Goal: Task Accomplishment & Management: Use online tool/utility

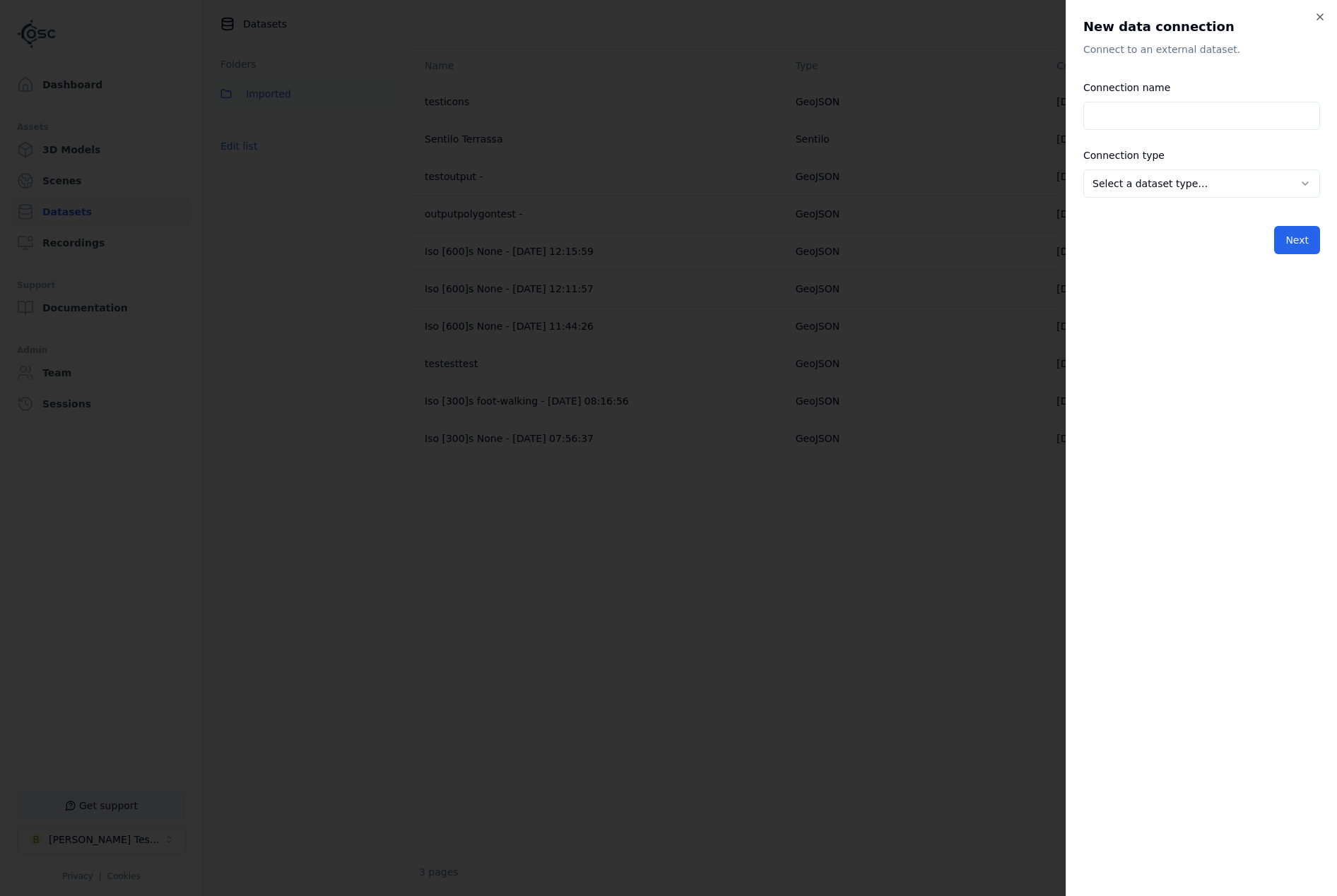
click at [1124, 114] on input "Connection name" at bounding box center [1202, 116] width 236 height 29
type input "*****"
click at [1176, 189] on body "Support Dashboard Assets 3D Models Scenes Datasets Recordings Support Documenta…" at bounding box center [668, 448] width 1337 height 896
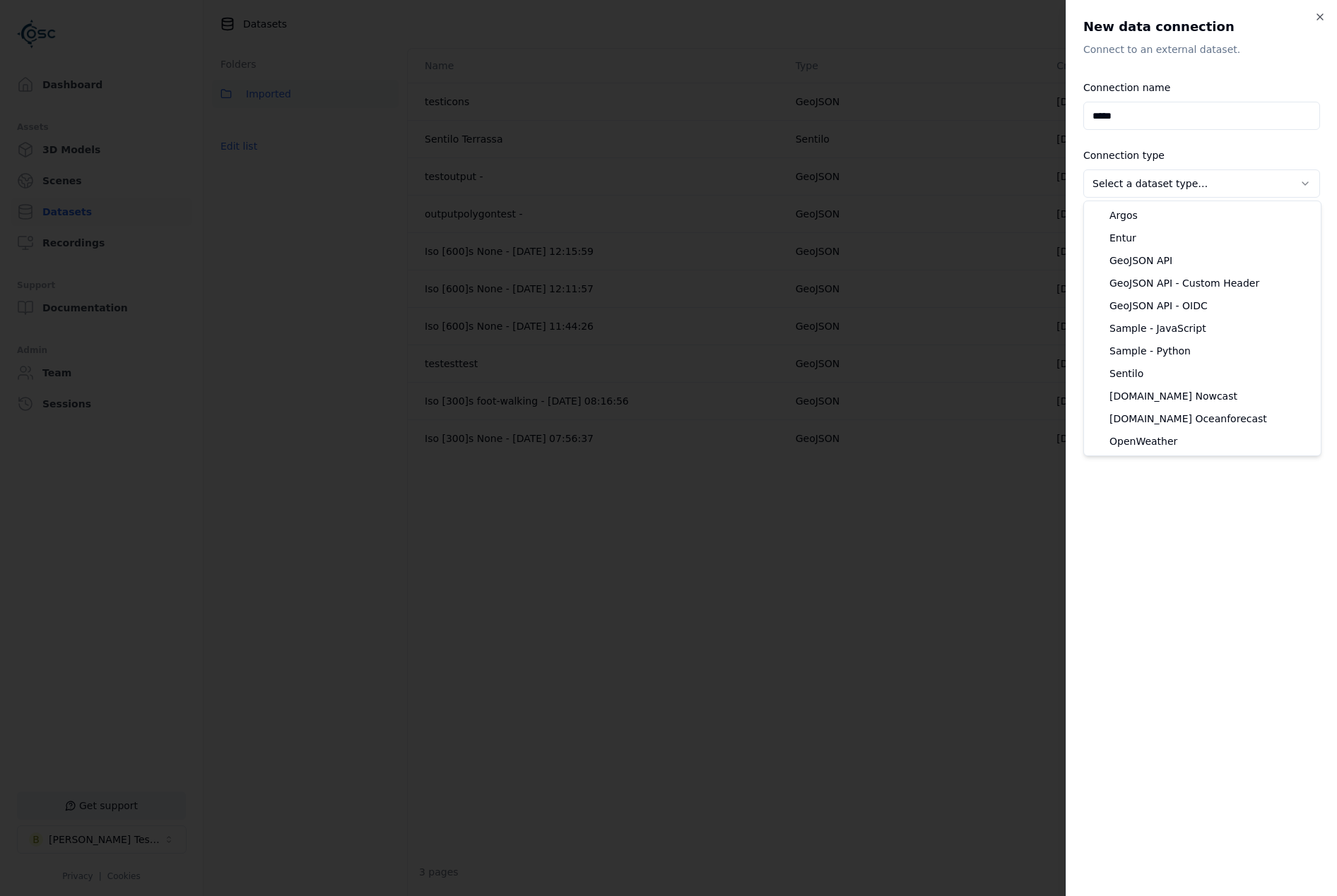
select select "**********"
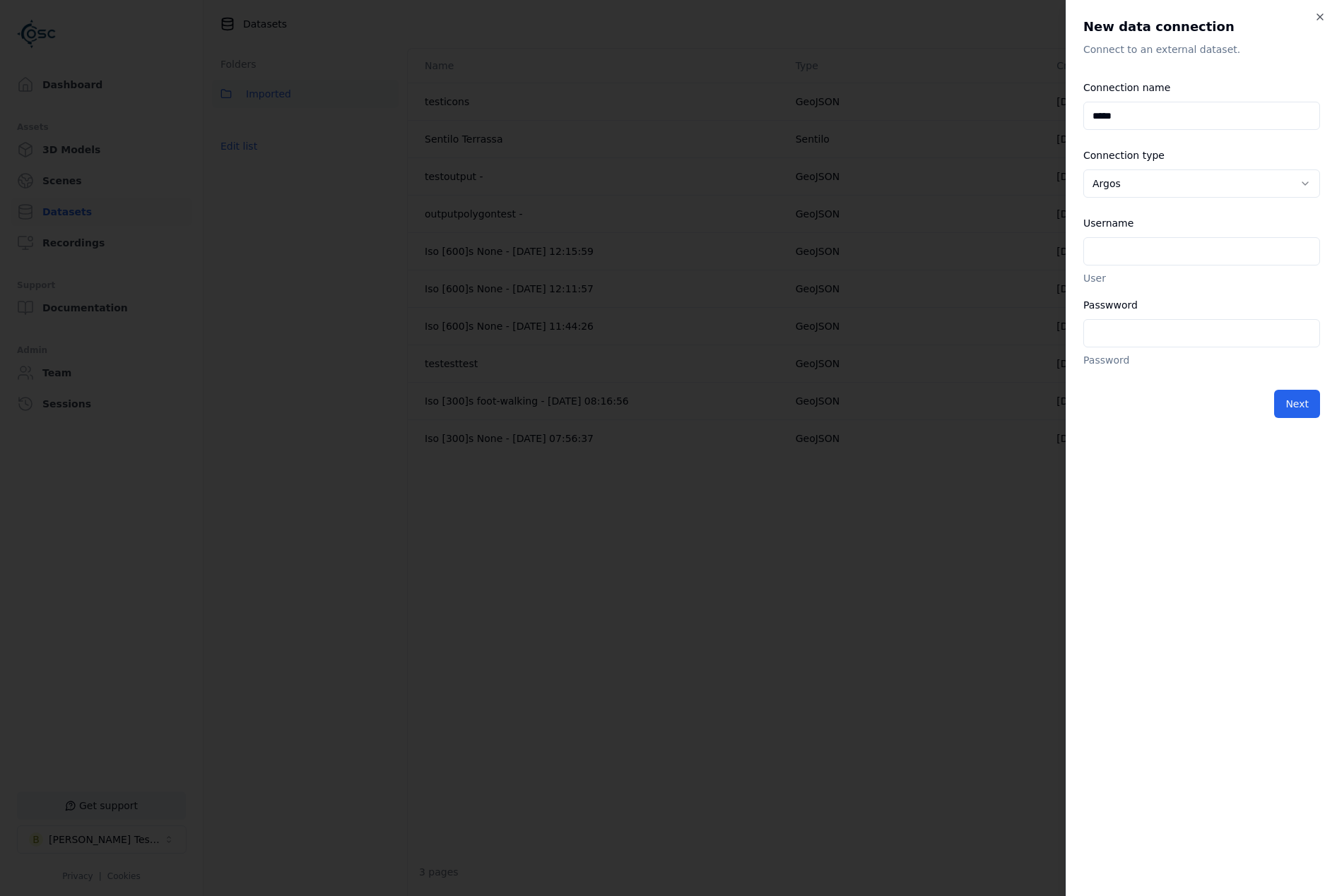
click at [1165, 255] on input "Username" at bounding box center [1202, 251] width 236 height 29
paste input "**********"
type input "**********"
click at [1122, 338] on input "Passwword" at bounding box center [1202, 333] width 236 height 29
paste input "**********"
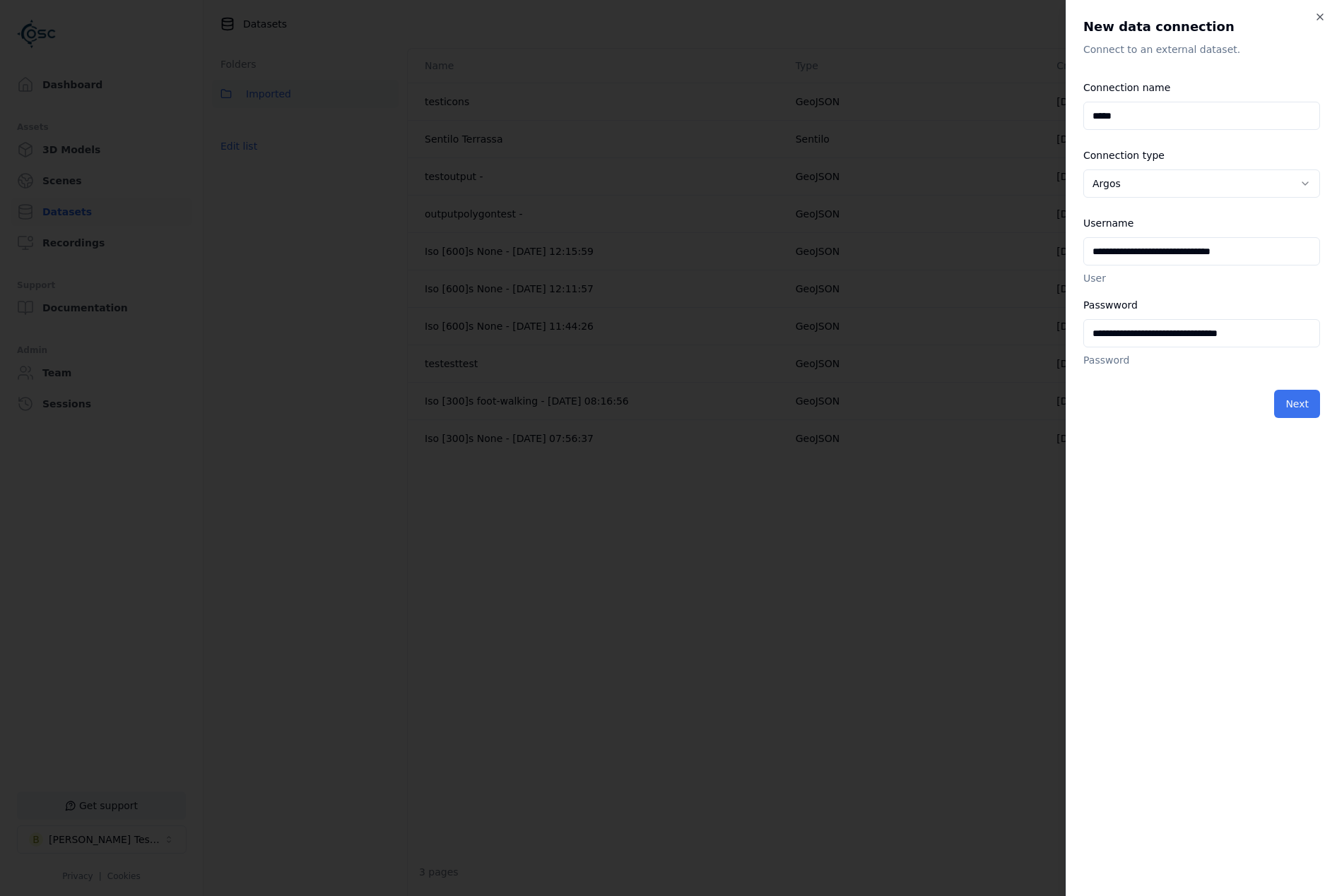
type input "**********"
click at [1303, 406] on button "Next" at bounding box center [1297, 404] width 46 height 29
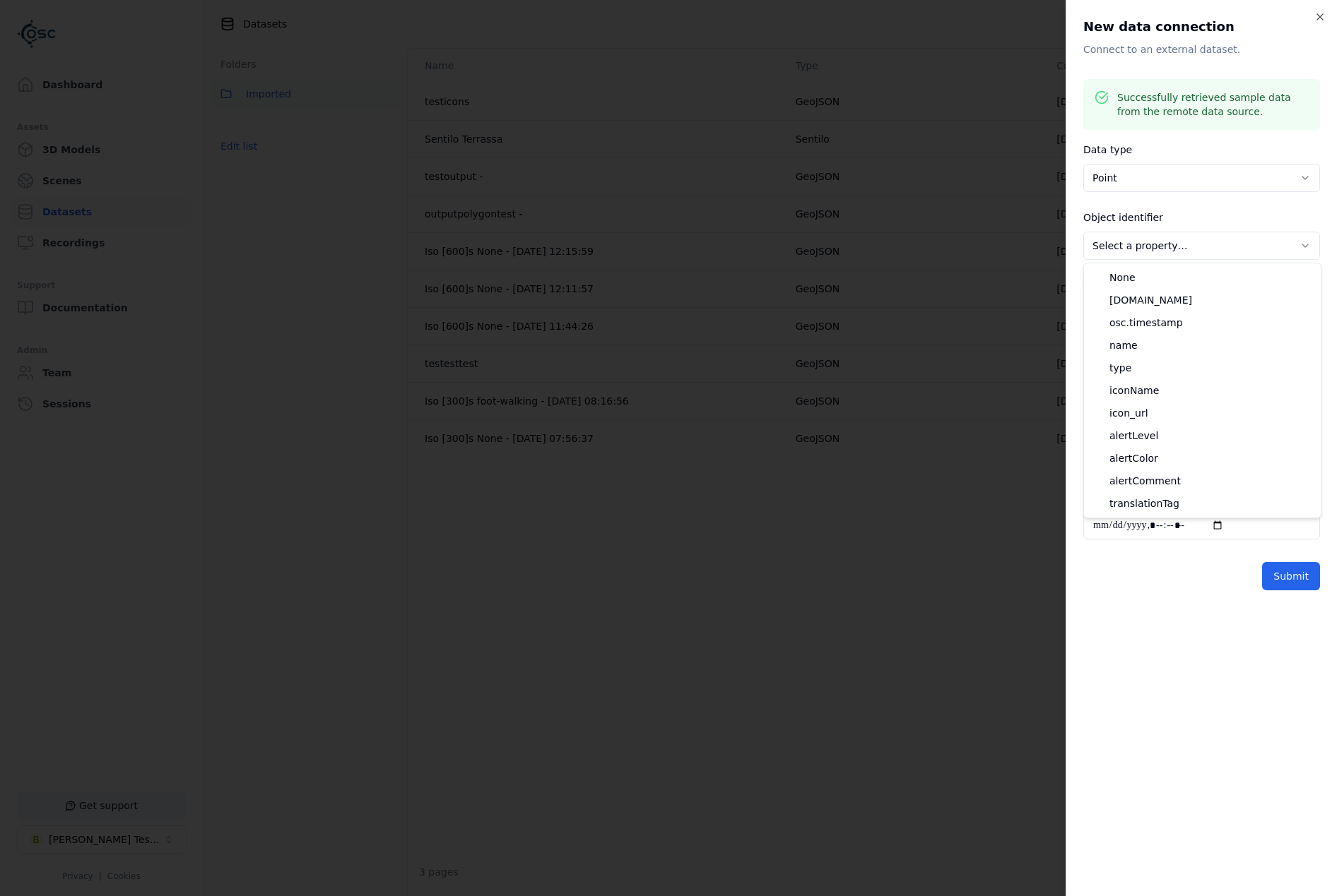
click at [1165, 236] on body "**********" at bounding box center [668, 448] width 1337 height 896
select select "******"
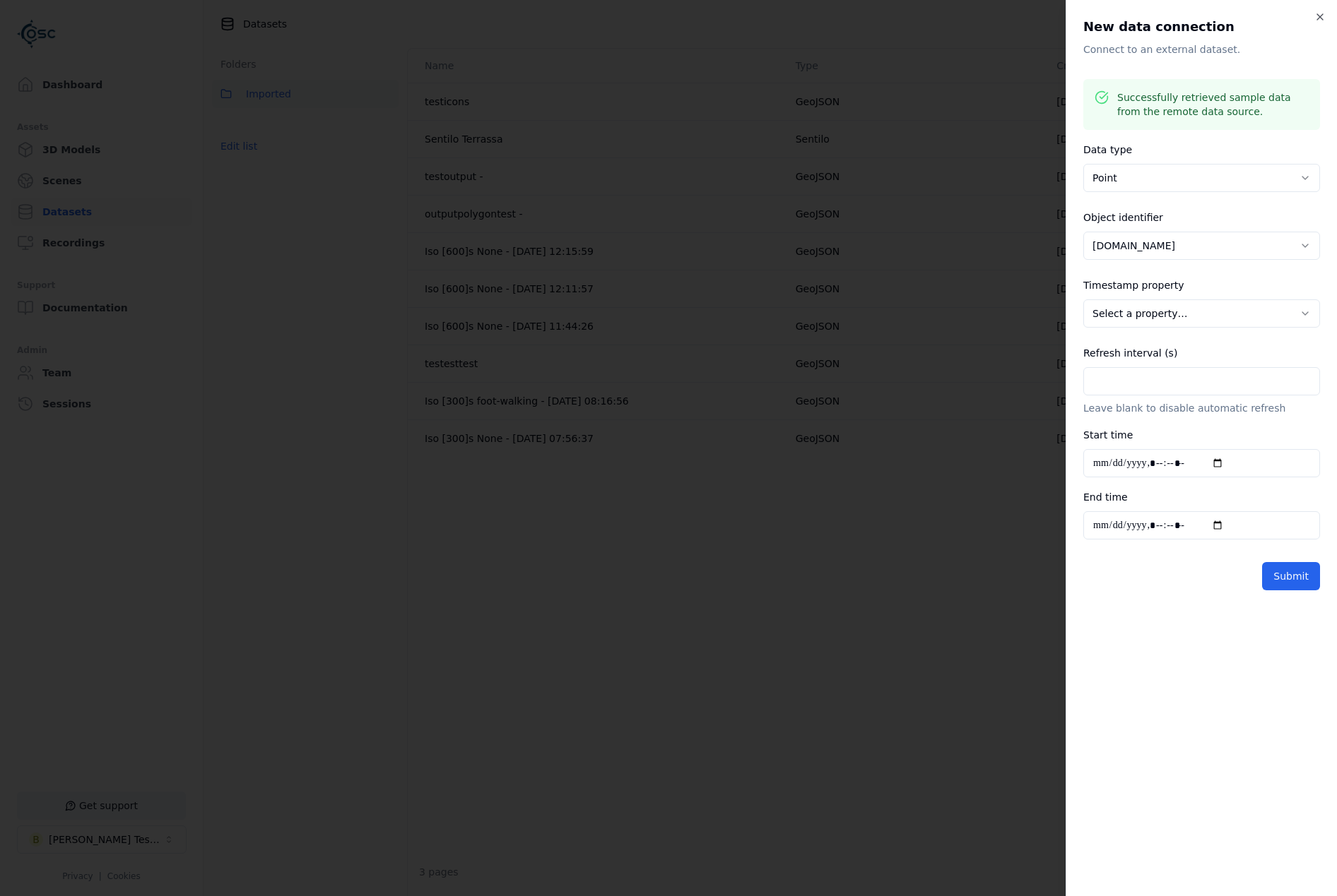
click at [1186, 327] on body "**********" at bounding box center [668, 448] width 1337 height 896
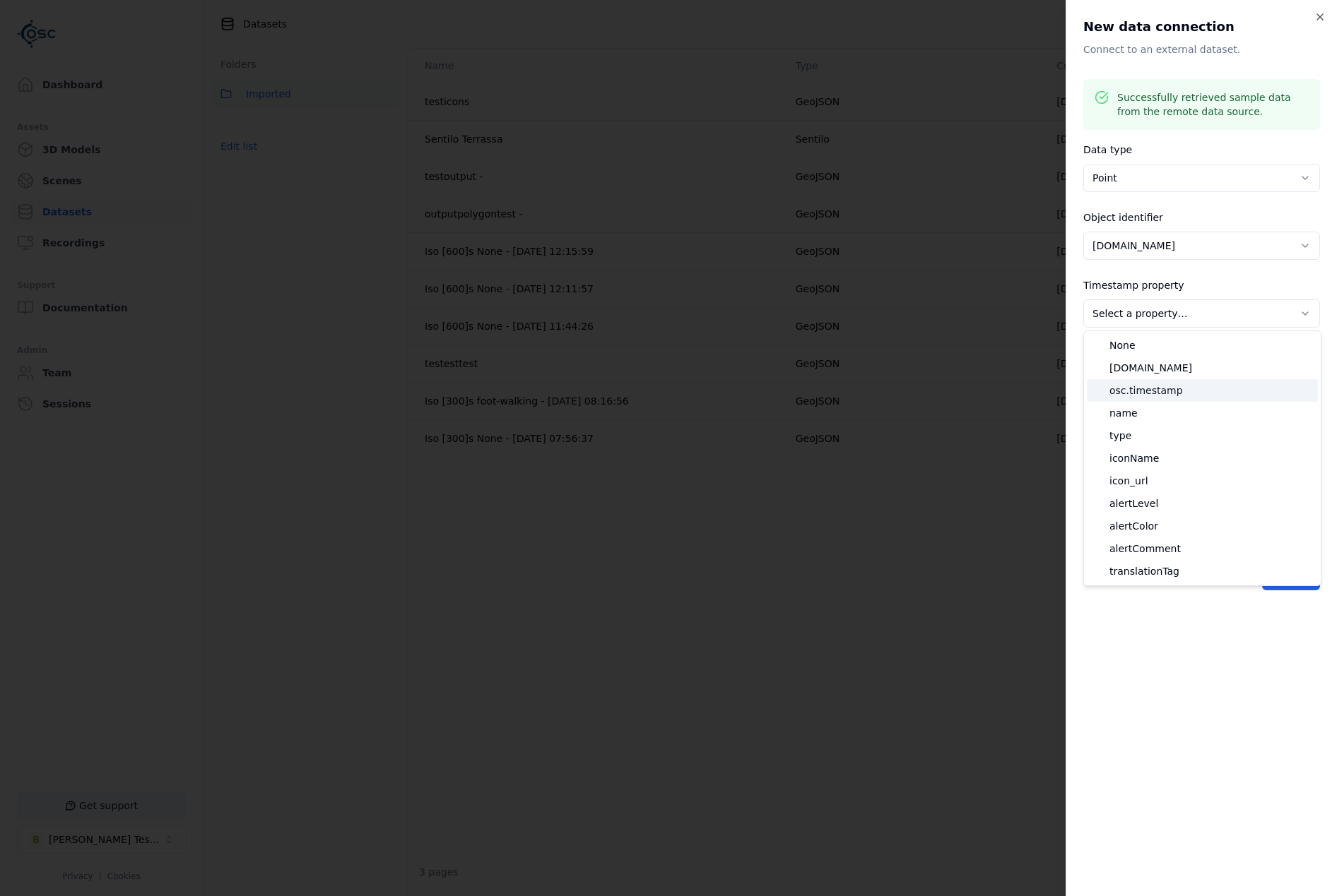
select select "**********"
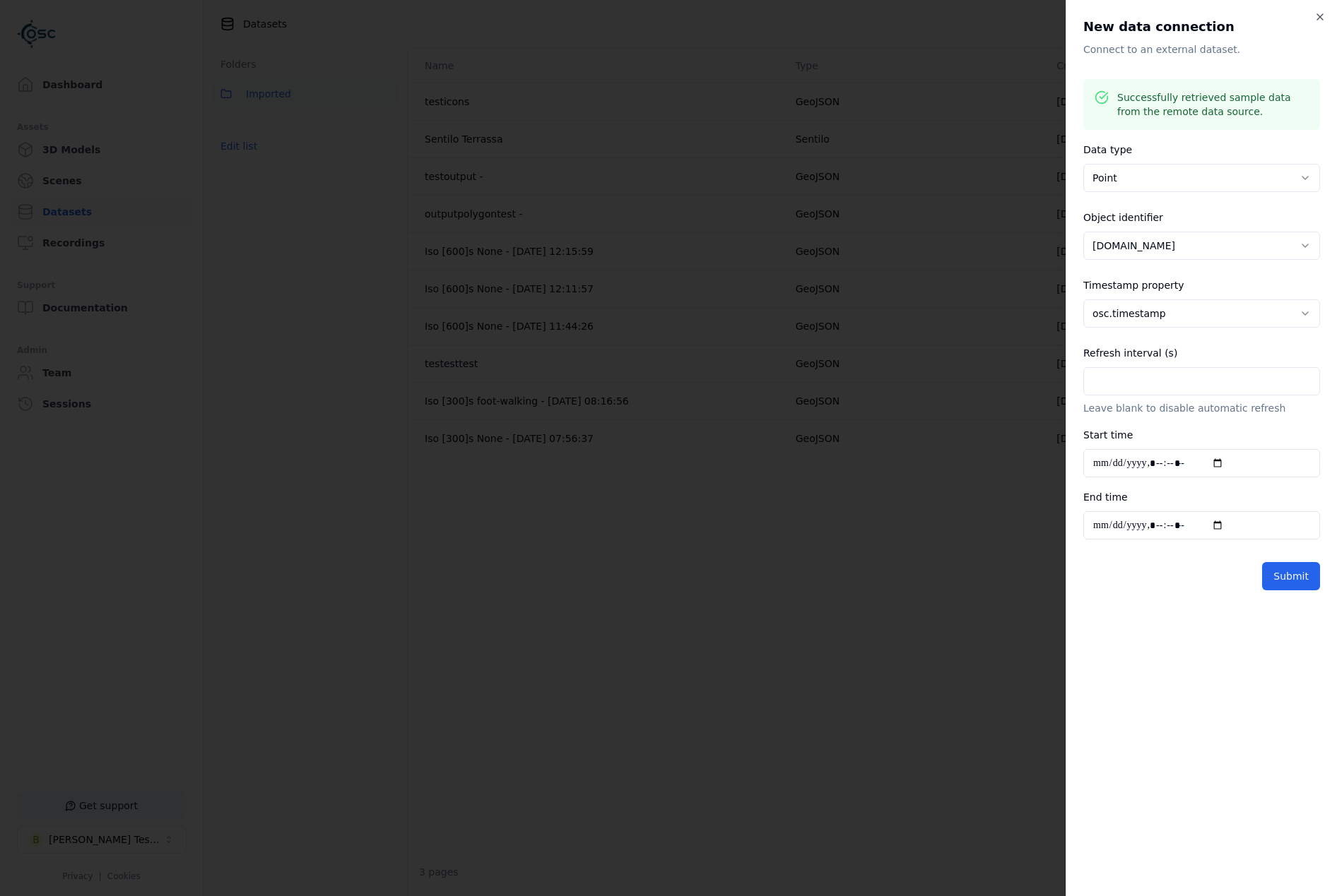
click at [1180, 385] on input "Refresh interval (s)" at bounding box center [1202, 382] width 236 height 29
type input "**"
click at [1298, 574] on button "Submit" at bounding box center [1291, 576] width 58 height 29
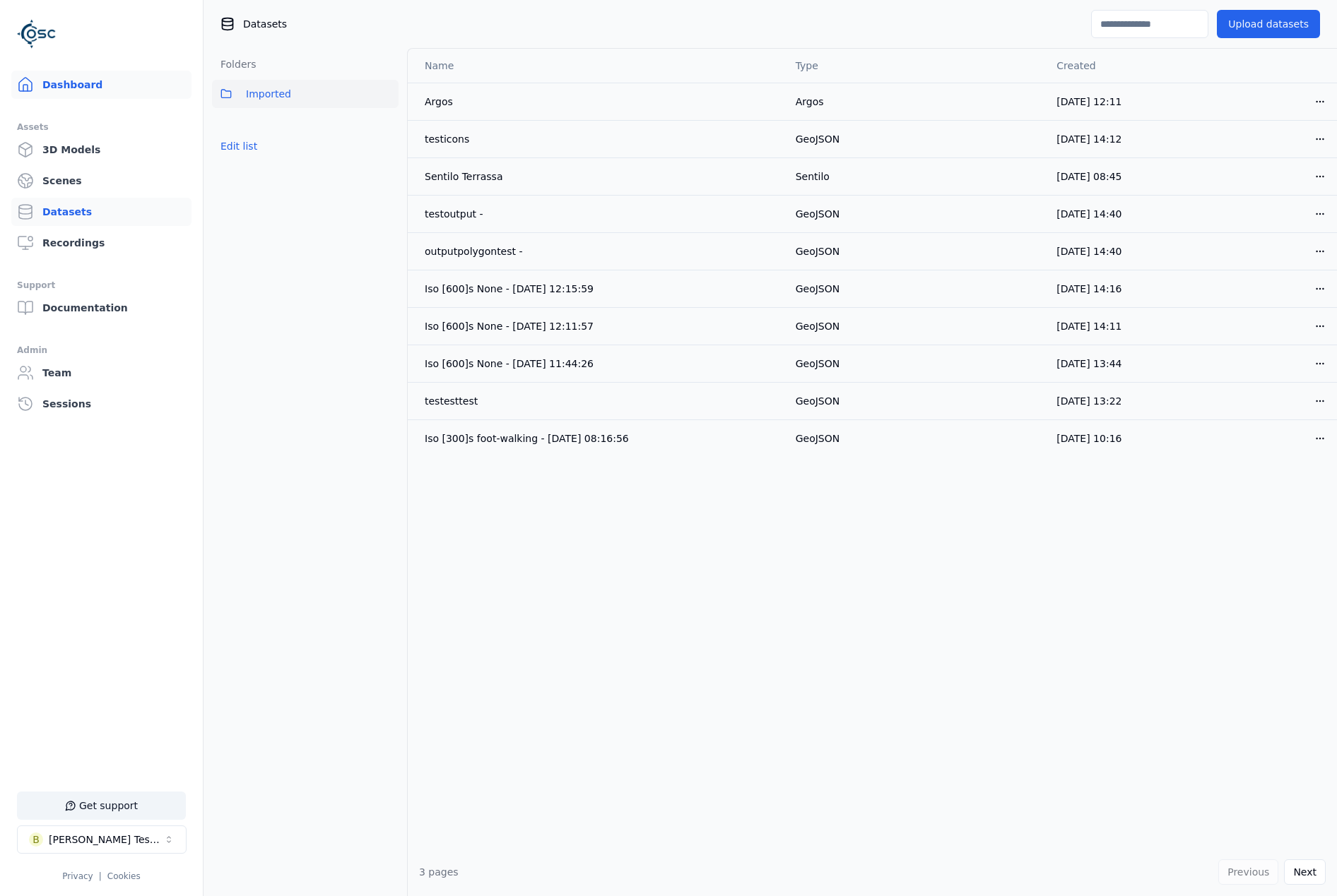
click at [94, 83] on link "Dashboard" at bounding box center [101, 84] width 180 height 29
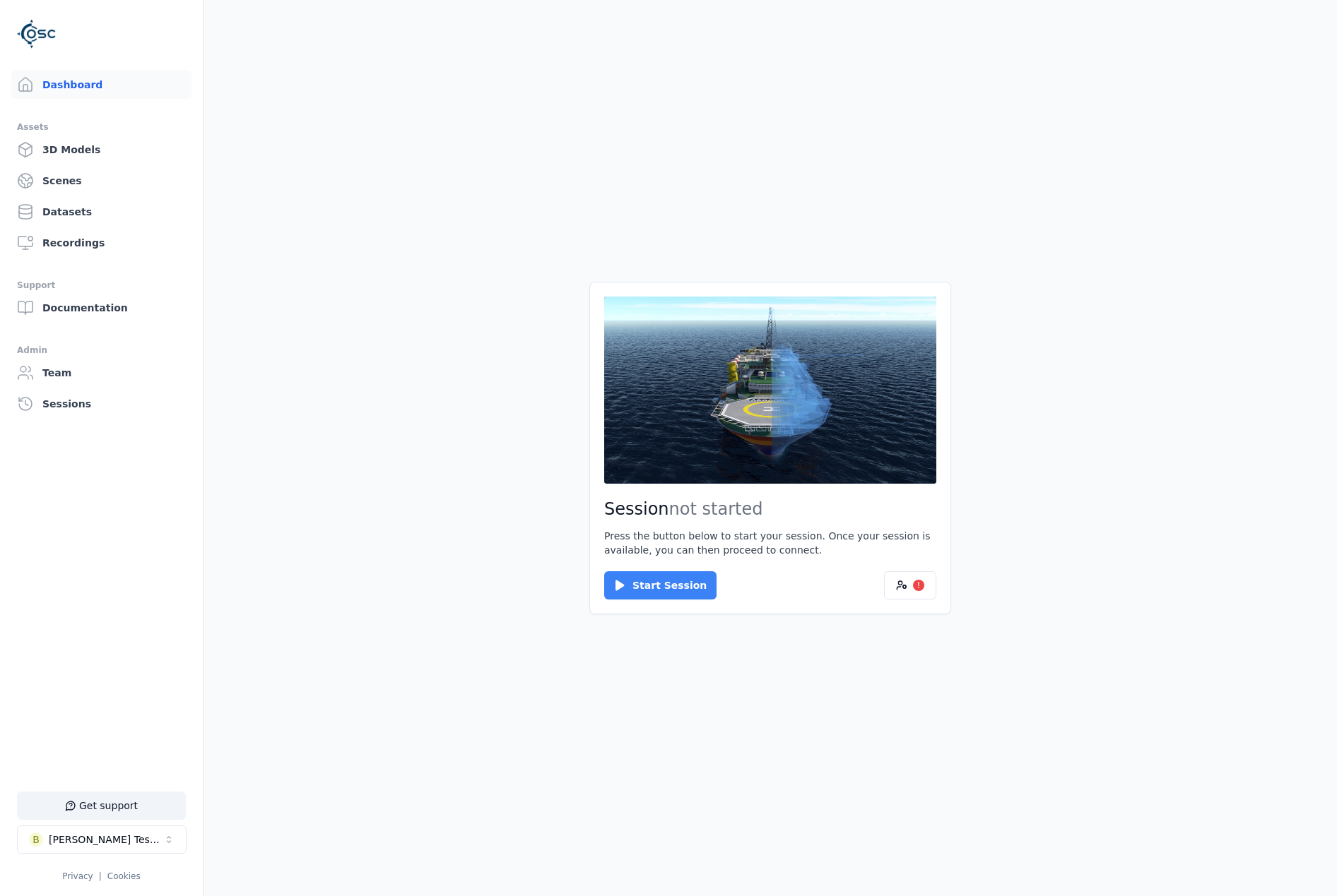
click at [640, 589] on button "Start Session" at bounding box center [660, 585] width 112 height 29
click at [648, 576] on button "Connect" at bounding box center [637, 585] width 65 height 29
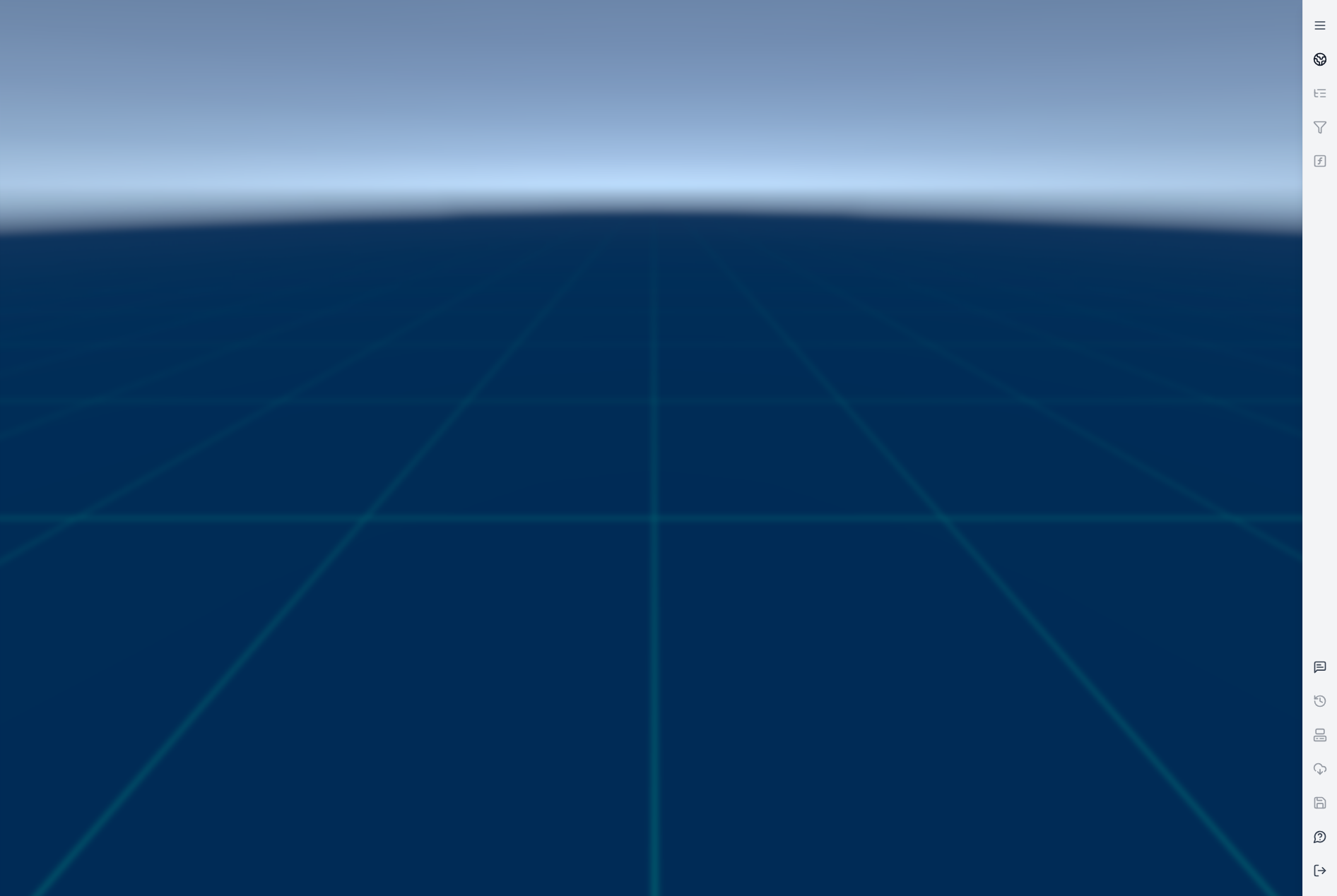
click at [1309, 58] on link at bounding box center [1320, 59] width 34 height 34
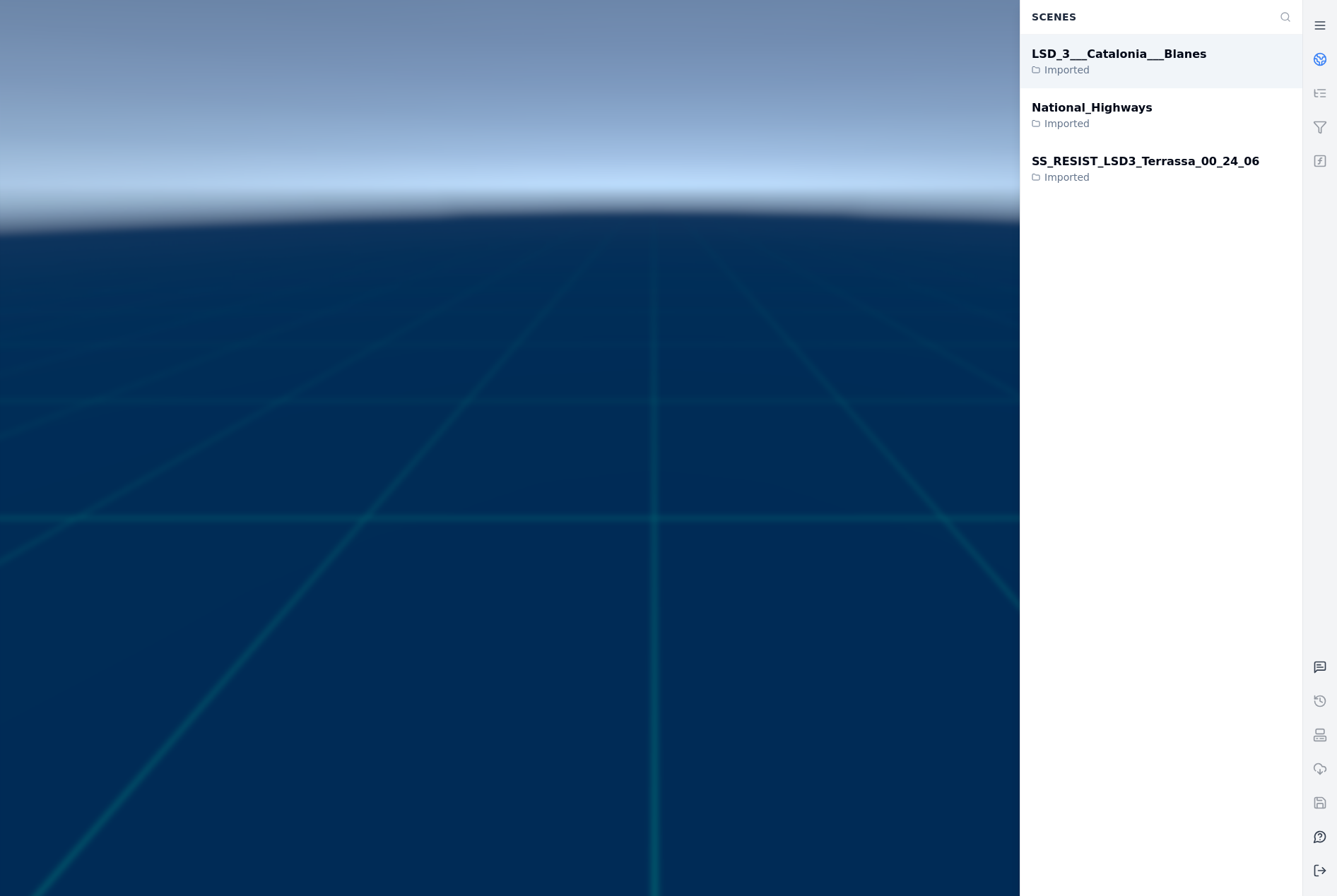
click at [1199, 56] on div "LSD_3___Catalonia___Blanes Imported" at bounding box center [1161, 61] width 282 height 53
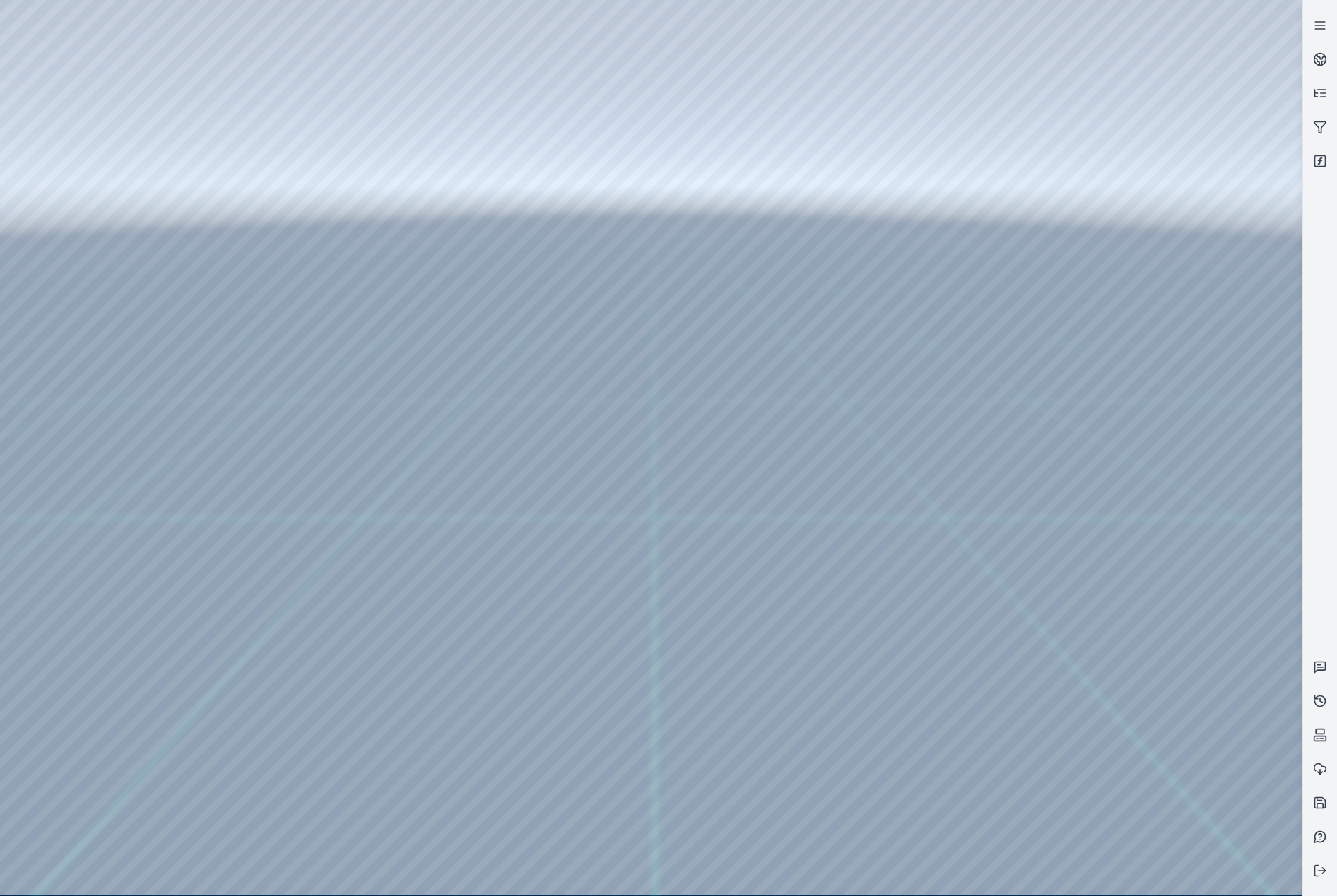
drag, startPoint x: 650, startPoint y: 694, endPoint x: 658, endPoint y: 745, distance: 51.6
drag, startPoint x: 631, startPoint y: 728, endPoint x: 706, endPoint y: 567, distance: 177.6
click at [104, 186] on div at bounding box center [651, 448] width 1301 height 896
click at [109, 256] on div at bounding box center [651, 448] width 1301 height 896
click at [404, 586] on div at bounding box center [651, 448] width 1301 height 896
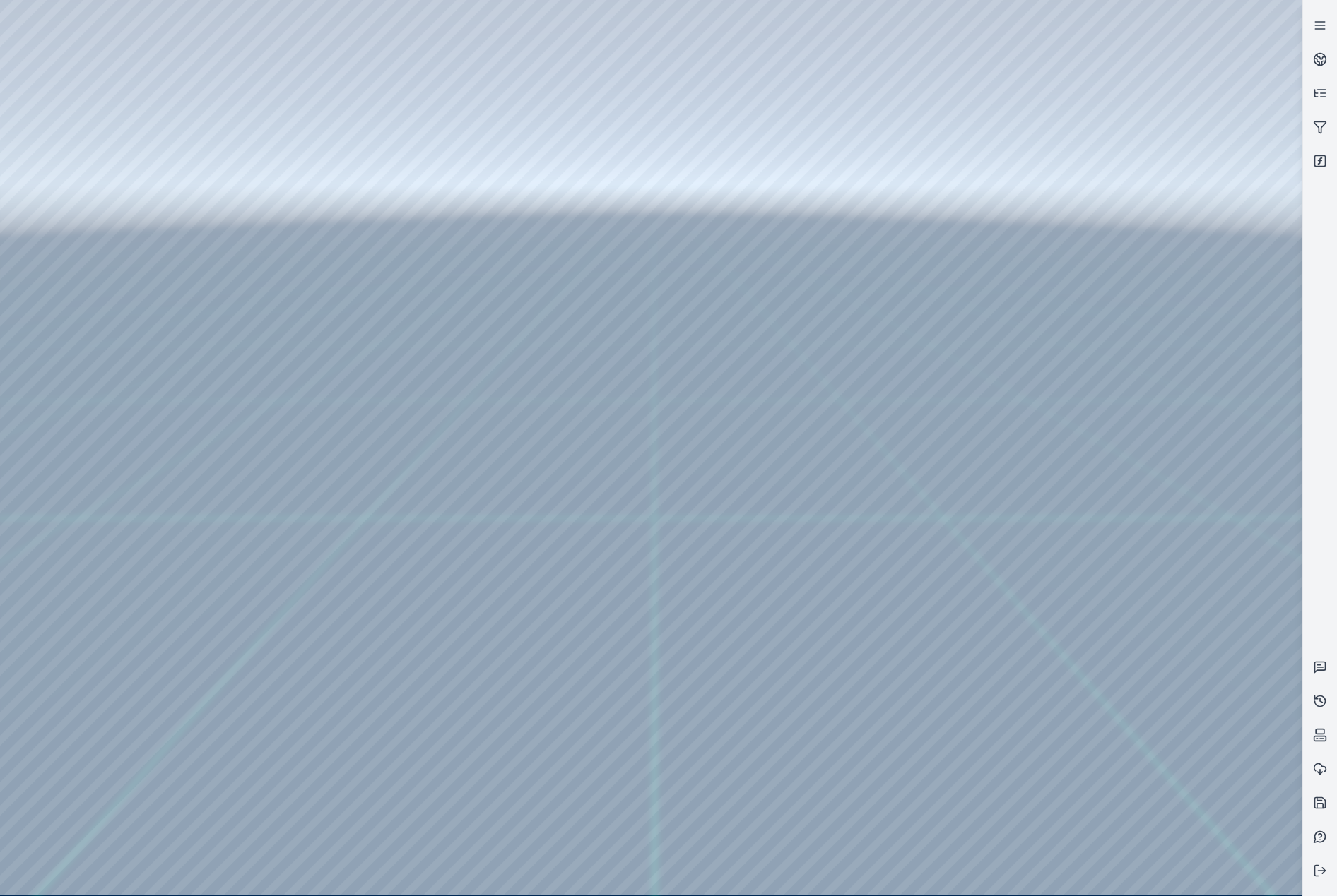
click at [171, 66] on div at bounding box center [651, 448] width 1301 height 896
click at [987, 877] on div at bounding box center [651, 448] width 1301 height 896
click at [574, 704] on div at bounding box center [651, 448] width 1301 height 896
click at [573, 710] on div at bounding box center [651, 448] width 1301 height 896
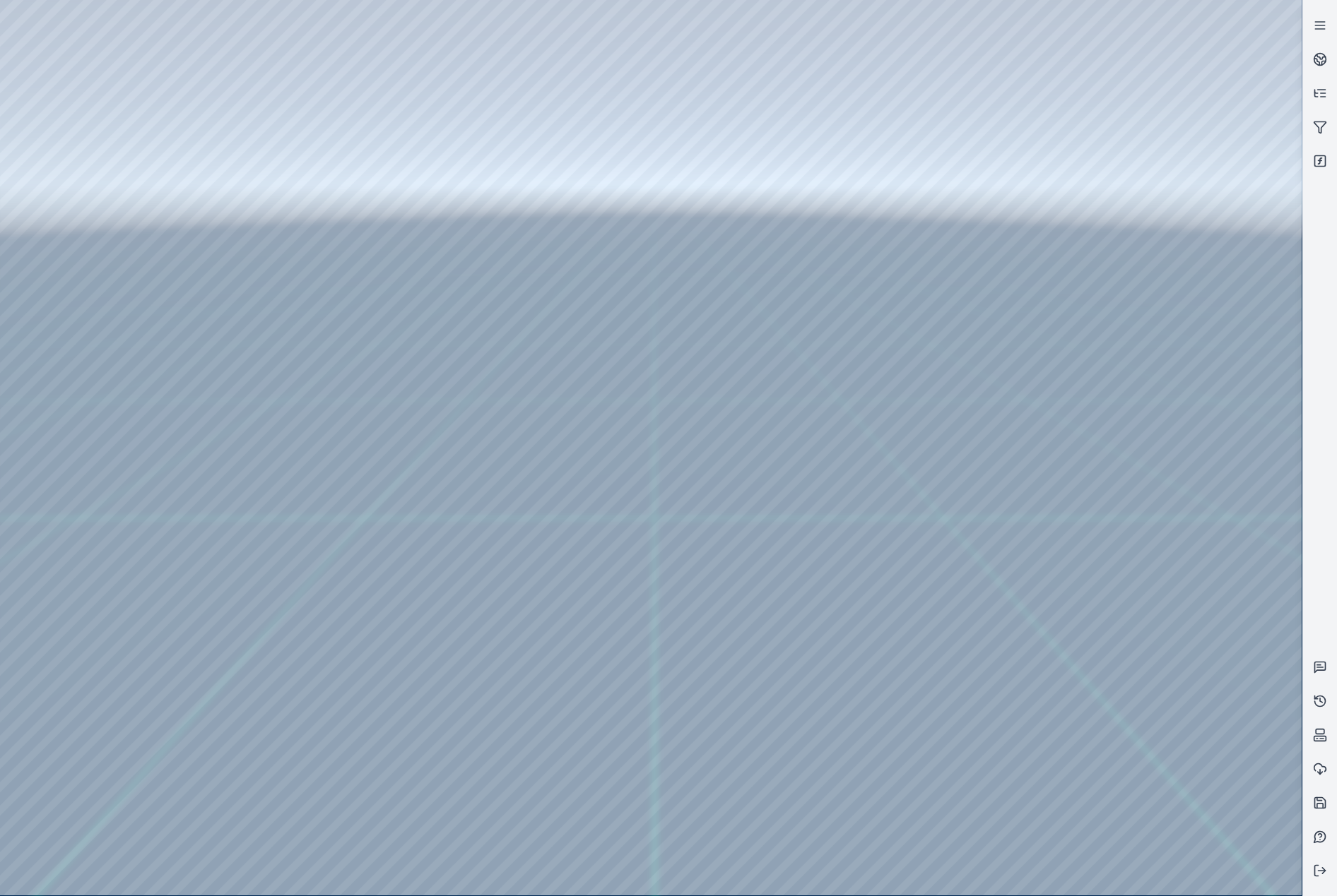
click at [992, 753] on div at bounding box center [651, 448] width 1301 height 896
click at [65, 714] on div at bounding box center [651, 448] width 1301 height 896
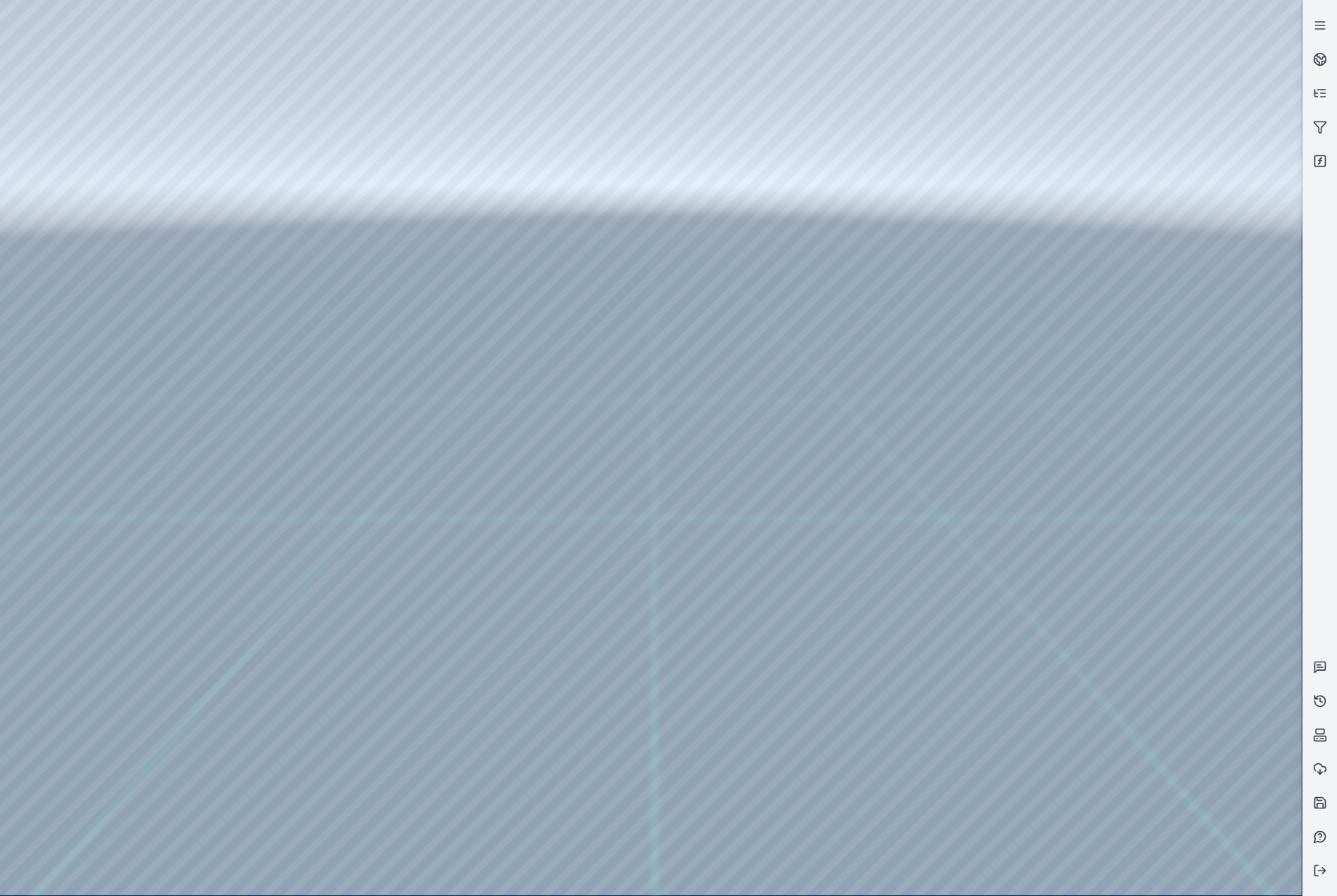
click at [971, 666] on div at bounding box center [651, 448] width 1301 height 896
click at [87, 368] on div at bounding box center [651, 448] width 1301 height 896
click at [89, 287] on div at bounding box center [651, 448] width 1301 height 896
click at [417, 62] on div at bounding box center [651, 448] width 1301 height 896
click at [262, 255] on div at bounding box center [651, 448] width 1301 height 896
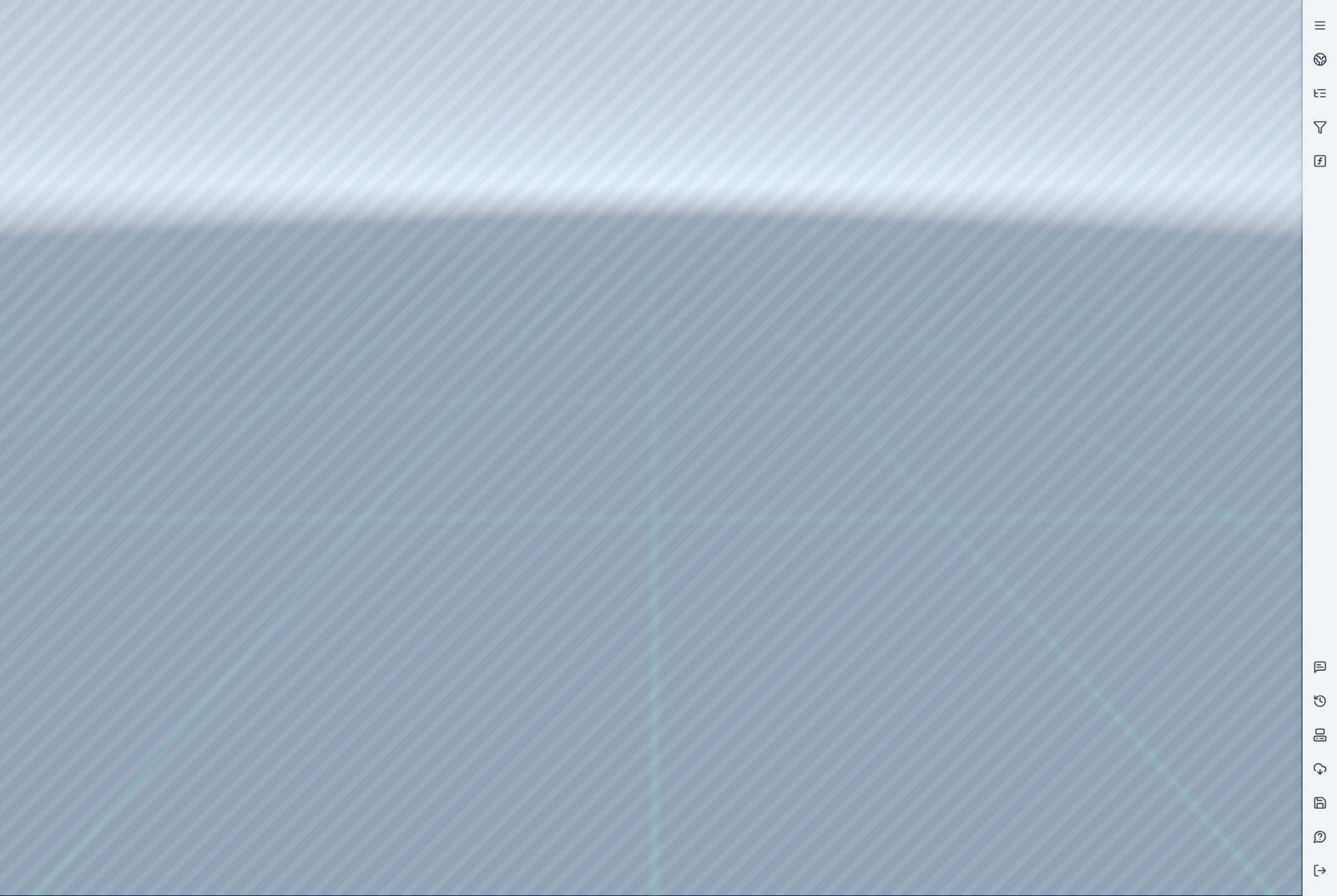
click at [1175, 572] on div at bounding box center [651, 448] width 1301 height 896
click at [1198, 703] on div at bounding box center [651, 448] width 1301 height 896
click at [1147, 541] on div at bounding box center [651, 448] width 1301 height 896
click at [1155, 436] on div at bounding box center [651, 448] width 1301 height 896
click at [1202, 373] on div at bounding box center [651, 448] width 1301 height 896
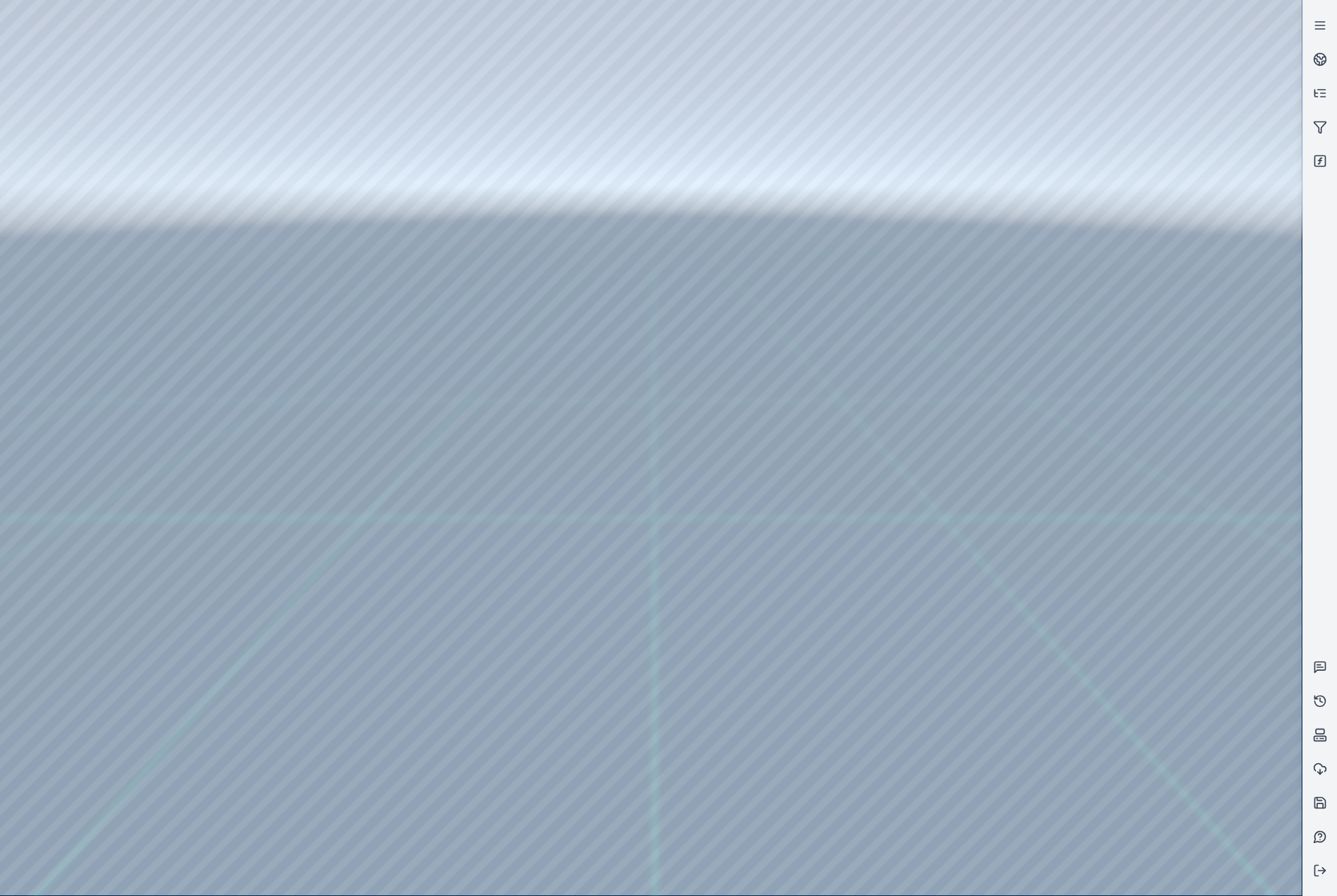
drag, startPoint x: 795, startPoint y: 526, endPoint x: 780, endPoint y: 529, distance: 15.3
drag, startPoint x: 764, startPoint y: 449, endPoint x: 737, endPoint y: 528, distance: 83.5
click at [1103, 769] on div at bounding box center [651, 448] width 1301 height 896
click at [1101, 769] on div at bounding box center [651, 448] width 1301 height 896
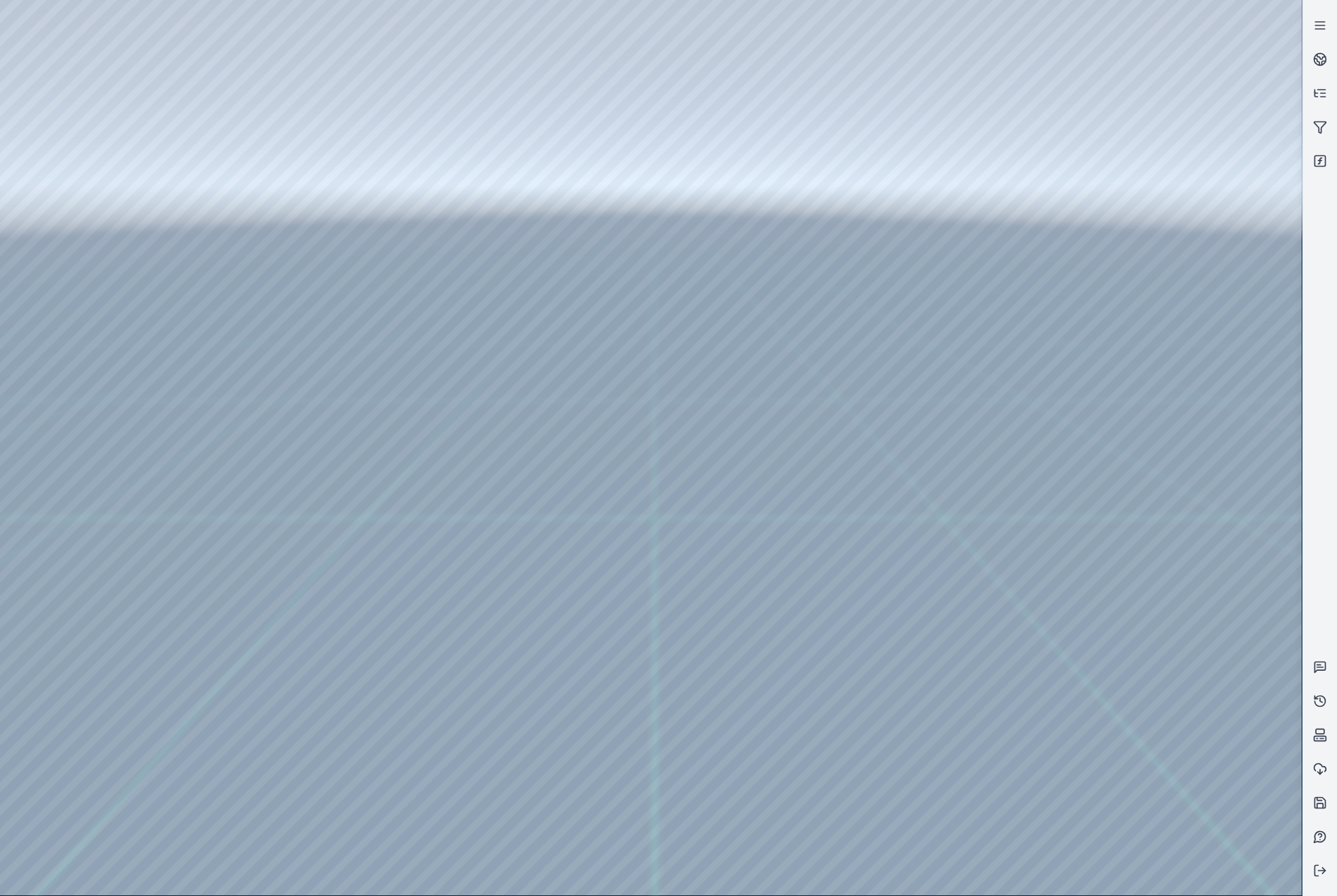
click at [1101, 768] on div at bounding box center [651, 448] width 1301 height 896
click at [70, 207] on div at bounding box center [651, 448] width 1301 height 896
click at [78, 194] on div at bounding box center [651, 448] width 1301 height 896
click at [93, 266] on div at bounding box center [651, 448] width 1301 height 896
click at [362, 584] on div at bounding box center [651, 448] width 1301 height 896
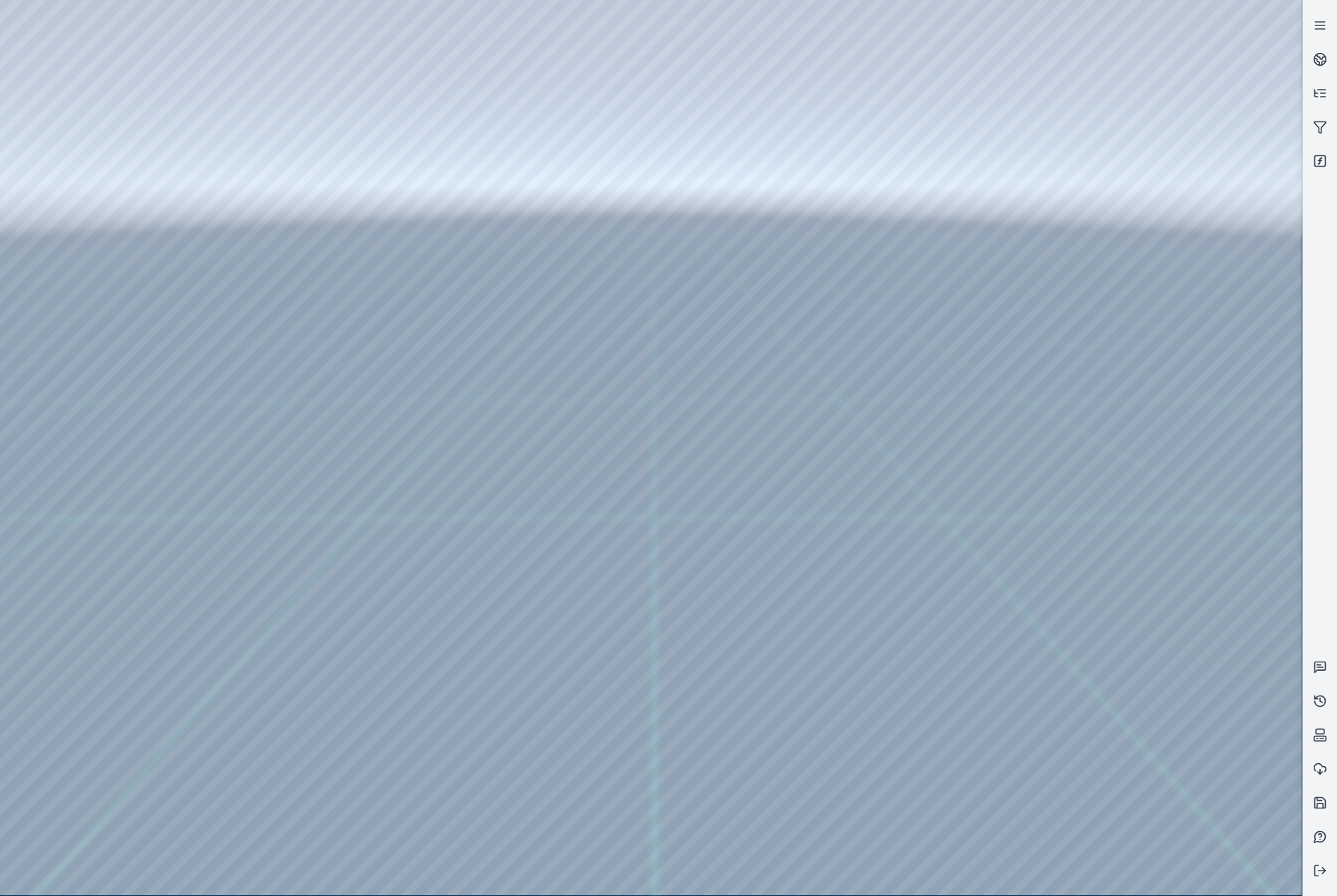
click at [346, 609] on div at bounding box center [651, 448] width 1301 height 896
click at [601, 372] on div at bounding box center [651, 448] width 1301 height 896
click at [606, 431] on div at bounding box center [651, 448] width 1301 height 896
click at [605, 380] on div at bounding box center [651, 448] width 1301 height 896
click at [635, 426] on div at bounding box center [651, 448] width 1301 height 896
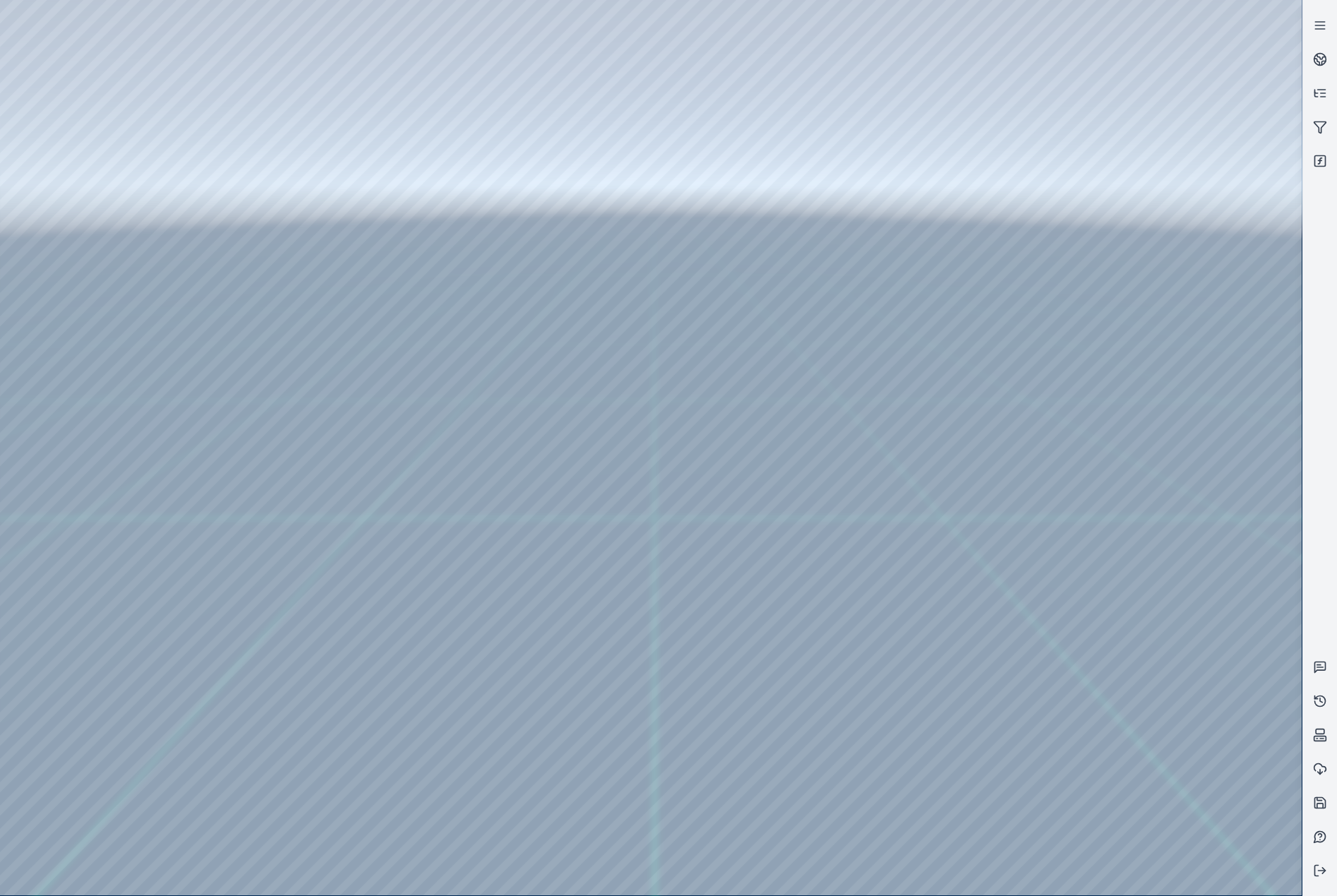
click at [615, 375] on div at bounding box center [651, 448] width 1301 height 896
click at [636, 425] on div at bounding box center [651, 448] width 1301 height 896
click at [663, 376] on div at bounding box center [651, 448] width 1301 height 896
click at [728, 227] on div at bounding box center [651, 448] width 1301 height 896
drag, startPoint x: 762, startPoint y: 673, endPoint x: 706, endPoint y: 640, distance: 65.0
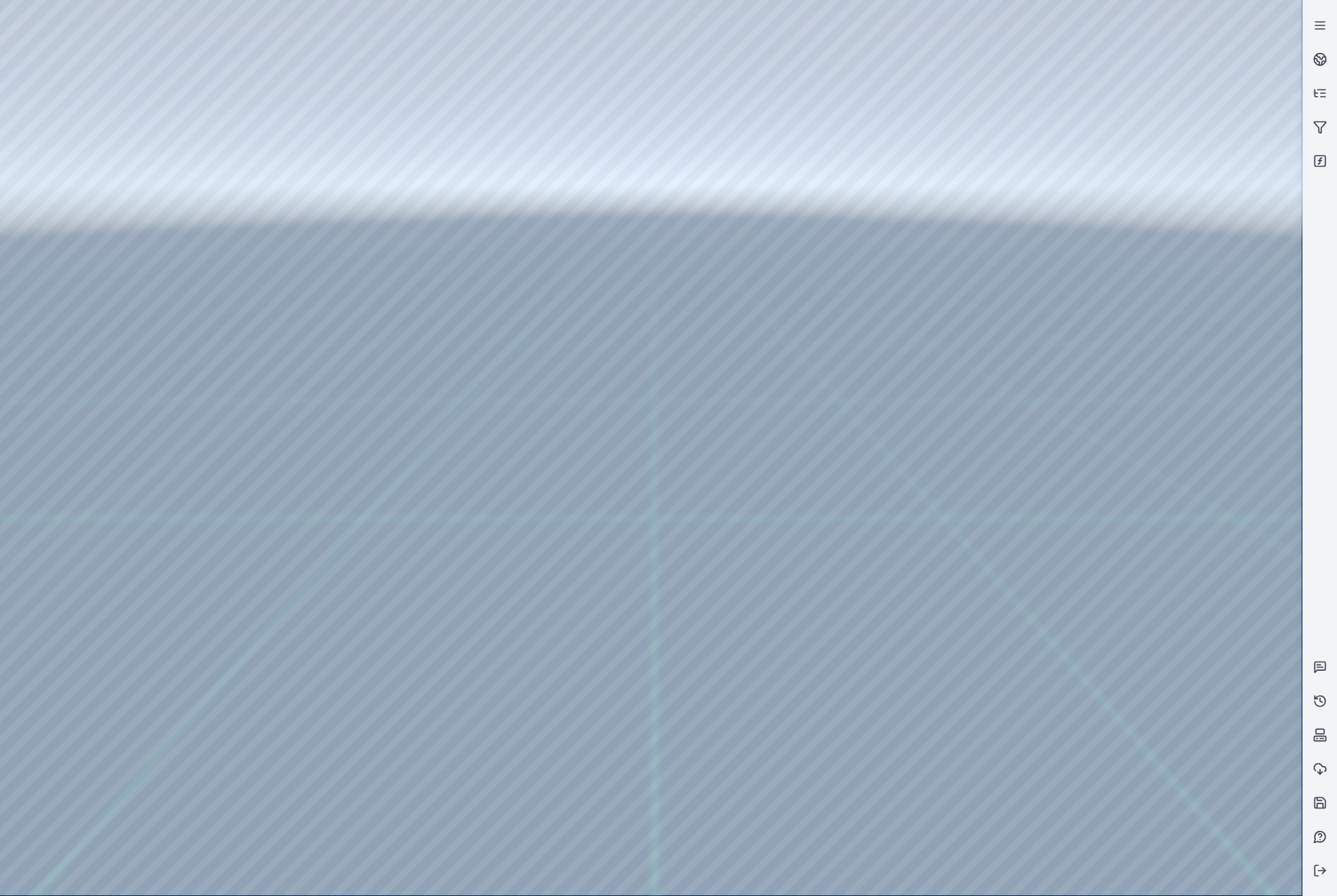
click at [175, 62] on div at bounding box center [651, 448] width 1301 height 896
drag, startPoint x: 536, startPoint y: 632, endPoint x: 557, endPoint y: 643, distance: 23.7
click at [1094, 695] on div at bounding box center [651, 448] width 1301 height 896
drag, startPoint x: 682, startPoint y: 605, endPoint x: 615, endPoint y: 412, distance: 204.3
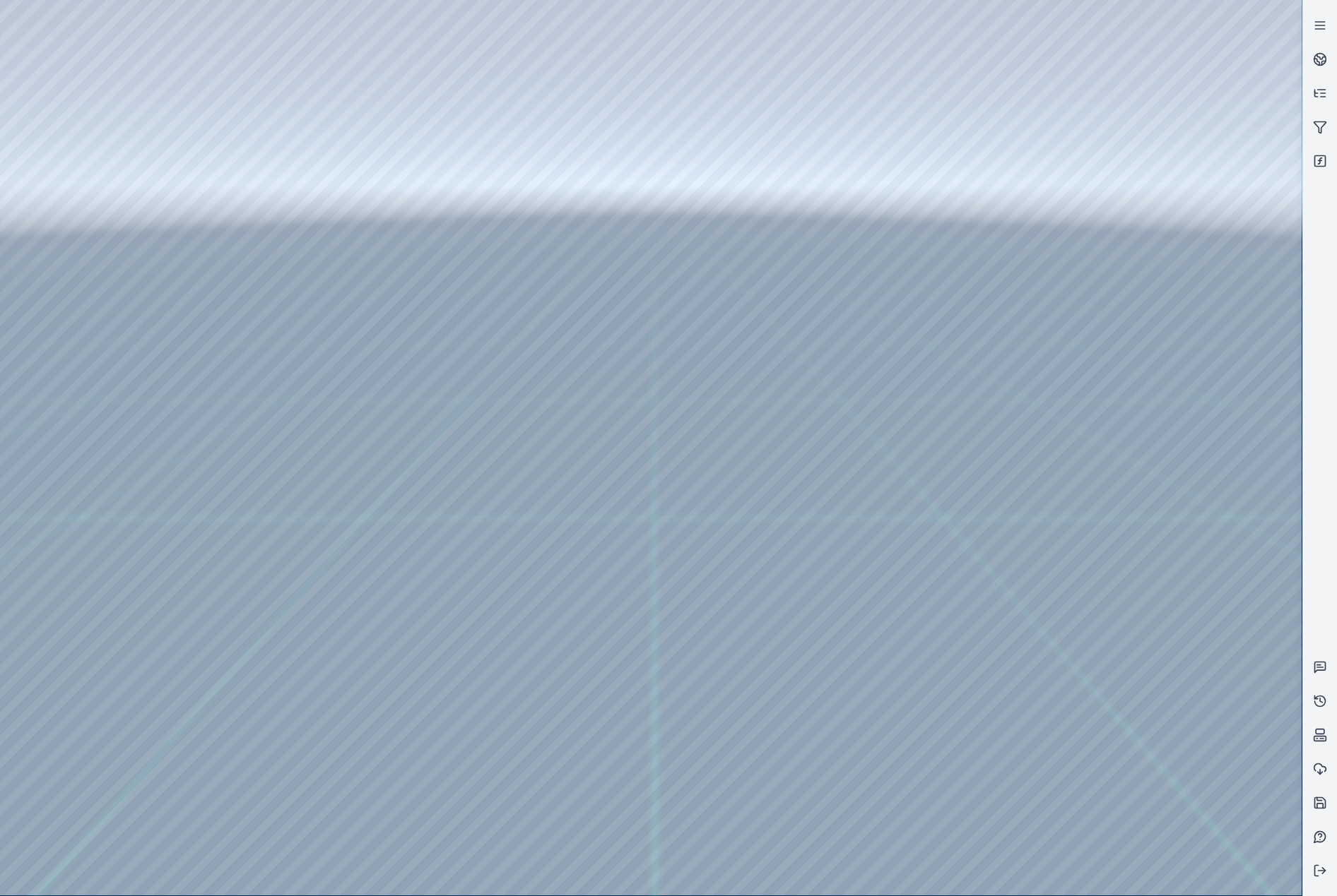
drag, startPoint x: 599, startPoint y: 582, endPoint x: 606, endPoint y: 624, distance: 42.6
click at [1092, 691] on div at bounding box center [651, 448] width 1301 height 896
click at [94, 243] on div at bounding box center [651, 448] width 1301 height 896
click at [369, 588] on div at bounding box center [651, 448] width 1301 height 896
click at [325, 610] on div at bounding box center [651, 448] width 1301 height 896
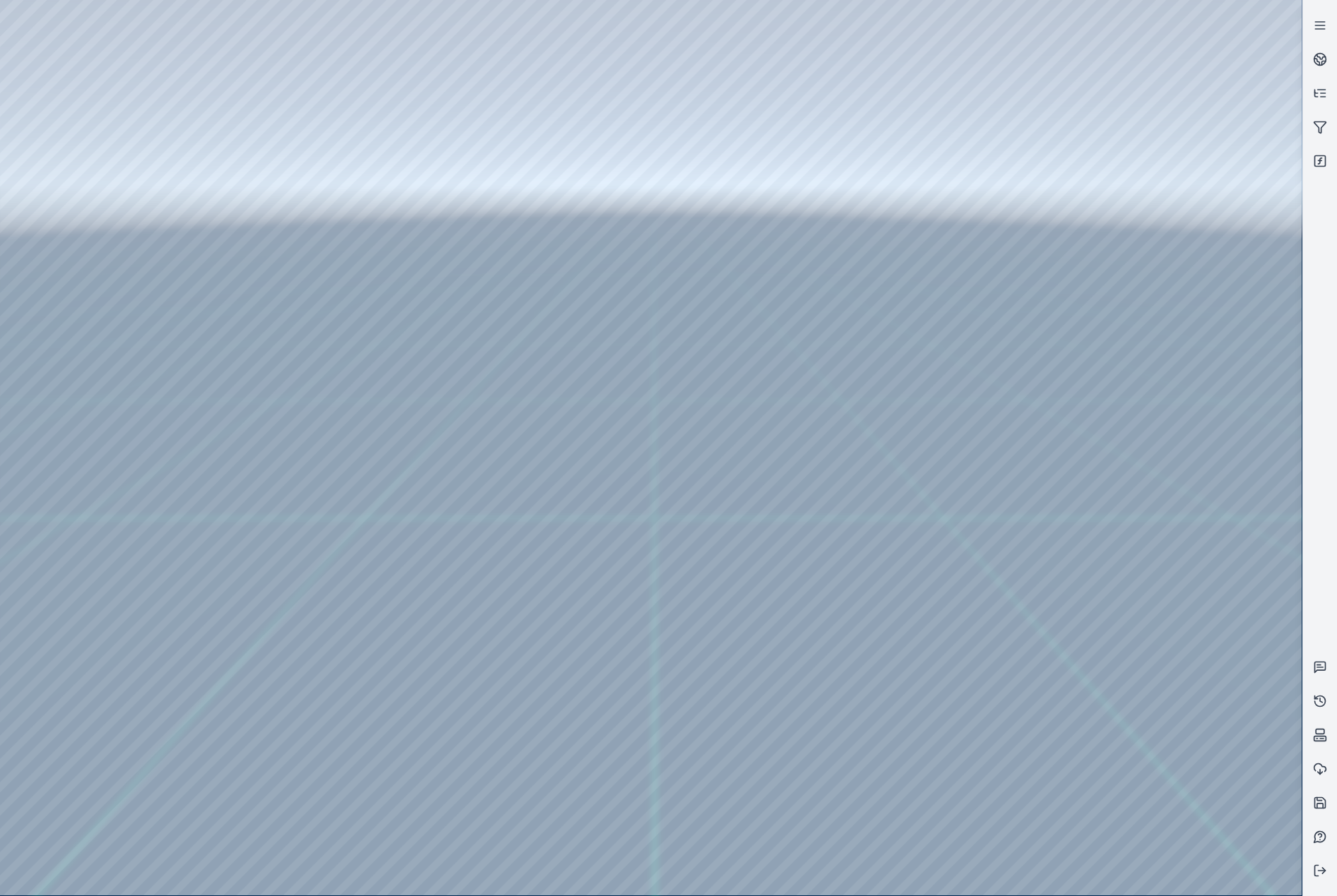
click at [582, 367] on div at bounding box center [651, 448] width 1301 height 896
click at [606, 432] on div at bounding box center [651, 448] width 1301 height 896
click at [605, 364] on div at bounding box center [651, 448] width 1301 height 896
click at [616, 426] on div at bounding box center [651, 448] width 1301 height 896
click at [602, 366] on div at bounding box center [651, 448] width 1301 height 896
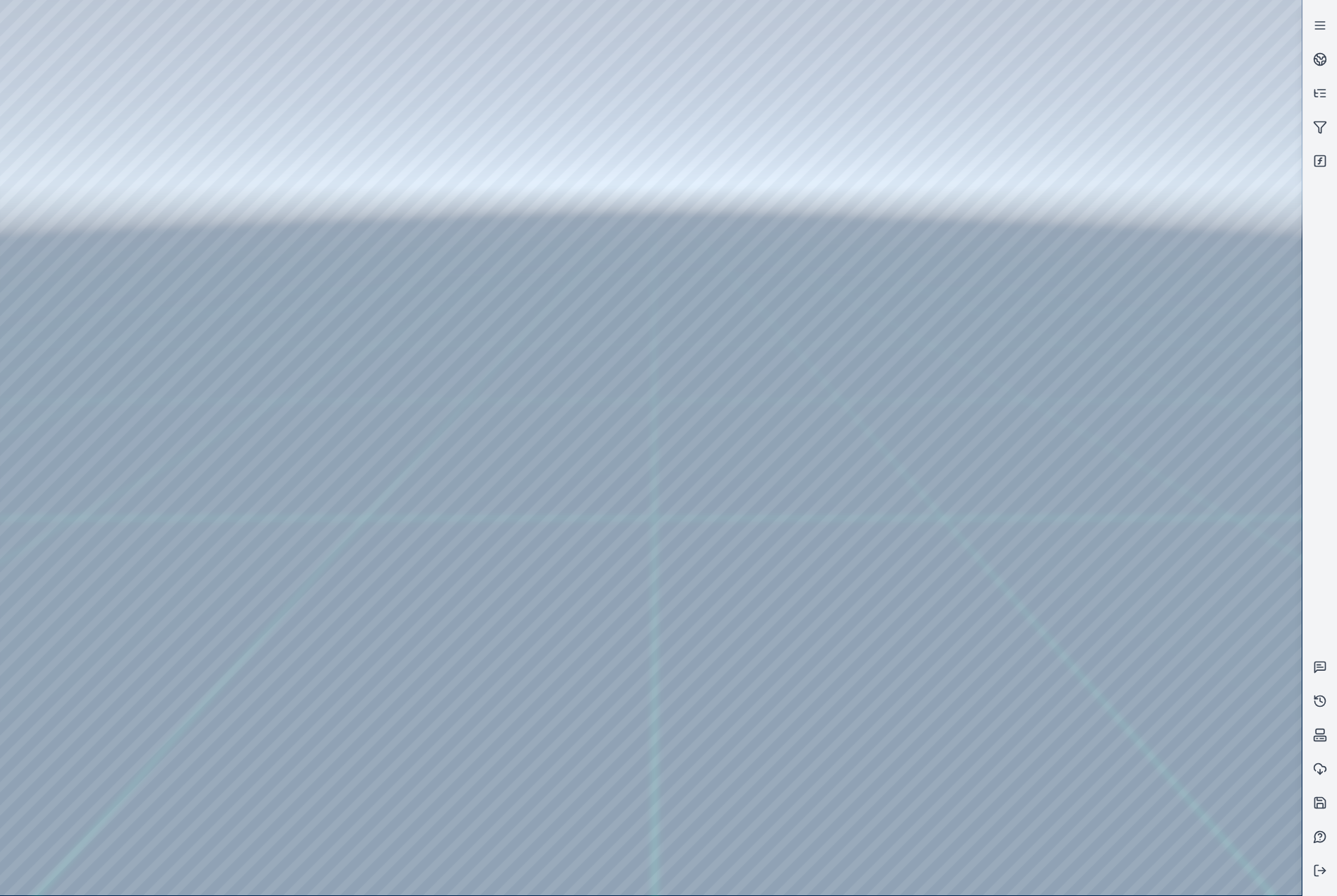
click at [597, 433] on div at bounding box center [651, 448] width 1301 height 896
click at [731, 222] on div at bounding box center [651, 448] width 1301 height 896
click at [165, 55] on div at bounding box center [651, 448] width 1301 height 896
drag, startPoint x: 666, startPoint y: 505, endPoint x: 640, endPoint y: 500, distance: 26.5
drag, startPoint x: 719, startPoint y: 615, endPoint x: 714, endPoint y: 556, distance: 59.2
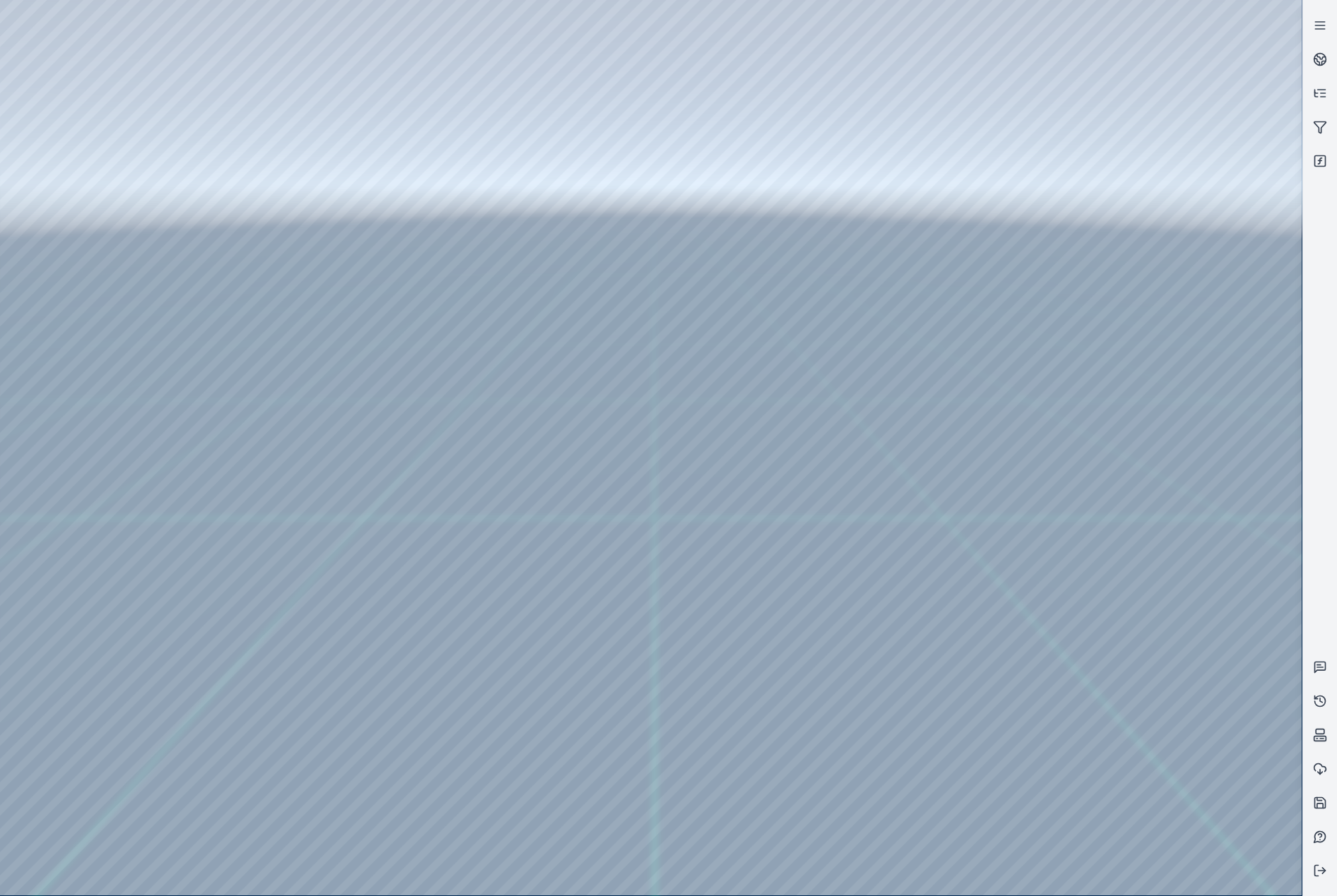
drag, startPoint x: 674, startPoint y: 557, endPoint x: 561, endPoint y: 510, distance: 122.4
drag, startPoint x: 692, startPoint y: 692, endPoint x: 662, endPoint y: 691, distance: 30.0
drag, startPoint x: 777, startPoint y: 563, endPoint x: 625, endPoint y: 560, distance: 152.0
click at [1323, 808] on icon at bounding box center [1320, 806] width 5 height 5
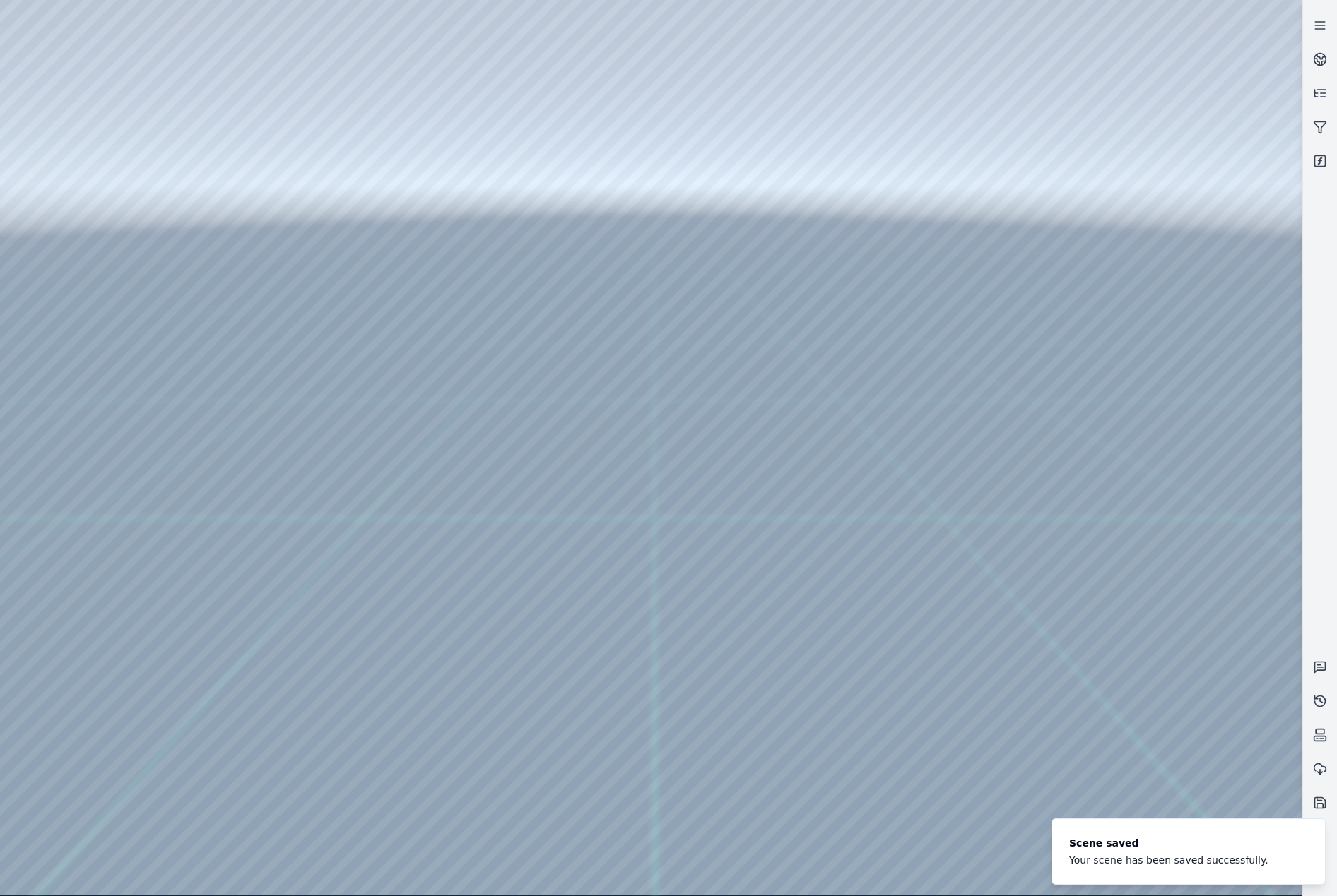
click at [1117, 367] on div at bounding box center [651, 448] width 1301 height 896
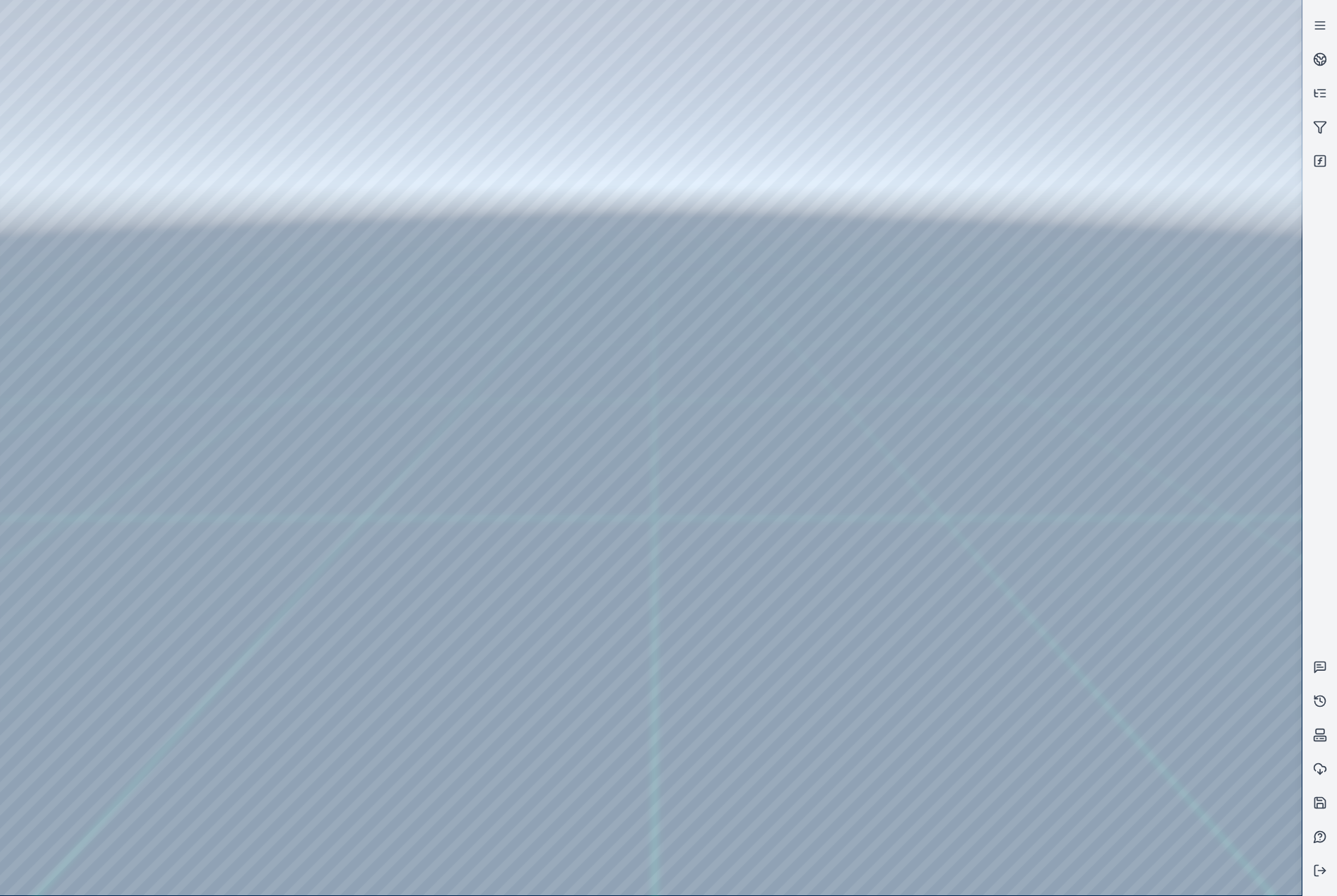
click at [1166, 664] on div at bounding box center [651, 448] width 1301 height 896
click at [1197, 541] on div at bounding box center [651, 448] width 1301 height 896
click at [1099, 669] on div at bounding box center [651, 448] width 1301 height 896
click at [1114, 542] on div at bounding box center [651, 448] width 1301 height 896
click at [1136, 487] on div at bounding box center [651, 448] width 1301 height 896
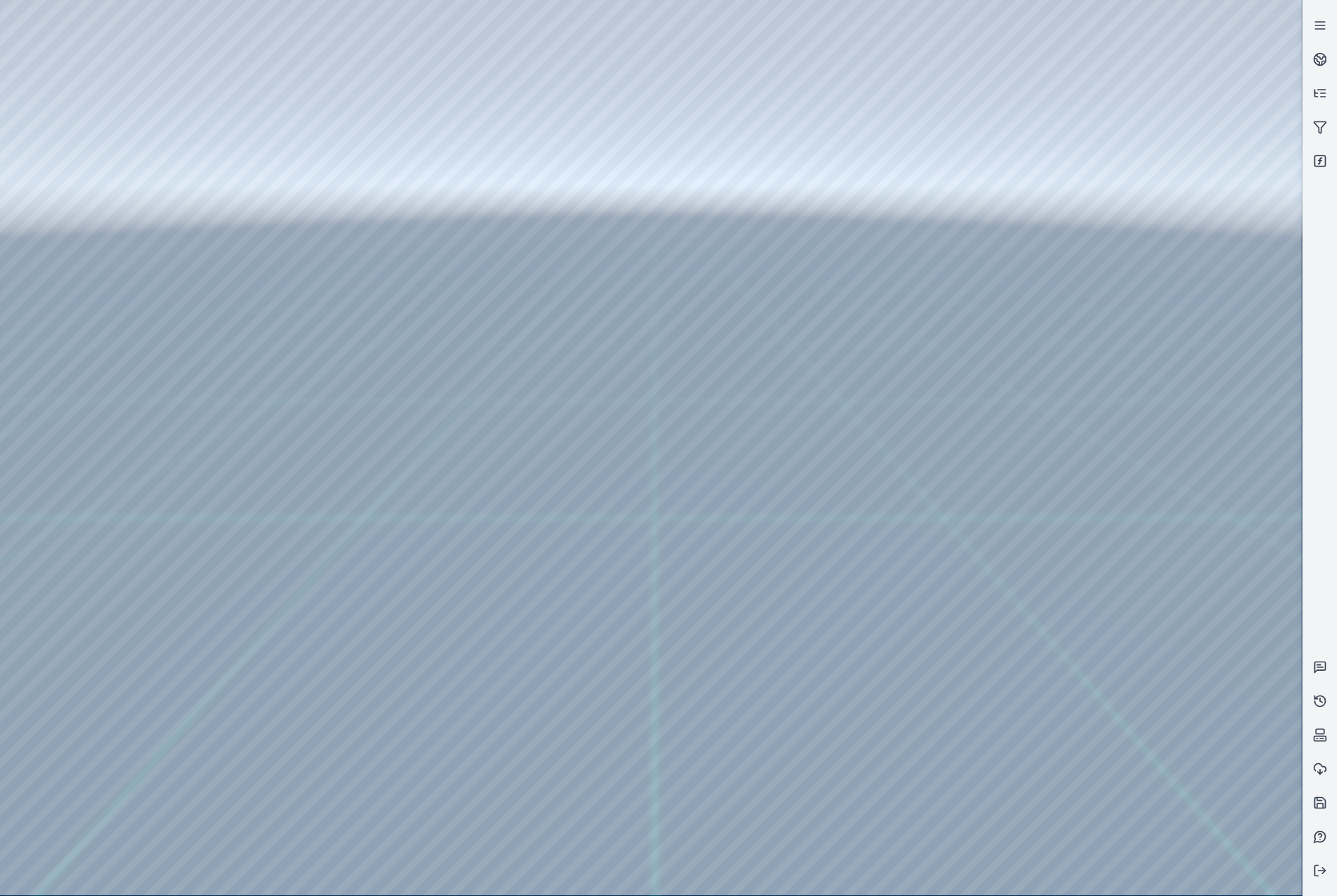
click at [1144, 555] on div at bounding box center [651, 448] width 1301 height 896
click at [1123, 660] on div at bounding box center [651, 448] width 1301 height 896
click at [1199, 561] on div at bounding box center [651, 448] width 1301 height 896
drag, startPoint x: 527, startPoint y: 504, endPoint x: 549, endPoint y: 519, distance: 26.6
drag, startPoint x: 658, startPoint y: 406, endPoint x: 668, endPoint y: 429, distance: 25.1
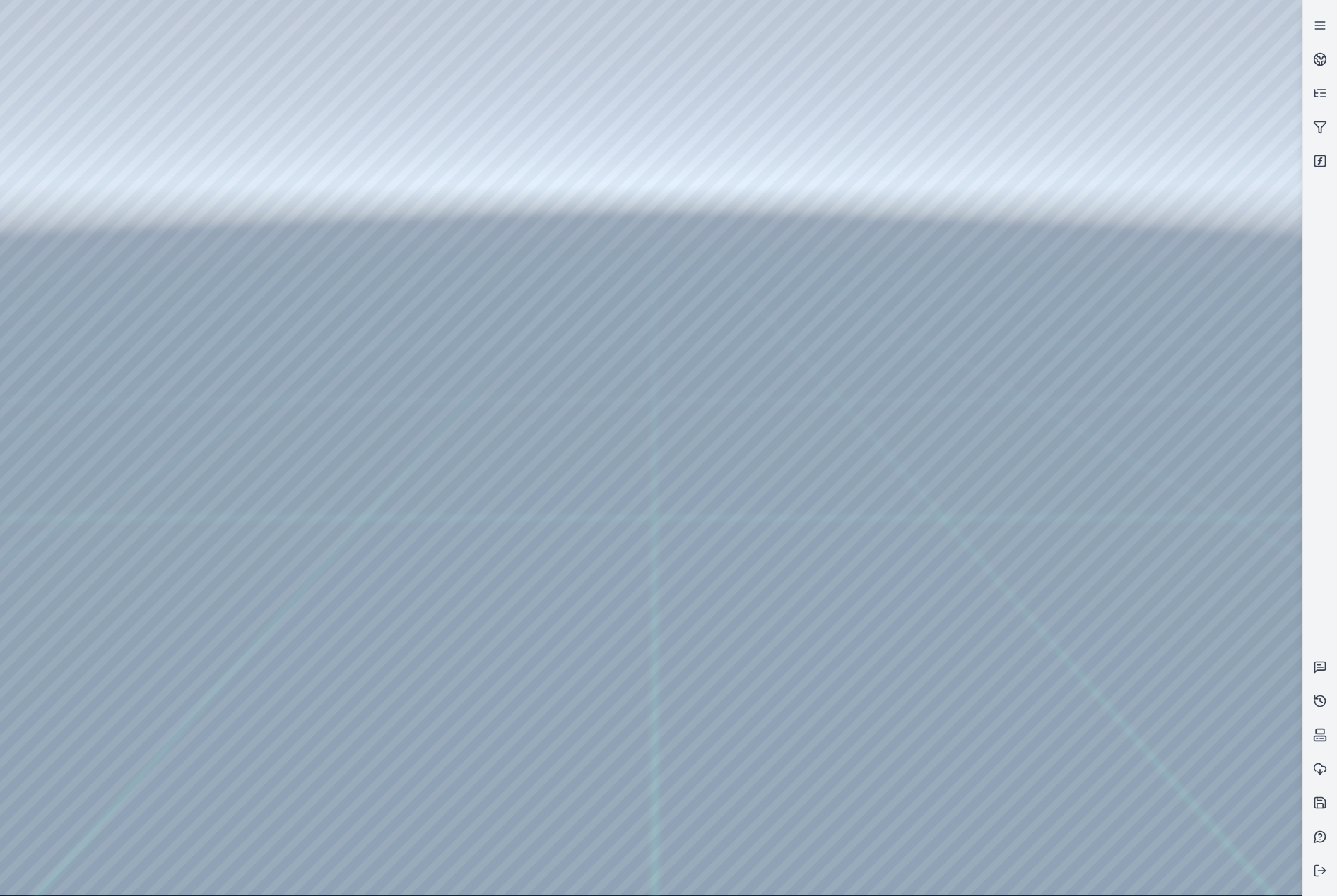
drag, startPoint x: 712, startPoint y: 338, endPoint x: 695, endPoint y: 381, distance: 46.2
drag, startPoint x: 686, startPoint y: 467, endPoint x: 696, endPoint y: 481, distance: 17.2
drag, startPoint x: 617, startPoint y: 540, endPoint x: 622, endPoint y: 394, distance: 146.1
drag, startPoint x: 644, startPoint y: 372, endPoint x: 662, endPoint y: 516, distance: 145.1
drag, startPoint x: 742, startPoint y: 437, endPoint x: 716, endPoint y: 355, distance: 86.0
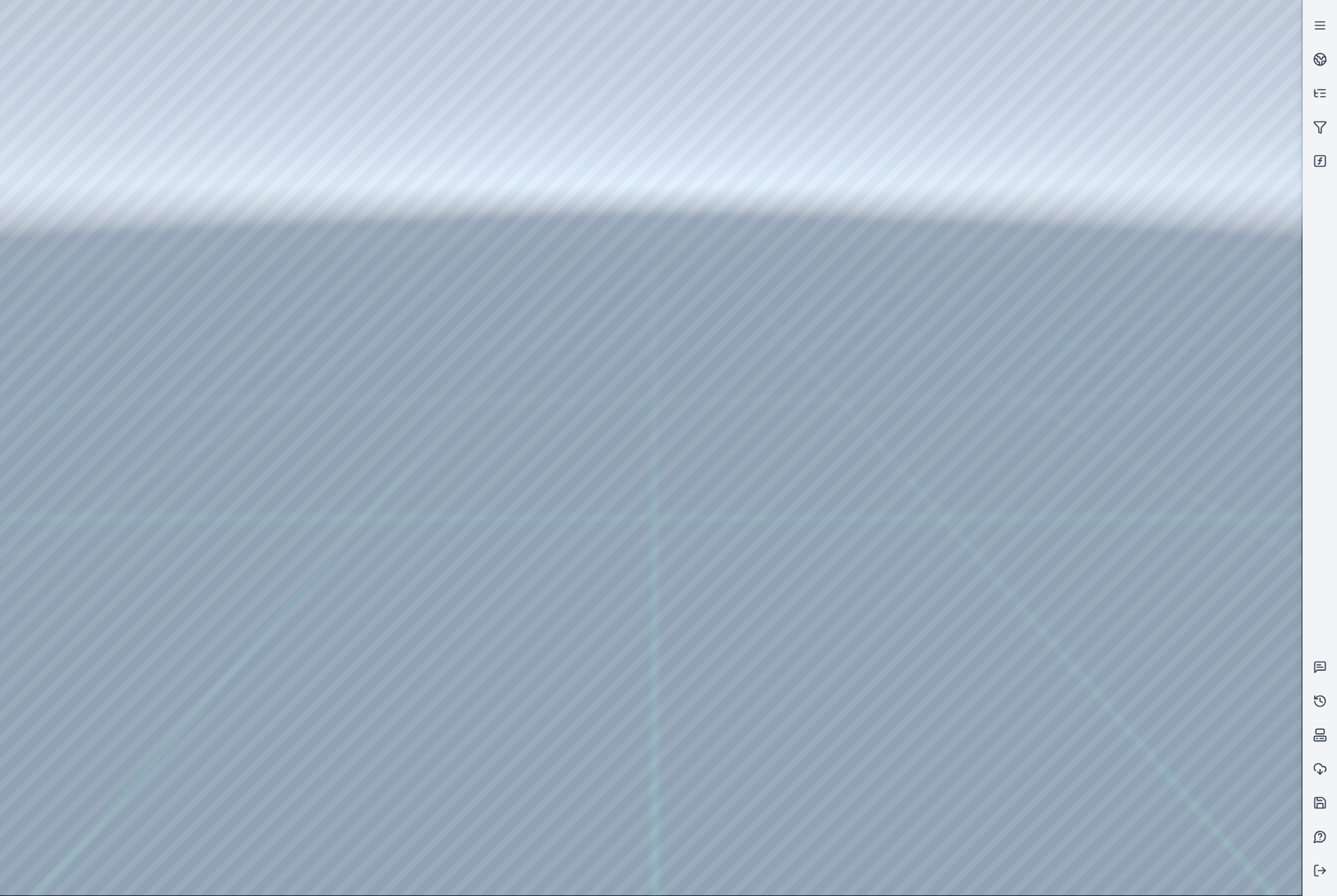
drag, startPoint x: 613, startPoint y: 640, endPoint x: 599, endPoint y: 631, distance: 16.6
drag, startPoint x: 426, startPoint y: 619, endPoint x: 1020, endPoint y: 467, distance: 613.1
drag, startPoint x: 501, startPoint y: 597, endPoint x: 289, endPoint y: 528, distance: 222.9
drag, startPoint x: 764, startPoint y: 490, endPoint x: 299, endPoint y: 714, distance: 516.1
drag, startPoint x: 522, startPoint y: 665, endPoint x: 629, endPoint y: 719, distance: 119.9
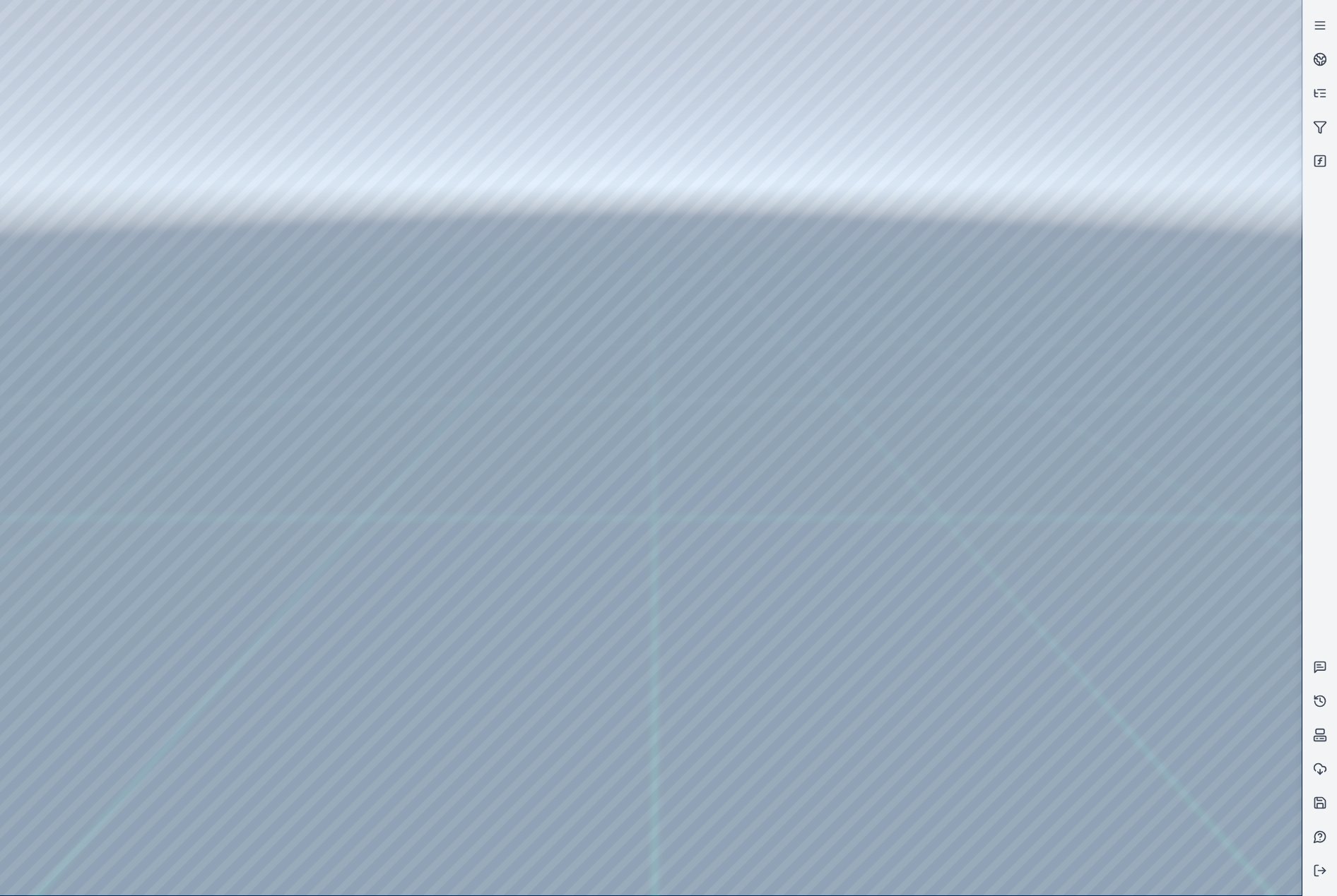
drag, startPoint x: 393, startPoint y: 525, endPoint x: 732, endPoint y: 430, distance: 352.1
drag, startPoint x: 606, startPoint y: 661, endPoint x: 598, endPoint y: 656, distance: 9.4
drag, startPoint x: 720, startPoint y: 634, endPoint x: 730, endPoint y: 613, distance: 23.3
click at [1155, 295] on div at bounding box center [651, 448] width 1301 height 896
click at [1144, 198] on div at bounding box center [651, 448] width 1301 height 896
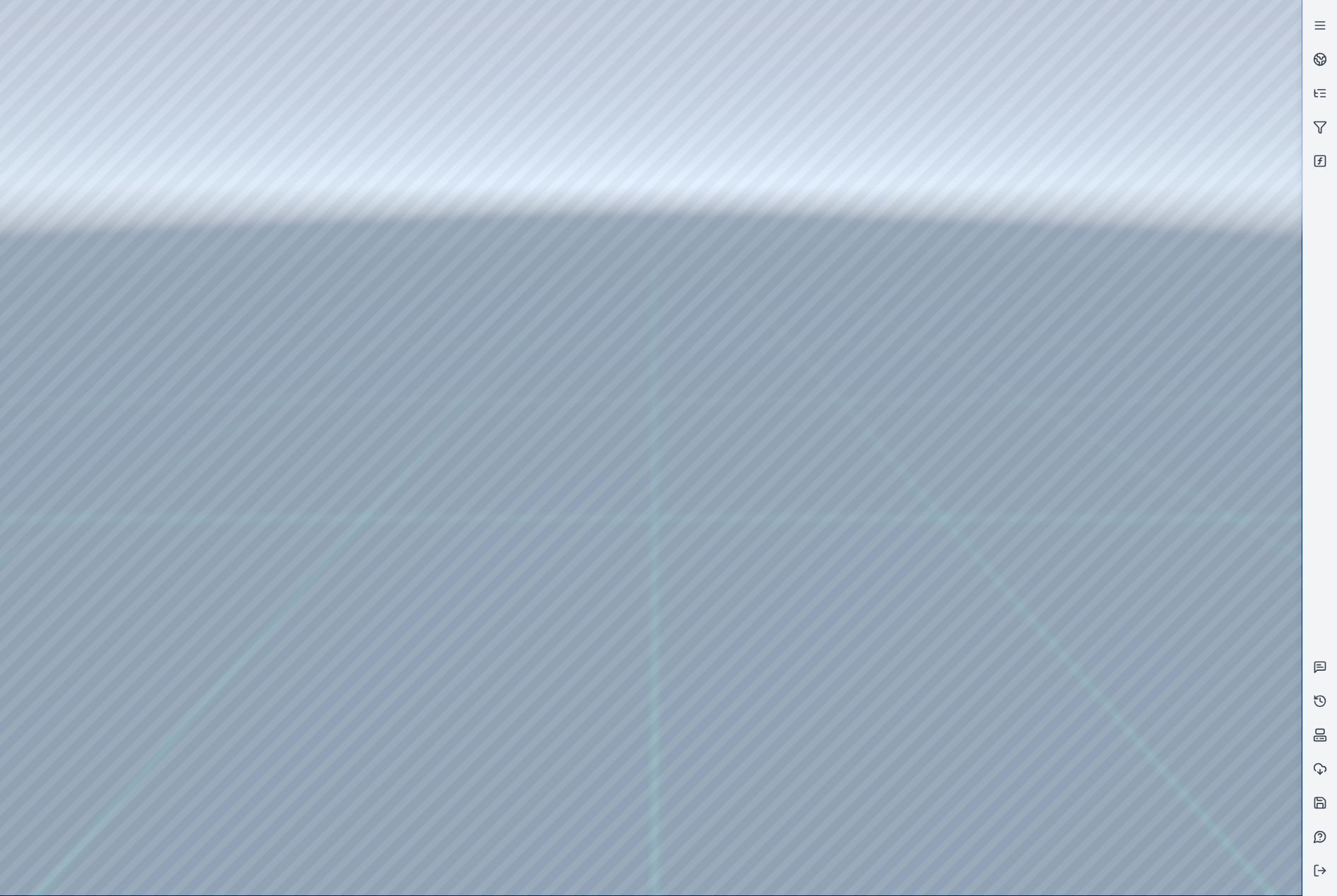
click at [1158, 257] on div at bounding box center [651, 448] width 1301 height 896
drag, startPoint x: 684, startPoint y: 483, endPoint x: 616, endPoint y: 453, distance: 74.3
drag, startPoint x: 443, startPoint y: 564, endPoint x: 453, endPoint y: 542, distance: 24.2
click at [1144, 202] on div at bounding box center [651, 448] width 1301 height 896
click at [1167, 266] on div at bounding box center [651, 448] width 1301 height 896
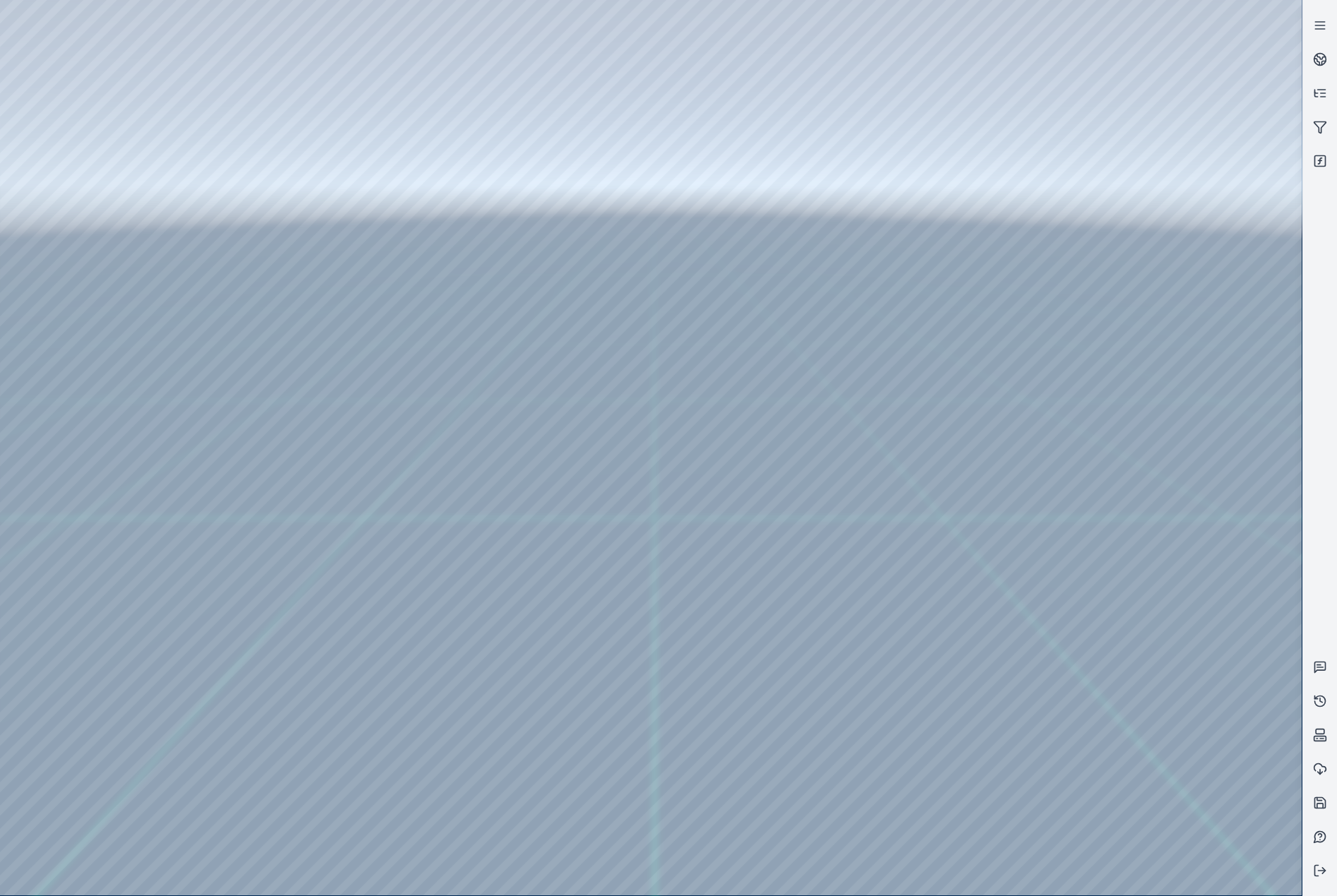
click at [1128, 202] on div at bounding box center [651, 448] width 1301 height 896
click at [1161, 271] on div at bounding box center [651, 448] width 1301 height 896
click at [1111, 172] on div at bounding box center [651, 448] width 1301 height 896
click at [1110, 218] on div at bounding box center [651, 448] width 1301 height 896
click at [1110, 205] on div at bounding box center [651, 448] width 1301 height 896
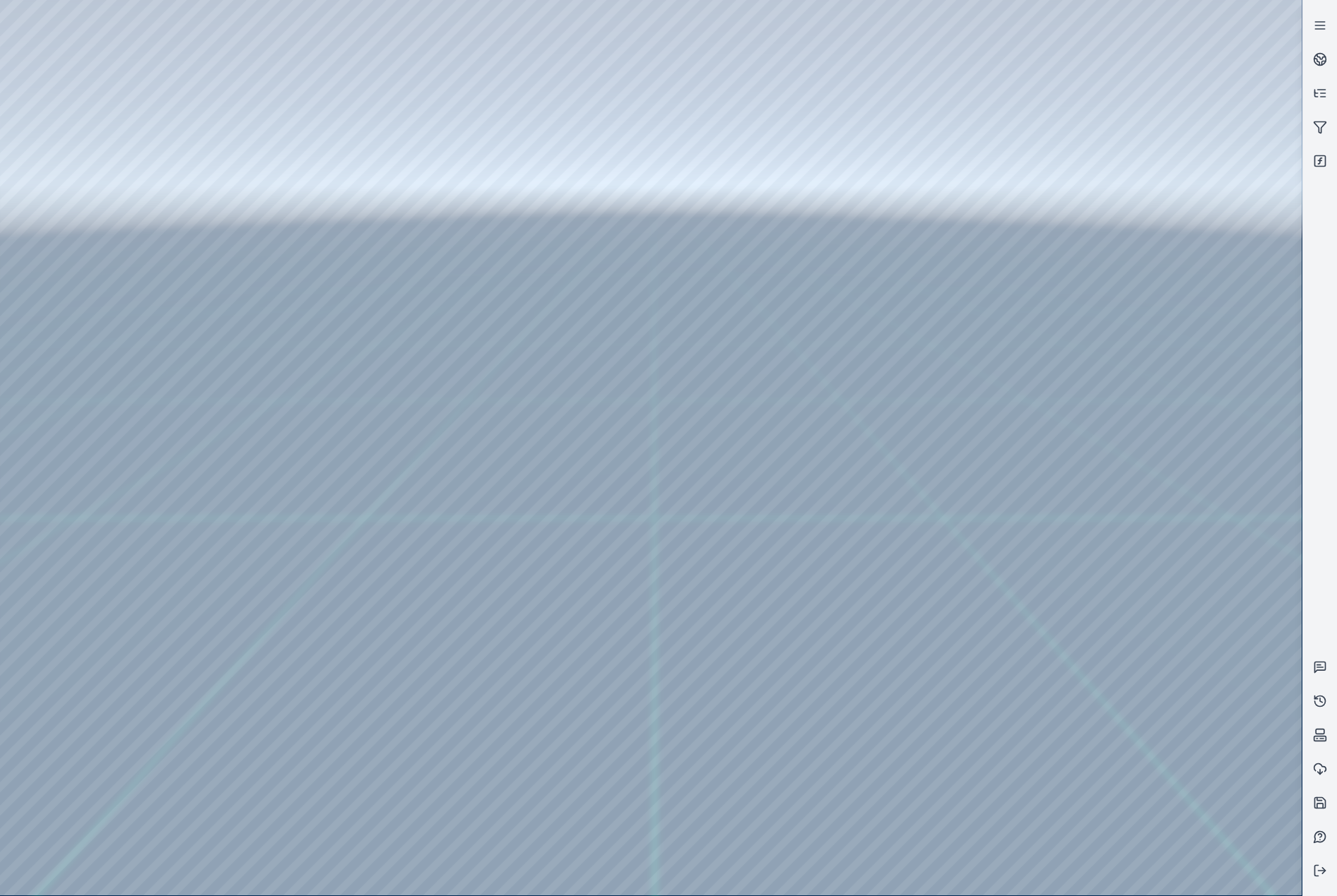
click at [1150, 256] on div at bounding box center [651, 448] width 1301 height 896
click at [1152, 198] on div at bounding box center [651, 448] width 1301 height 896
click at [1178, 265] on div at bounding box center [651, 448] width 1301 height 896
drag, startPoint x: 604, startPoint y: 674, endPoint x: 594, endPoint y: 623, distance: 52.0
drag, startPoint x: 584, startPoint y: 574, endPoint x: 164, endPoint y: 484, distance: 429.5
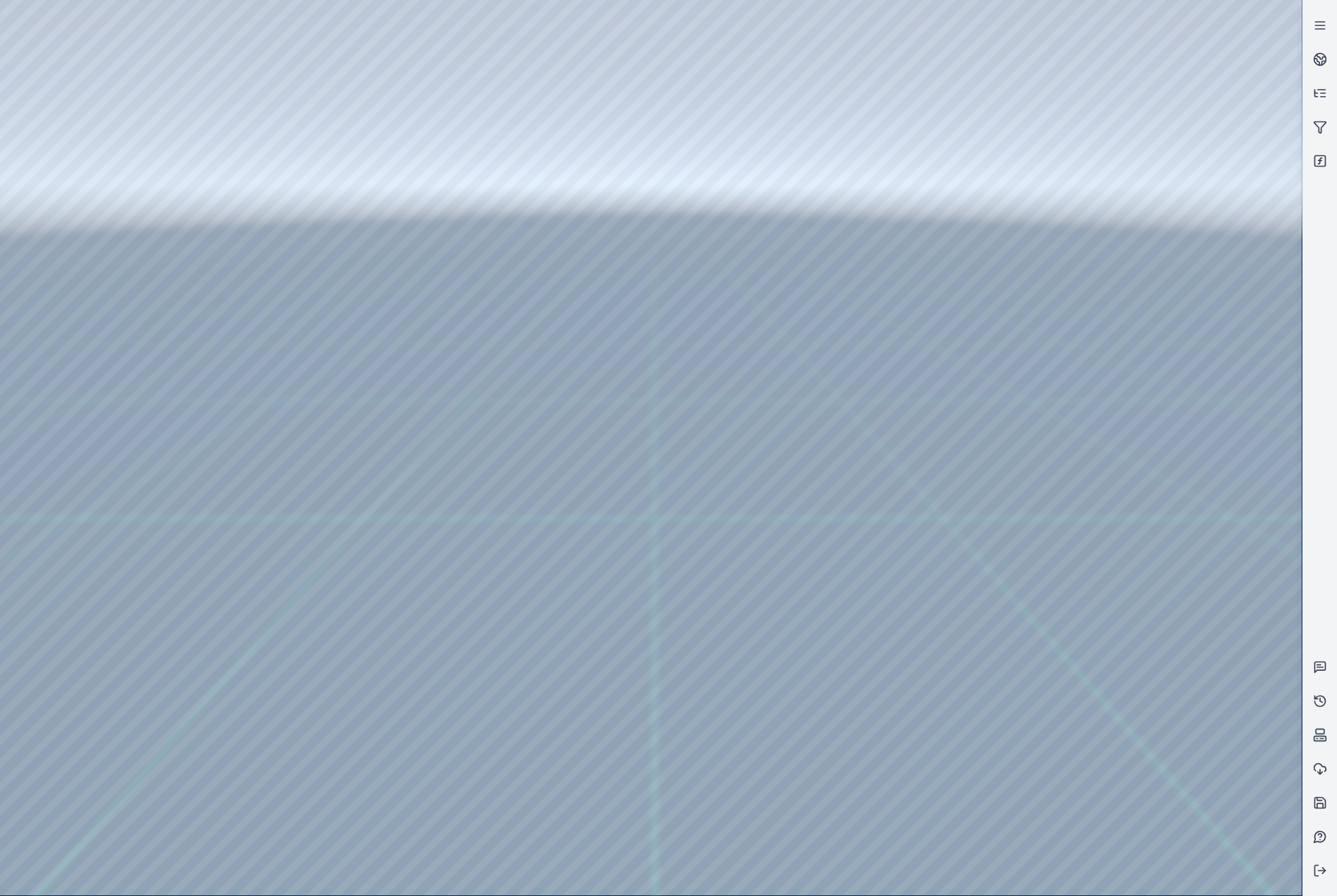
drag, startPoint x: 815, startPoint y: 433, endPoint x: 706, endPoint y: 465, distance: 113.6
drag, startPoint x: 823, startPoint y: 395, endPoint x: 805, endPoint y: 448, distance: 56.0
drag, startPoint x: 403, startPoint y: 507, endPoint x: 624, endPoint y: 513, distance: 221.1
drag, startPoint x: 379, startPoint y: 602, endPoint x: 363, endPoint y: 636, distance: 37.6
drag, startPoint x: 525, startPoint y: 567, endPoint x: 508, endPoint y: 548, distance: 25.5
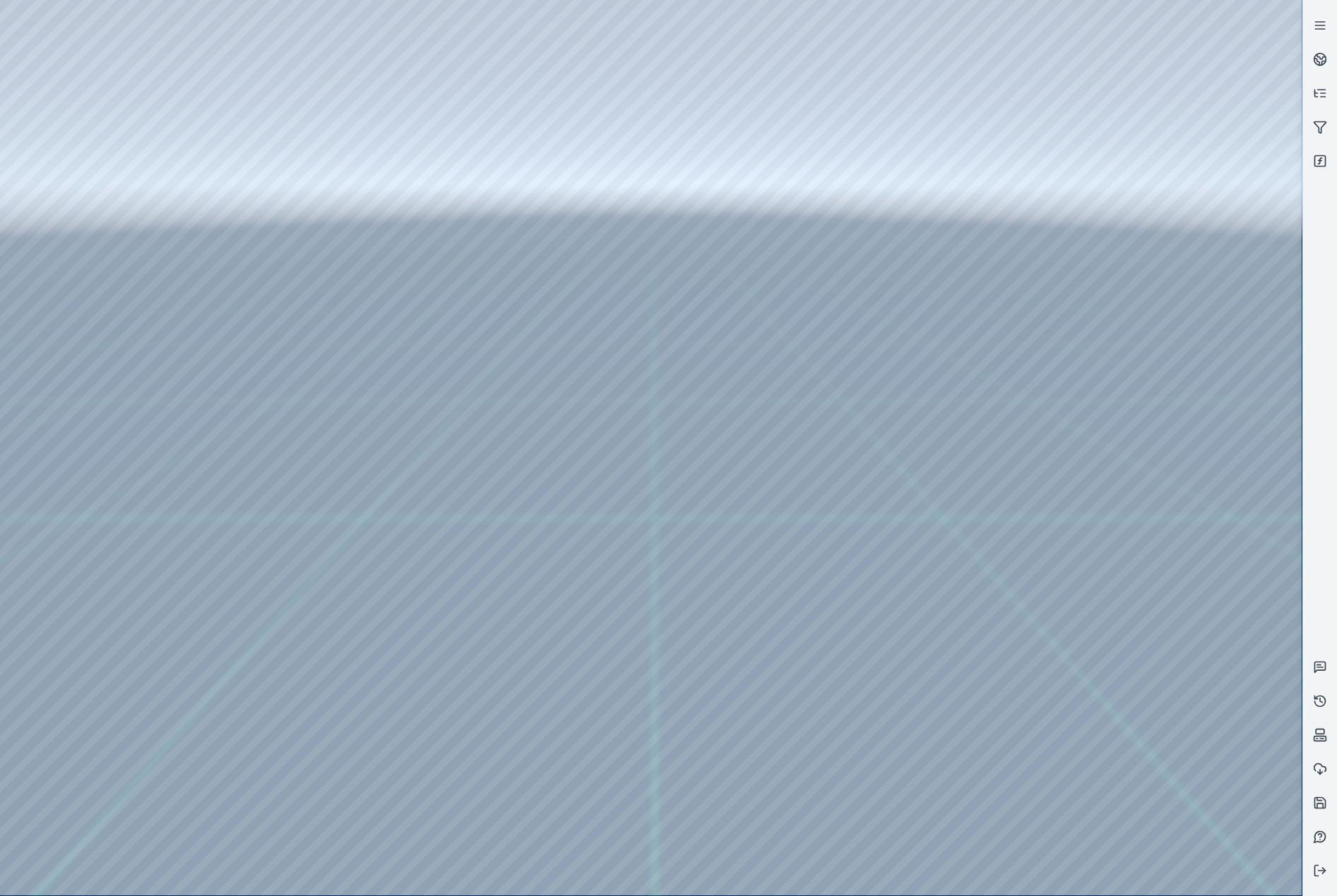
drag, startPoint x: 299, startPoint y: 286, endPoint x: 855, endPoint y: 495, distance: 594.0
drag, startPoint x: 729, startPoint y: 695, endPoint x: 698, endPoint y: 640, distance: 63.1
drag, startPoint x: 721, startPoint y: 599, endPoint x: 677, endPoint y: 471, distance: 135.4
drag, startPoint x: 652, startPoint y: 520, endPoint x: 665, endPoint y: 541, distance: 24.7
drag, startPoint x: 549, startPoint y: 421, endPoint x: 546, endPoint y: 454, distance: 33.1
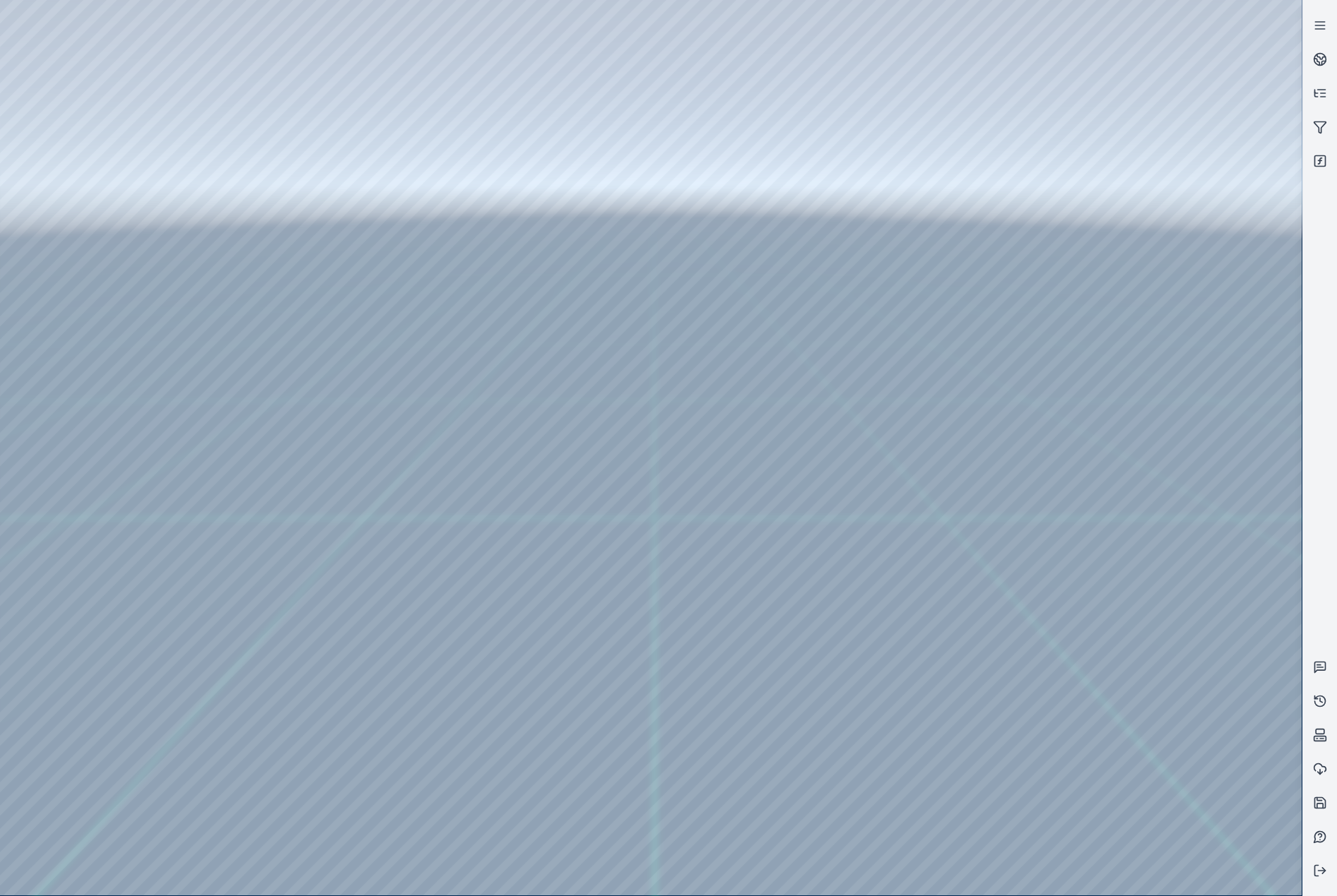
drag, startPoint x: 747, startPoint y: 513, endPoint x: 774, endPoint y: 530, distance: 31.9
drag, startPoint x: 859, startPoint y: 521, endPoint x: 807, endPoint y: 542, distance: 56.1
click at [767, 313] on div at bounding box center [651, 448] width 1301 height 896
click at [788, 180] on div at bounding box center [651, 448] width 1301 height 896
drag, startPoint x: 701, startPoint y: 311, endPoint x: 673, endPoint y: 442, distance: 134.0
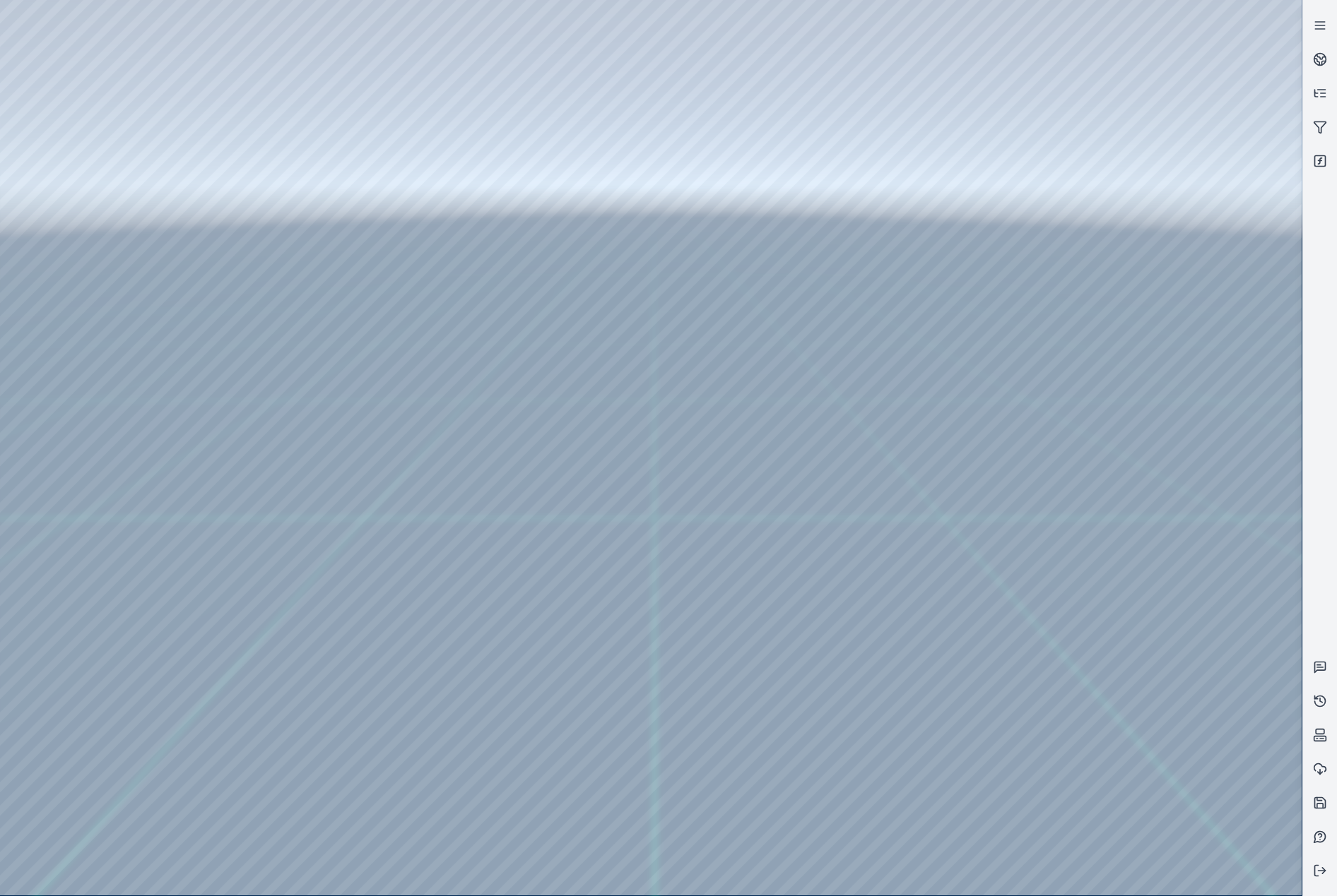
click at [582, 178] on div at bounding box center [651, 448] width 1301 height 896
drag, startPoint x: 698, startPoint y: 491, endPoint x: 725, endPoint y: 429, distance: 67.6
drag, startPoint x: 705, startPoint y: 574, endPoint x: 714, endPoint y: 485, distance: 89.5
drag, startPoint x: 662, startPoint y: 565, endPoint x: 664, endPoint y: 515, distance: 50.0
drag, startPoint x: 882, startPoint y: 625, endPoint x: 865, endPoint y: 648, distance: 28.6
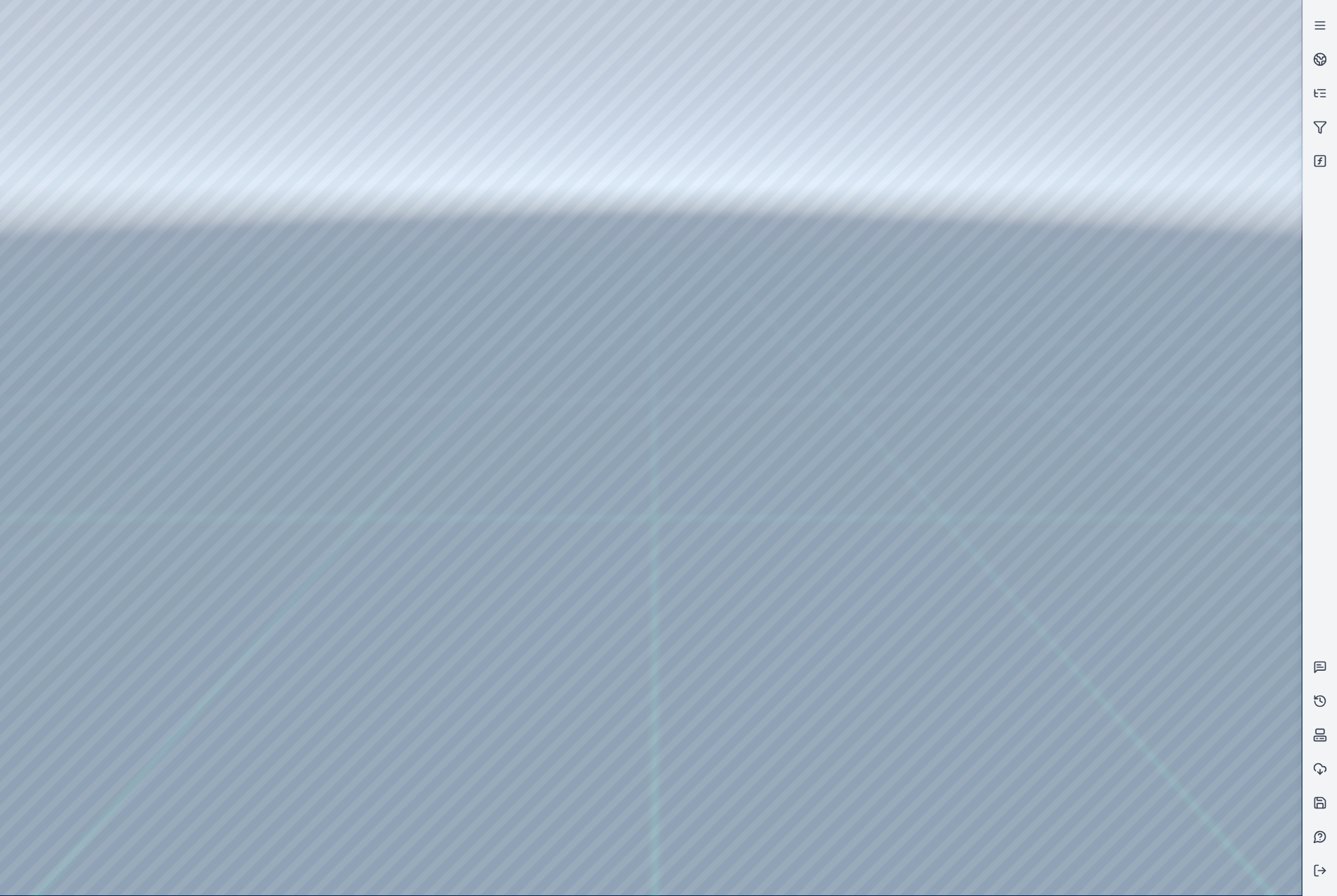
drag, startPoint x: 519, startPoint y: 650, endPoint x: 515, endPoint y: 664, distance: 14.6
drag, startPoint x: 681, startPoint y: 742, endPoint x: 686, endPoint y: 737, distance: 7.1
click at [1313, 801] on icon at bounding box center [1320, 803] width 14 height 14
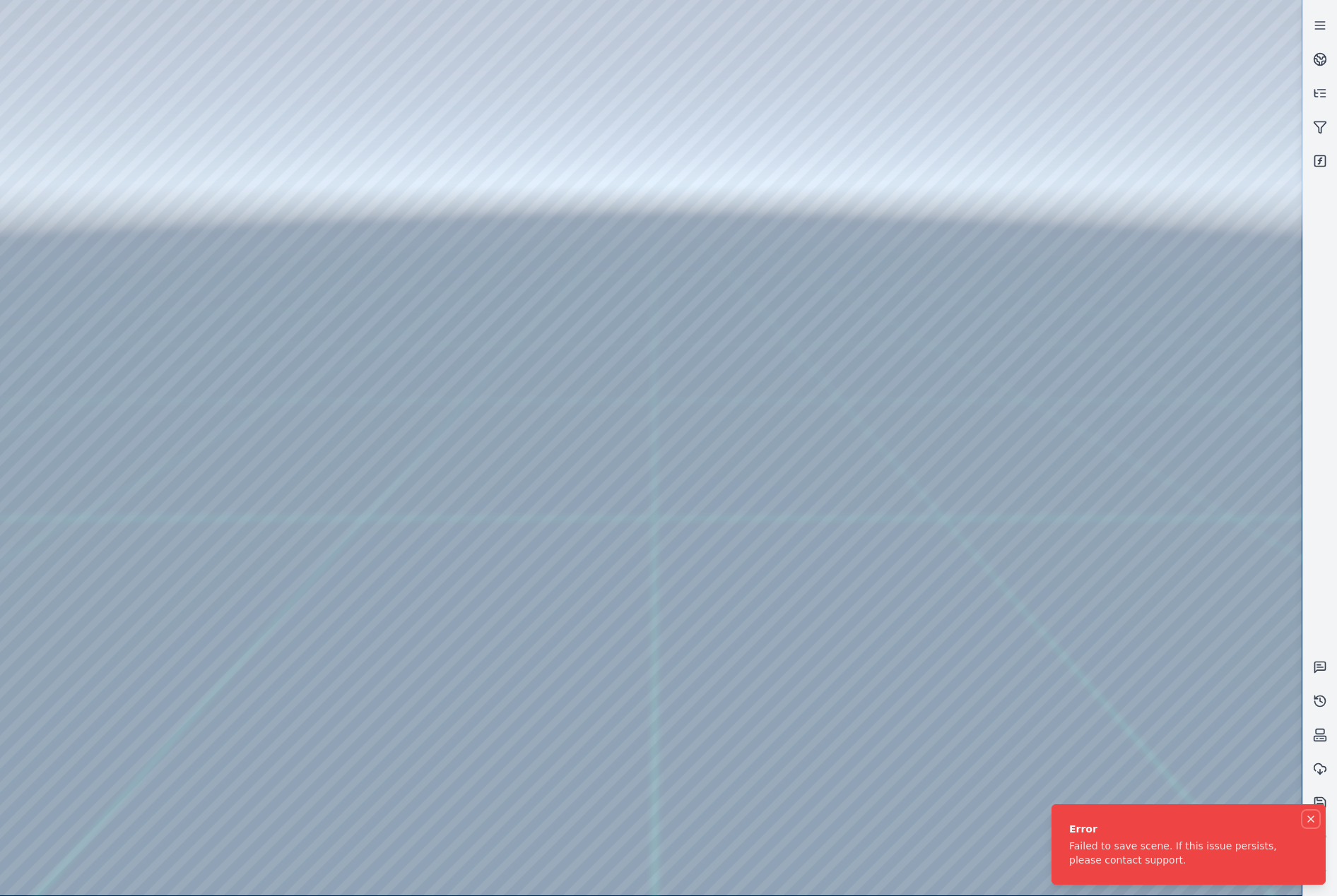
click at [1309, 823] on icon "Notifications (F8)" at bounding box center [1311, 819] width 12 height 12
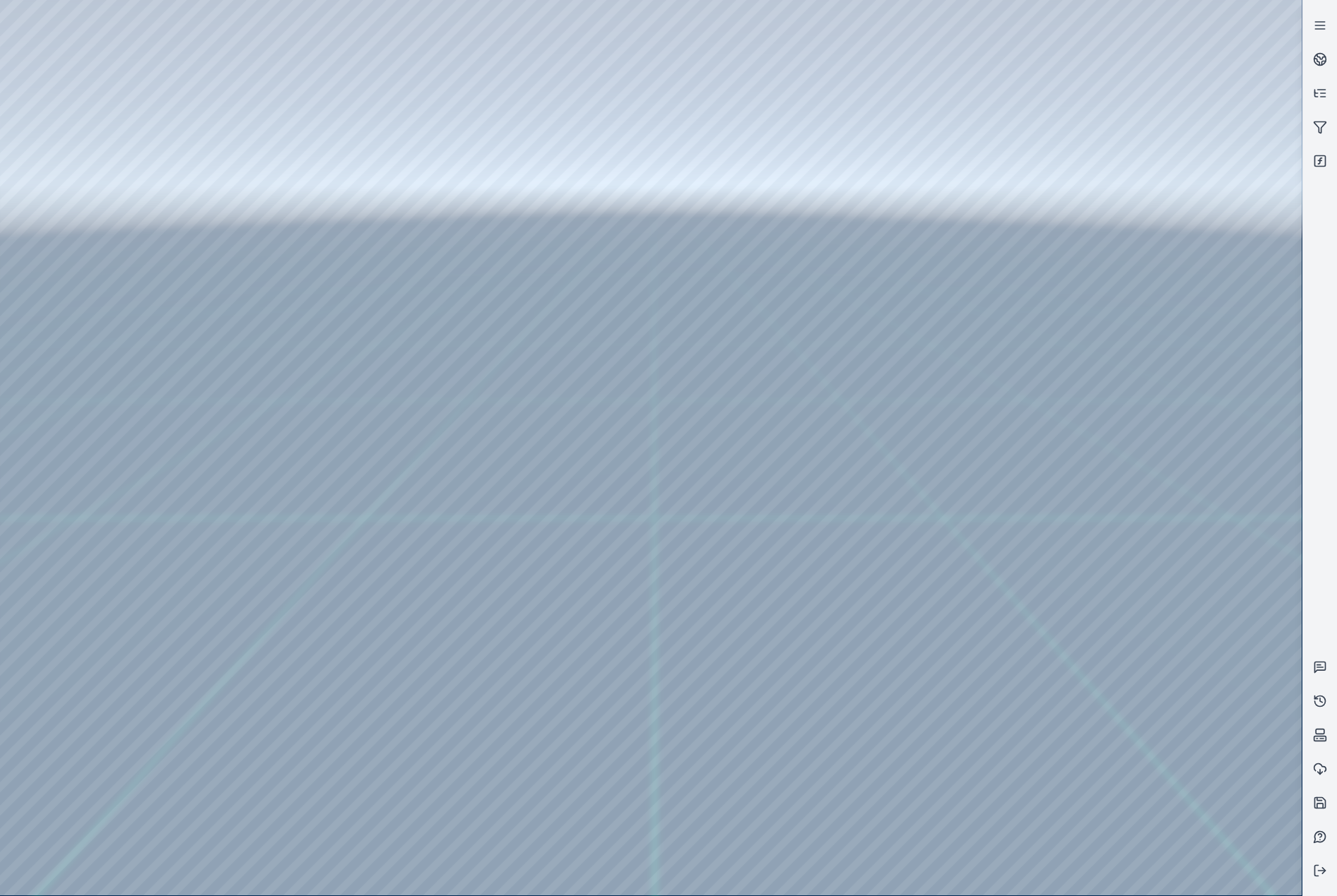
drag, startPoint x: 924, startPoint y: 748, endPoint x: 870, endPoint y: 756, distance: 54.6
click at [1318, 874] on icon at bounding box center [1320, 871] width 14 height 14
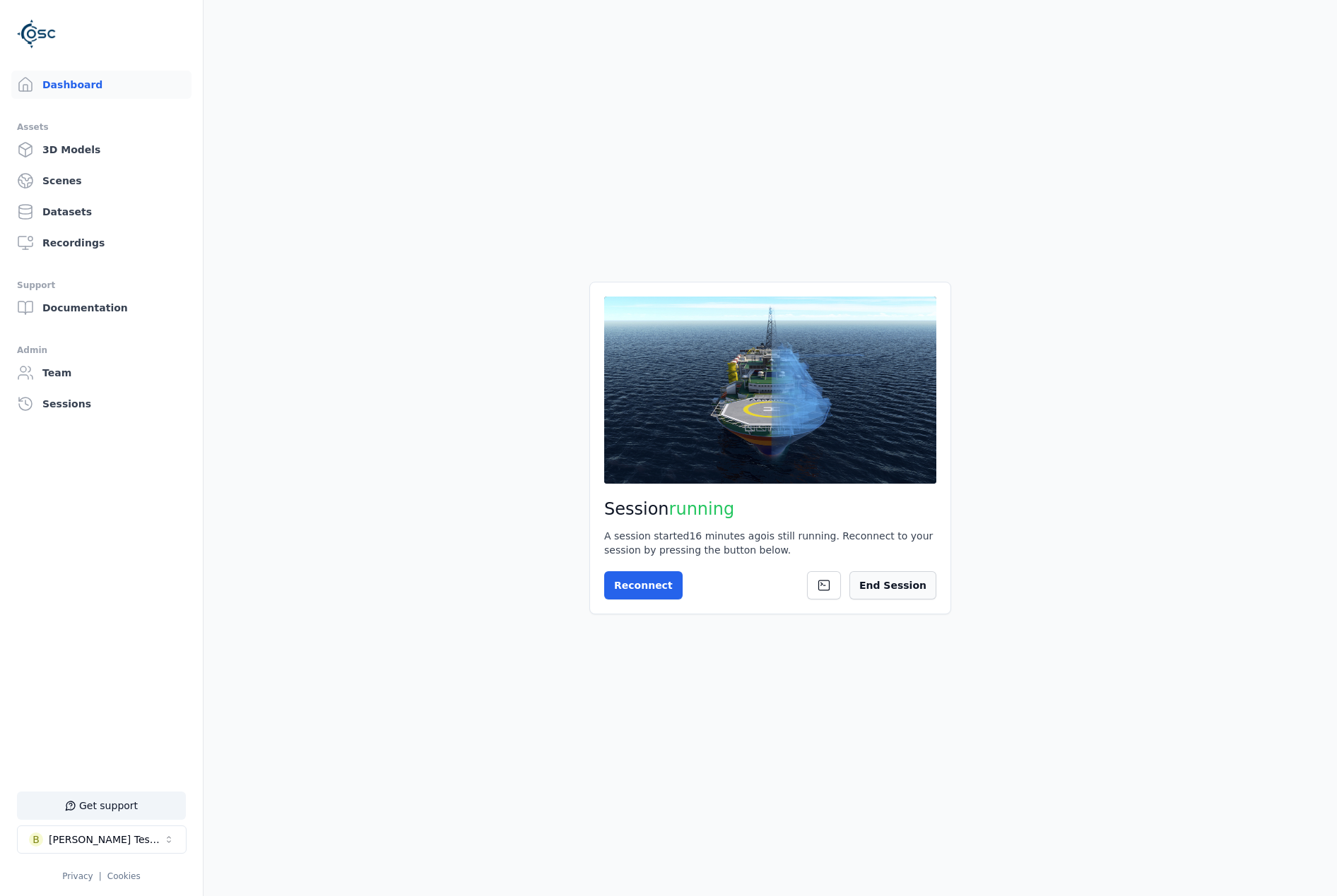
click at [892, 586] on button "End Session" at bounding box center [893, 585] width 87 height 29
click at [77, 217] on link "Datasets" at bounding box center [101, 212] width 180 height 29
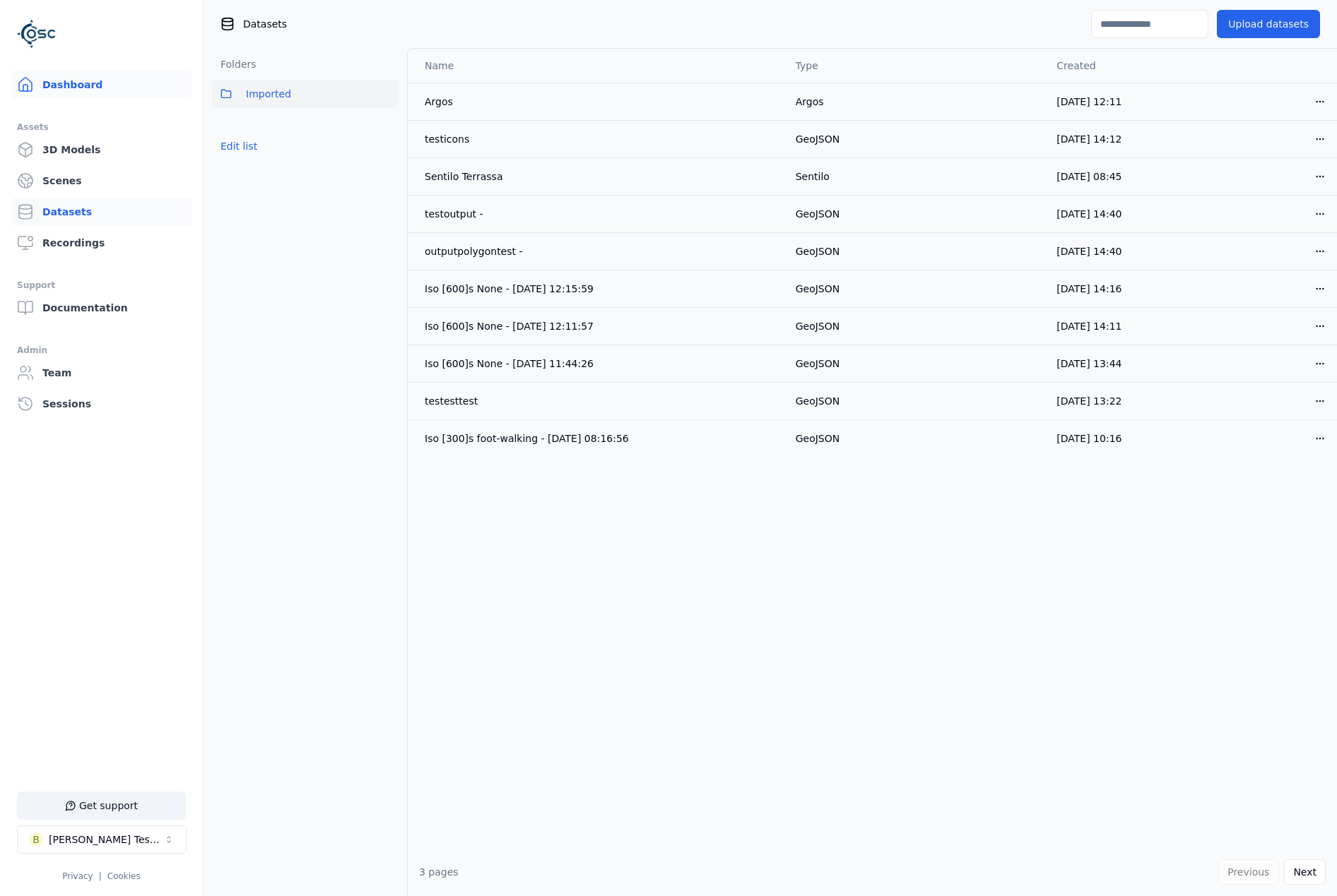
click at [122, 88] on link "Dashboard" at bounding box center [101, 84] width 180 height 29
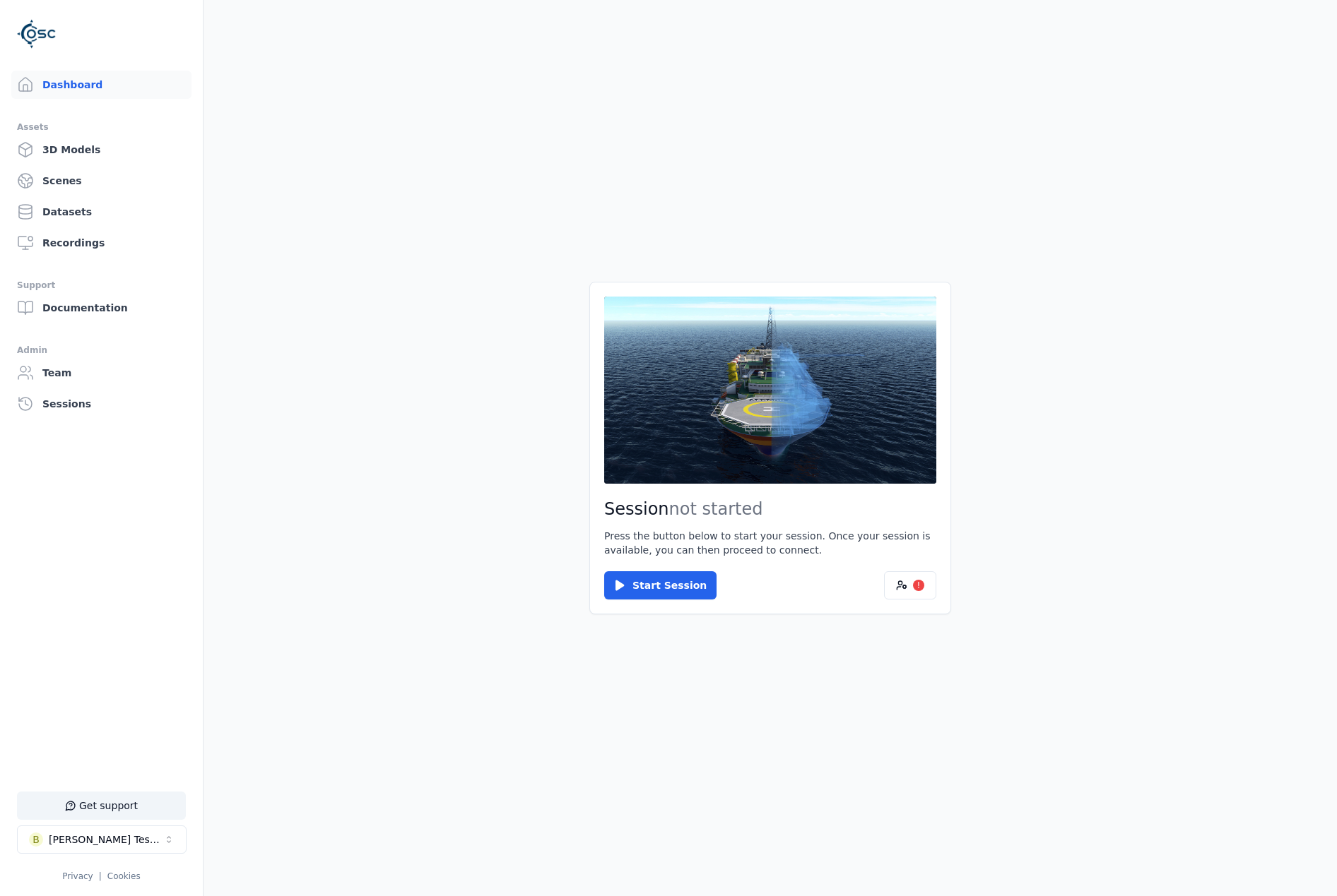
click at [646, 599] on div "Session not started Press the button below to start your session. Once your ses…" at bounding box center [771, 448] width 362 height 332
click at [647, 586] on button "Start Session" at bounding box center [660, 585] width 112 height 29
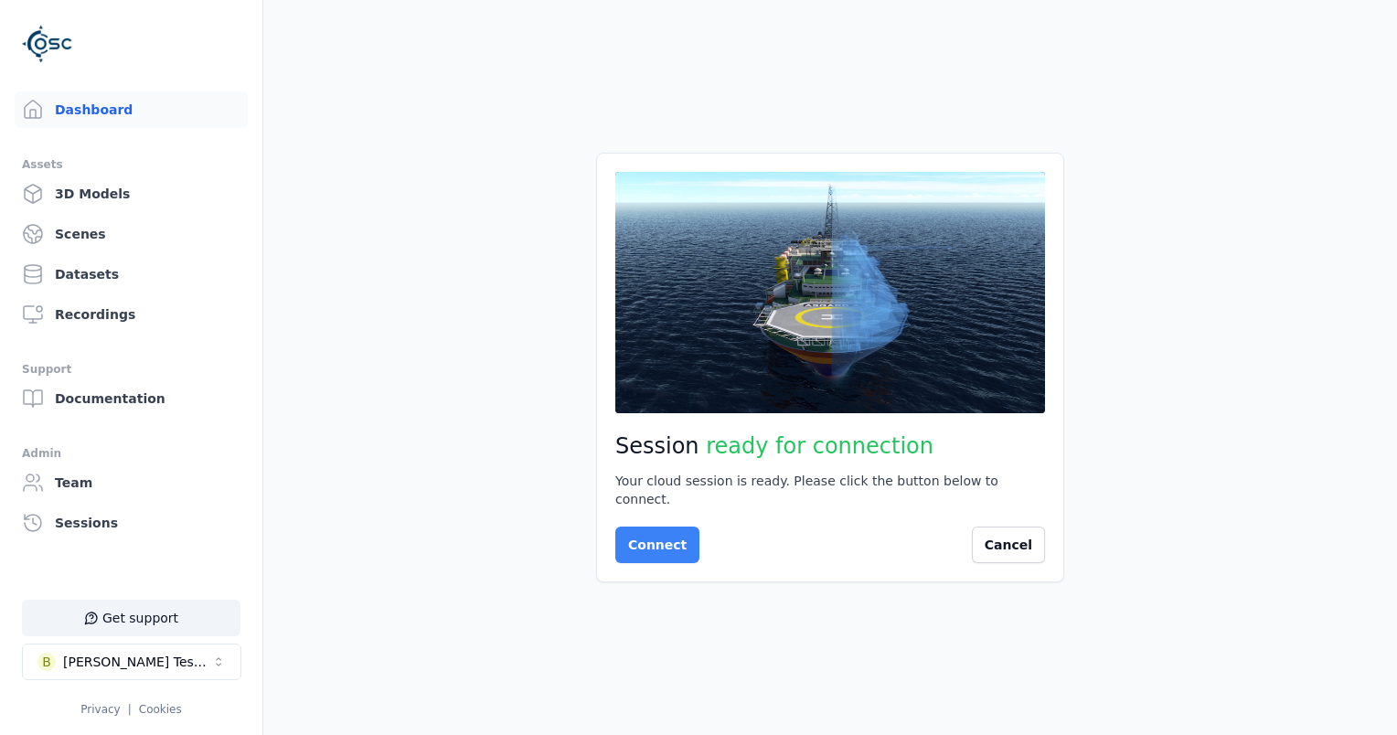
drag, startPoint x: 706, startPoint y: 538, endPoint x: 676, endPoint y: 530, distance: 31.1
click at [704, 538] on div "Connect Cancel" at bounding box center [830, 545] width 430 height 37
click at [663, 527] on button "Connect" at bounding box center [657, 545] width 84 height 37
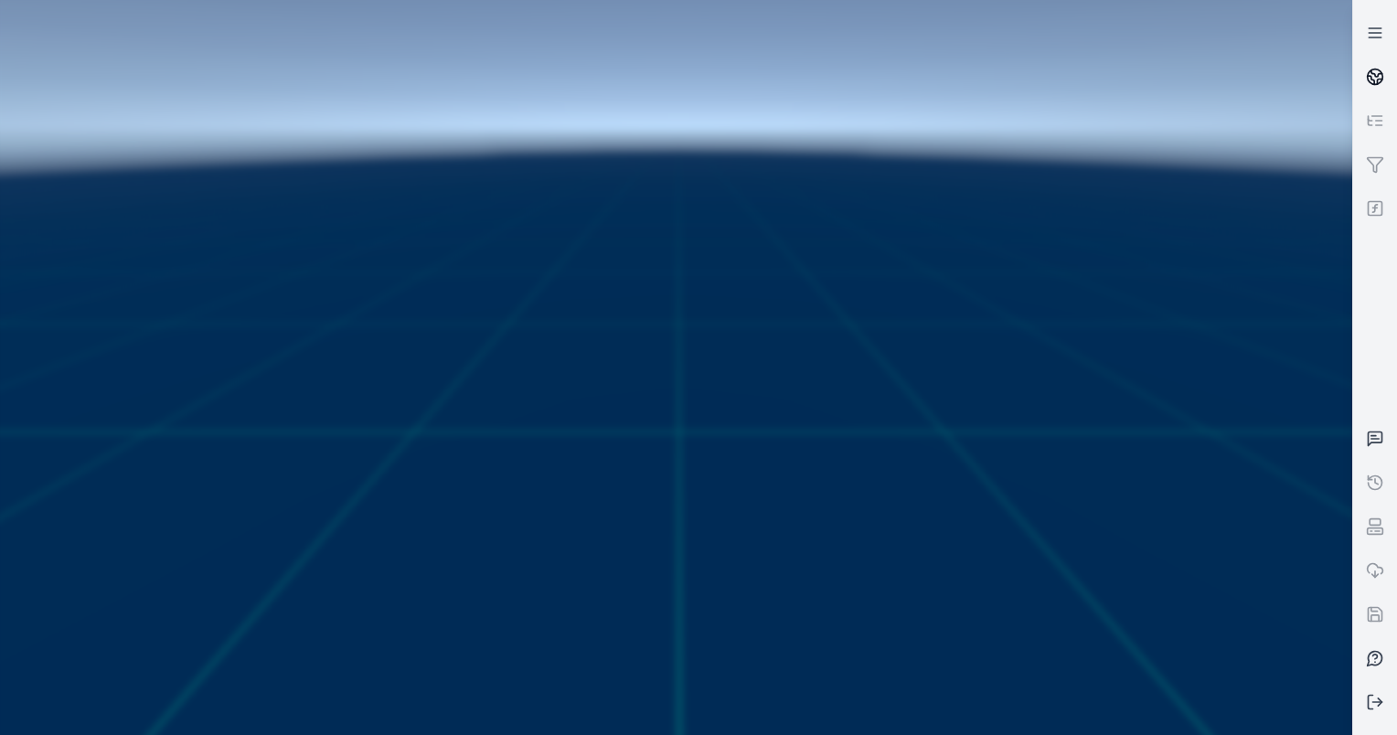
click at [1376, 87] on link at bounding box center [1375, 77] width 44 height 44
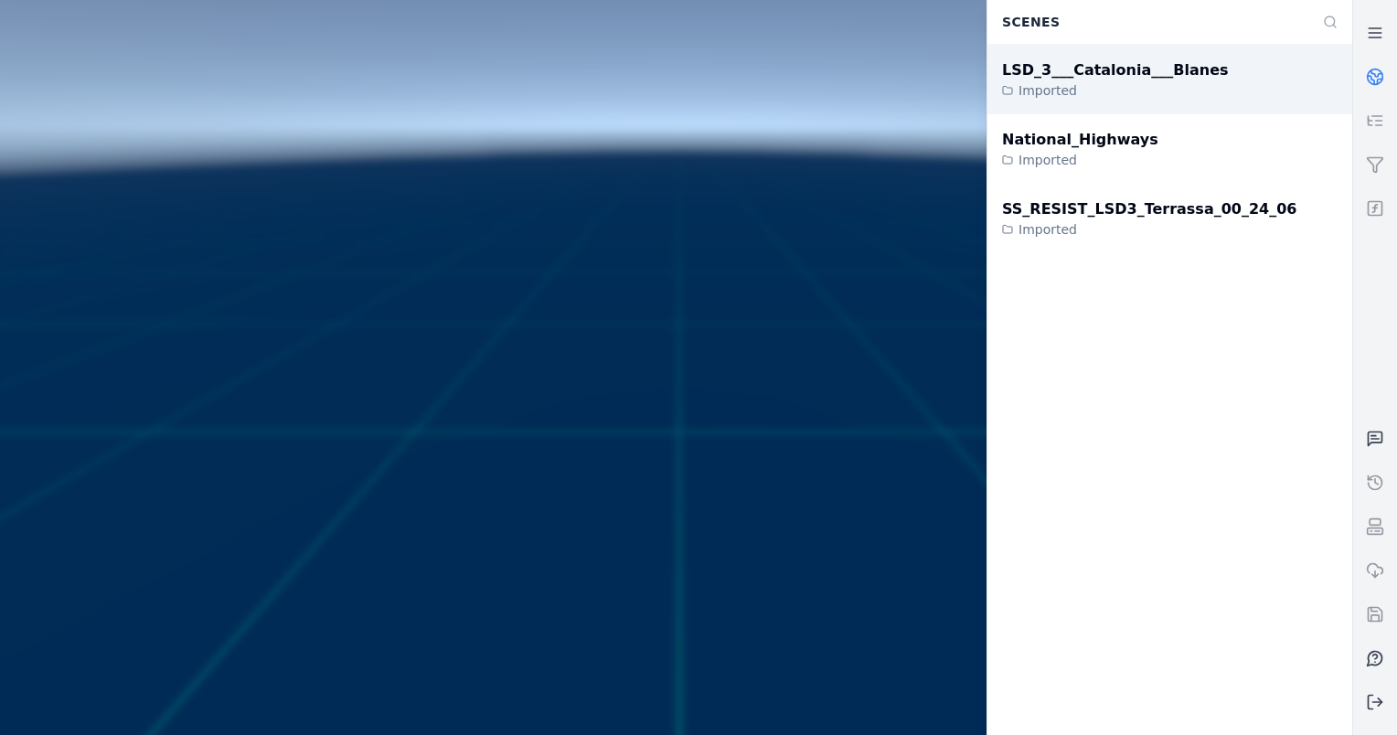
click at [1115, 86] on div "Imported" at bounding box center [1115, 90] width 227 height 18
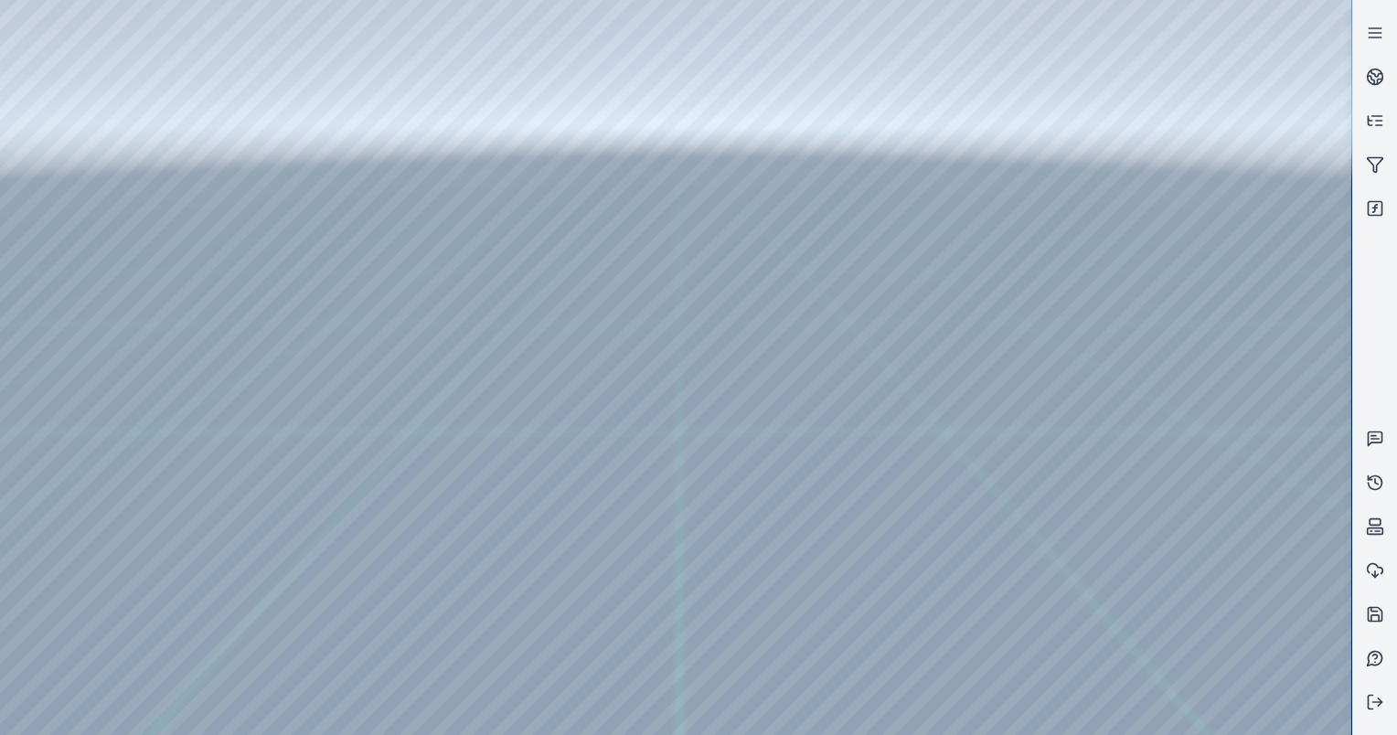
drag, startPoint x: 640, startPoint y: 438, endPoint x: 669, endPoint y: 523, distance: 89.9
click at [80, 150] on div at bounding box center [676, 367] width 1352 height 735
click at [86, 209] on div at bounding box center [676, 367] width 1352 height 735
click at [1086, 721] on div at bounding box center [676, 367] width 1352 height 735
click at [1062, 616] on div at bounding box center [676, 367] width 1352 height 735
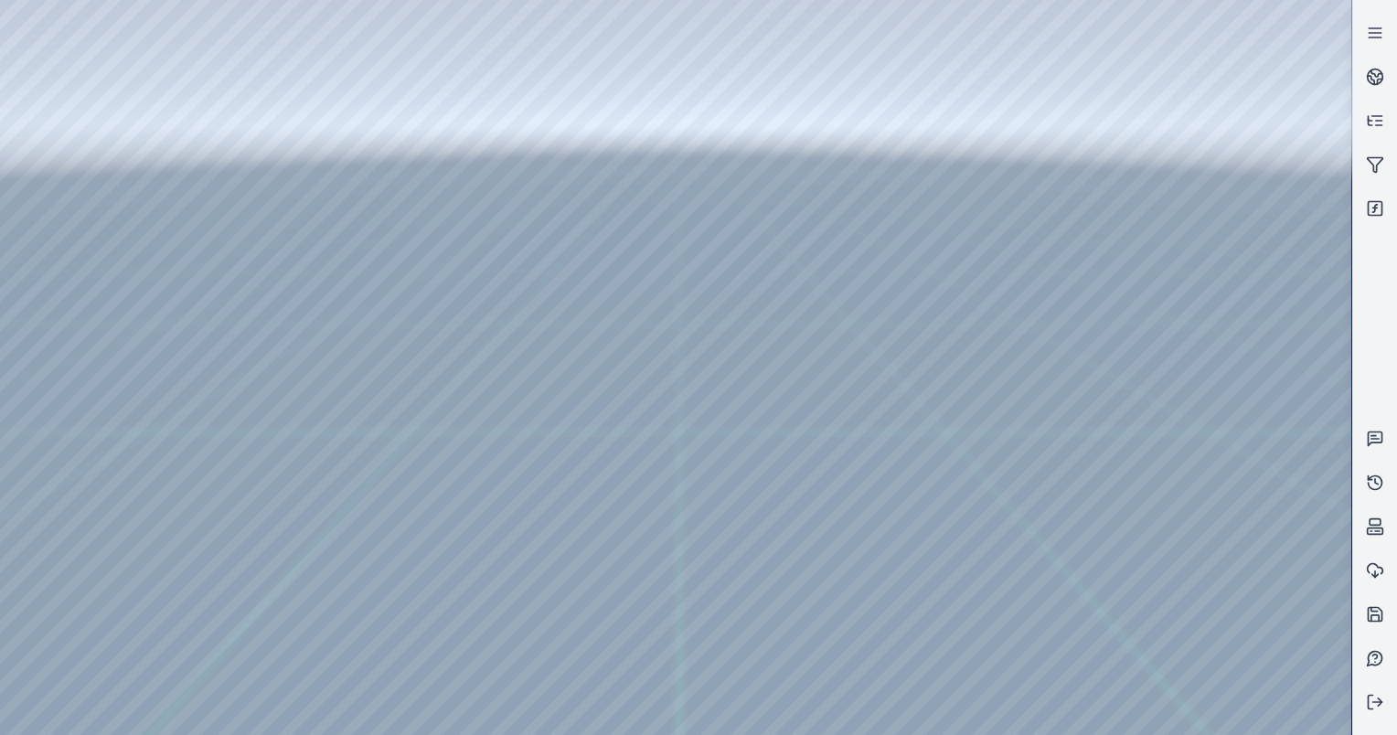
click at [1063, 616] on div at bounding box center [676, 367] width 1352 height 735
click at [51, 578] on div at bounding box center [676, 367] width 1352 height 735
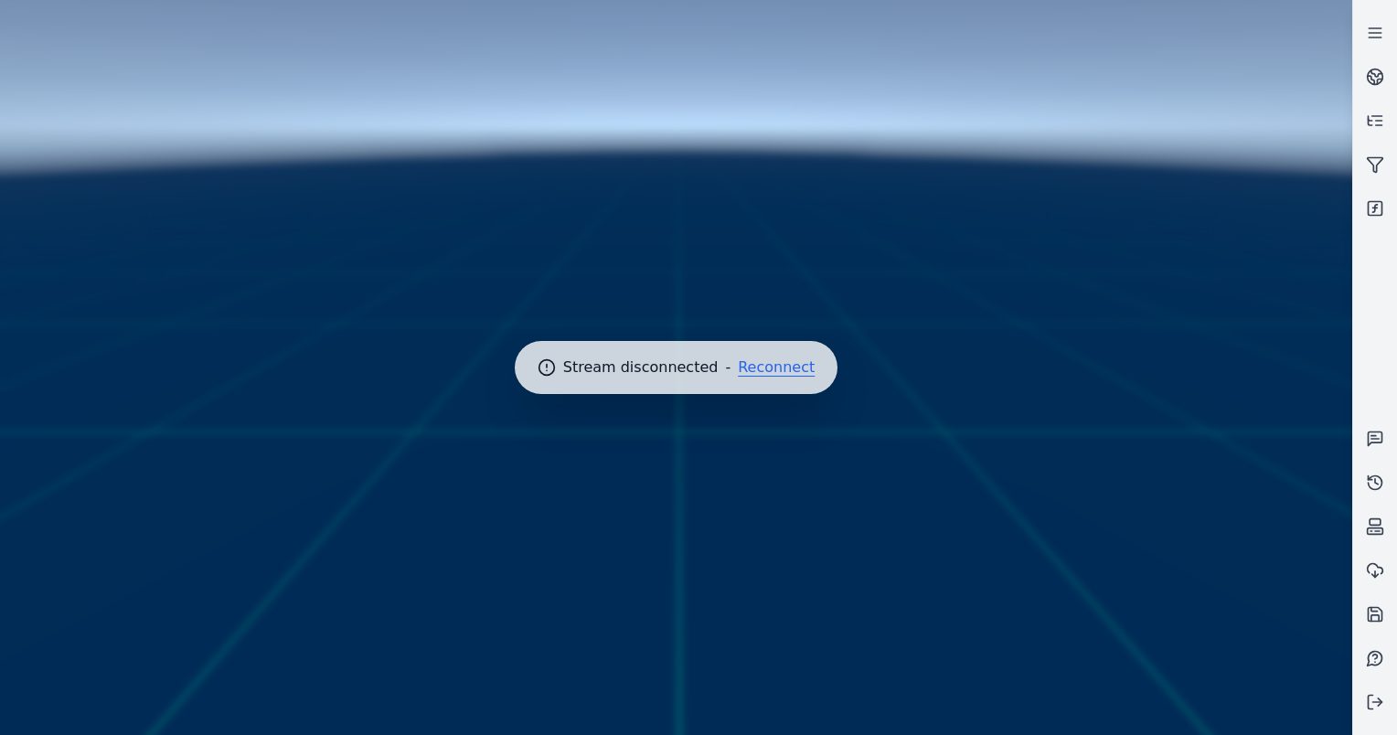
click at [779, 373] on button "Reconnect" at bounding box center [776, 367] width 77 height 15
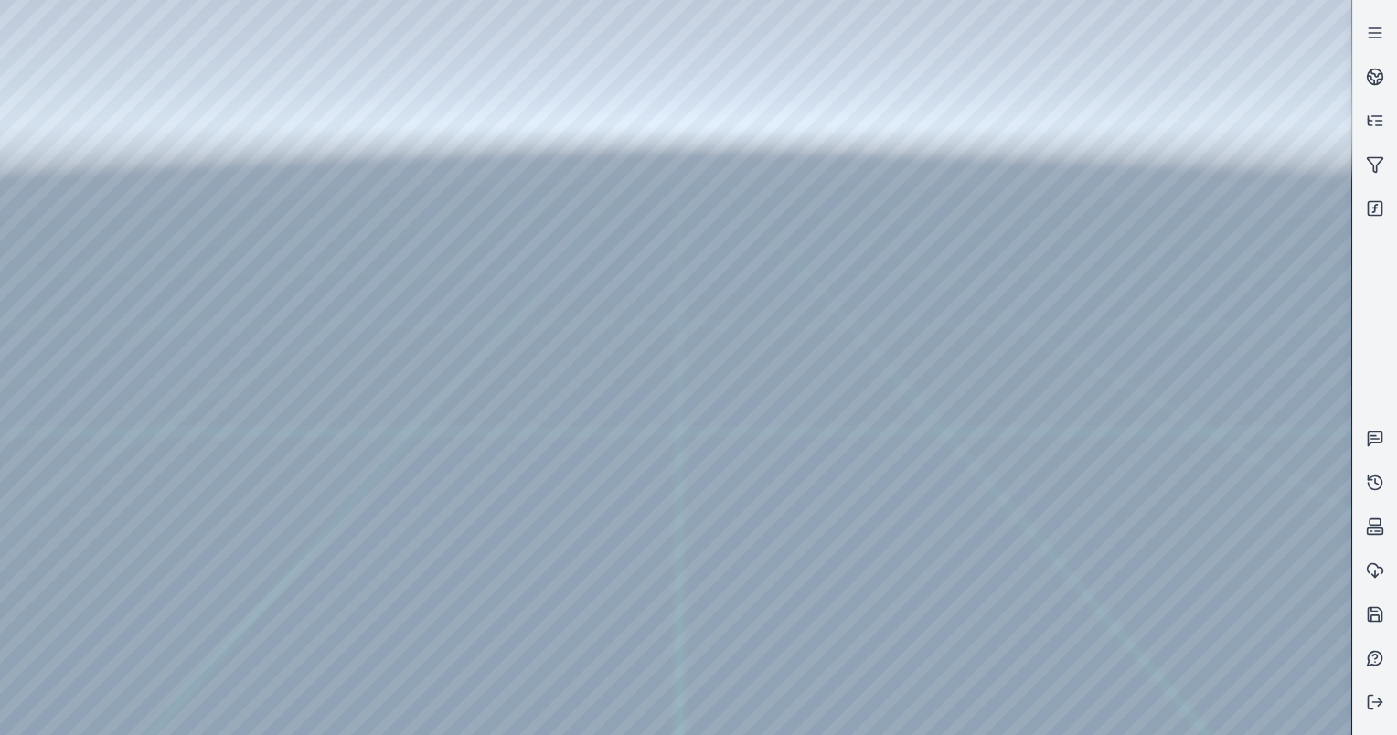
drag, startPoint x: 769, startPoint y: 421, endPoint x: 750, endPoint y: 445, distance: 31.3
click at [329, 356] on div at bounding box center [676, 367] width 1352 height 735
click at [332, 356] on div at bounding box center [676, 367] width 1352 height 735
click at [1025, 618] on div at bounding box center [676, 367] width 1352 height 735
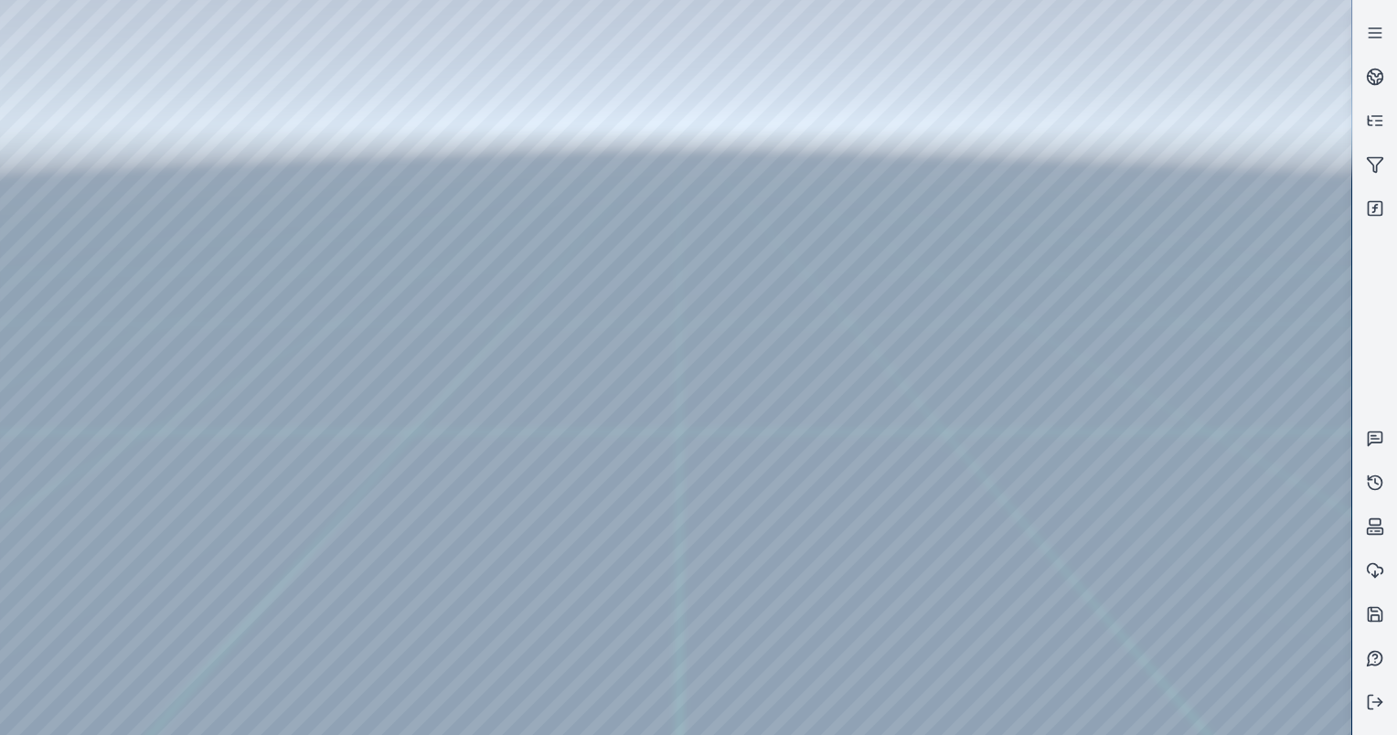
click at [1064, 618] on div at bounding box center [676, 367] width 1352 height 735
click at [51, 593] on div at bounding box center [676, 367] width 1352 height 735
click at [64, 295] on div at bounding box center [676, 367] width 1352 height 735
click at [95, 227] on div at bounding box center [676, 367] width 1352 height 735
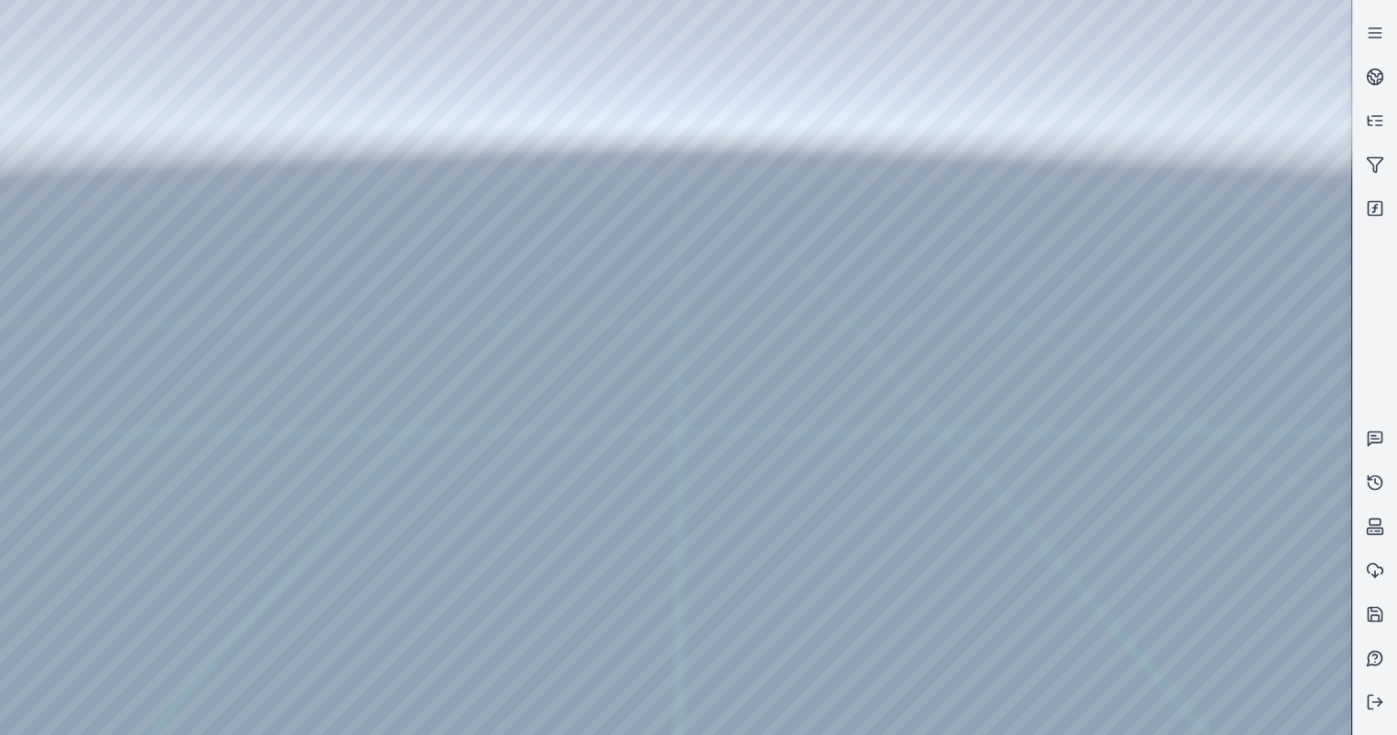
click at [80, 243] on div at bounding box center [676, 367] width 1352 height 735
click at [335, 46] on div at bounding box center [676, 367] width 1352 height 735
click at [193, 227] on div at bounding box center [676, 367] width 1352 height 735
click at [1269, 234] on div at bounding box center [676, 367] width 1352 height 735
click at [1238, 329] on div at bounding box center [676, 367] width 1352 height 735
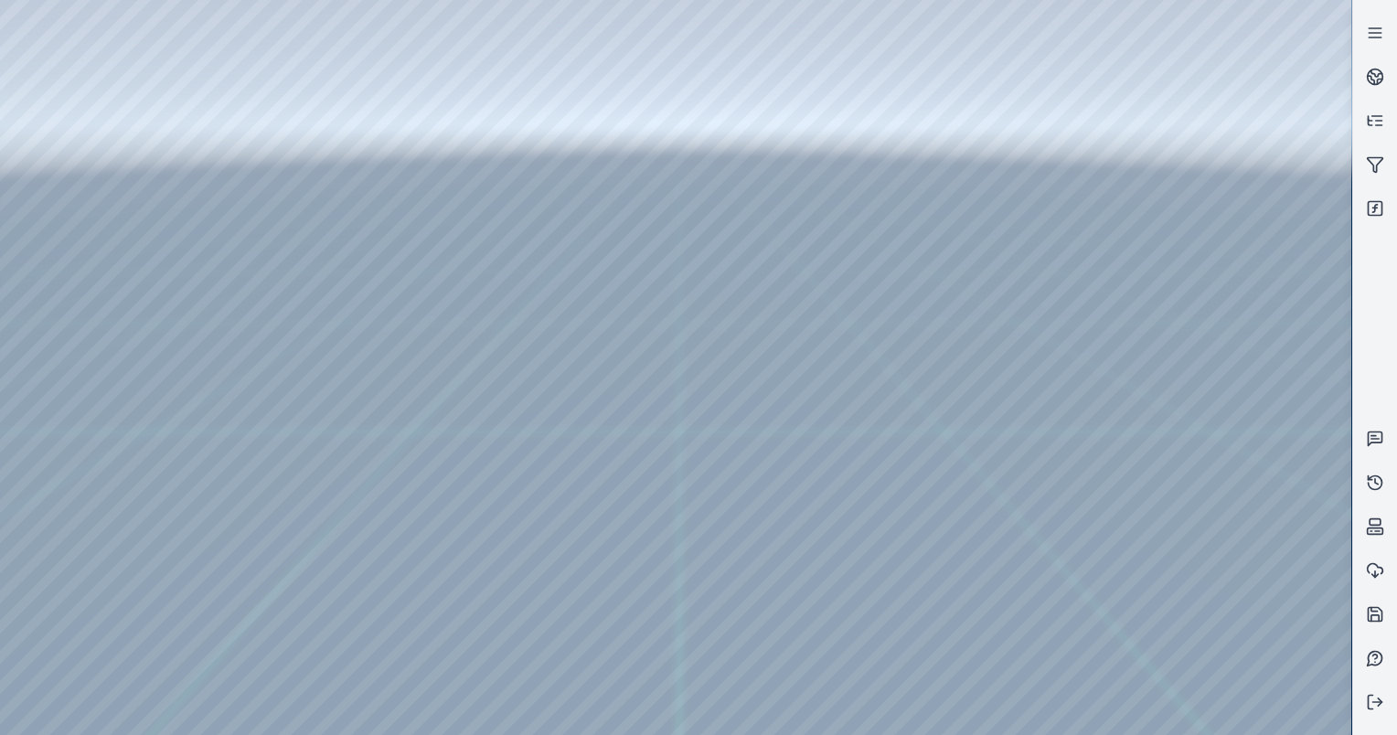
click at [238, 208] on div at bounding box center [676, 367] width 1352 height 735
click at [1083, 550] on div at bounding box center [676, 367] width 1352 height 735
click at [1214, 490] on div at bounding box center [676, 367] width 1352 height 735
click at [1277, 450] on div at bounding box center [676, 367] width 1352 height 735
click at [1189, 566] on div at bounding box center [676, 367] width 1352 height 735
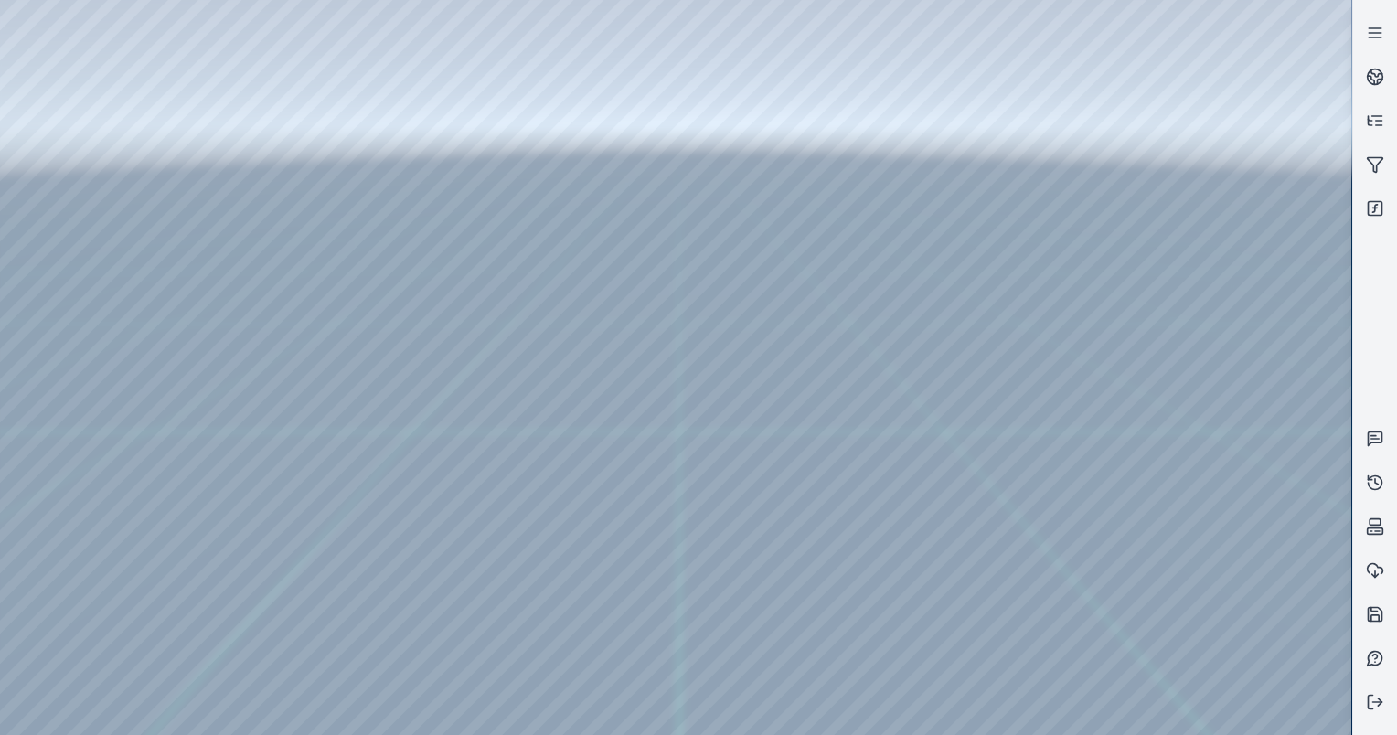
click at [66, 155] on div at bounding box center [676, 367] width 1352 height 735
click at [57, 208] on div at bounding box center [676, 367] width 1352 height 735
click at [293, 353] on div at bounding box center [676, 367] width 1352 height 735
click at [269, 377] on div at bounding box center [676, 367] width 1352 height 735
click at [485, 290] on div at bounding box center [676, 367] width 1352 height 735
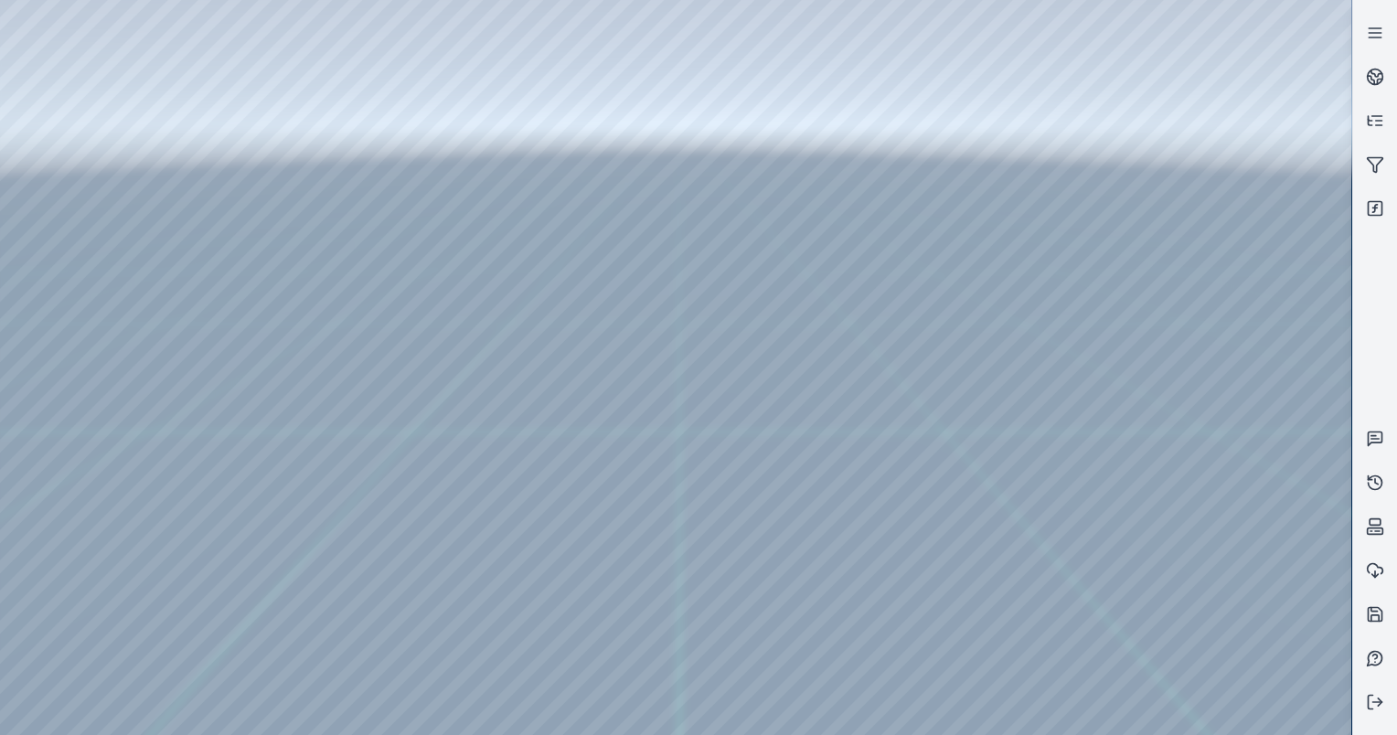
click at [488, 304] on div at bounding box center [676, 367] width 1352 height 735
click at [508, 351] on div at bounding box center [676, 367] width 1352 height 735
click at [534, 304] on div at bounding box center [676, 367] width 1352 height 735
click at [603, 181] on div at bounding box center [676, 367] width 1352 height 735
drag, startPoint x: 710, startPoint y: 406, endPoint x: 669, endPoint y: 353, distance: 66.6
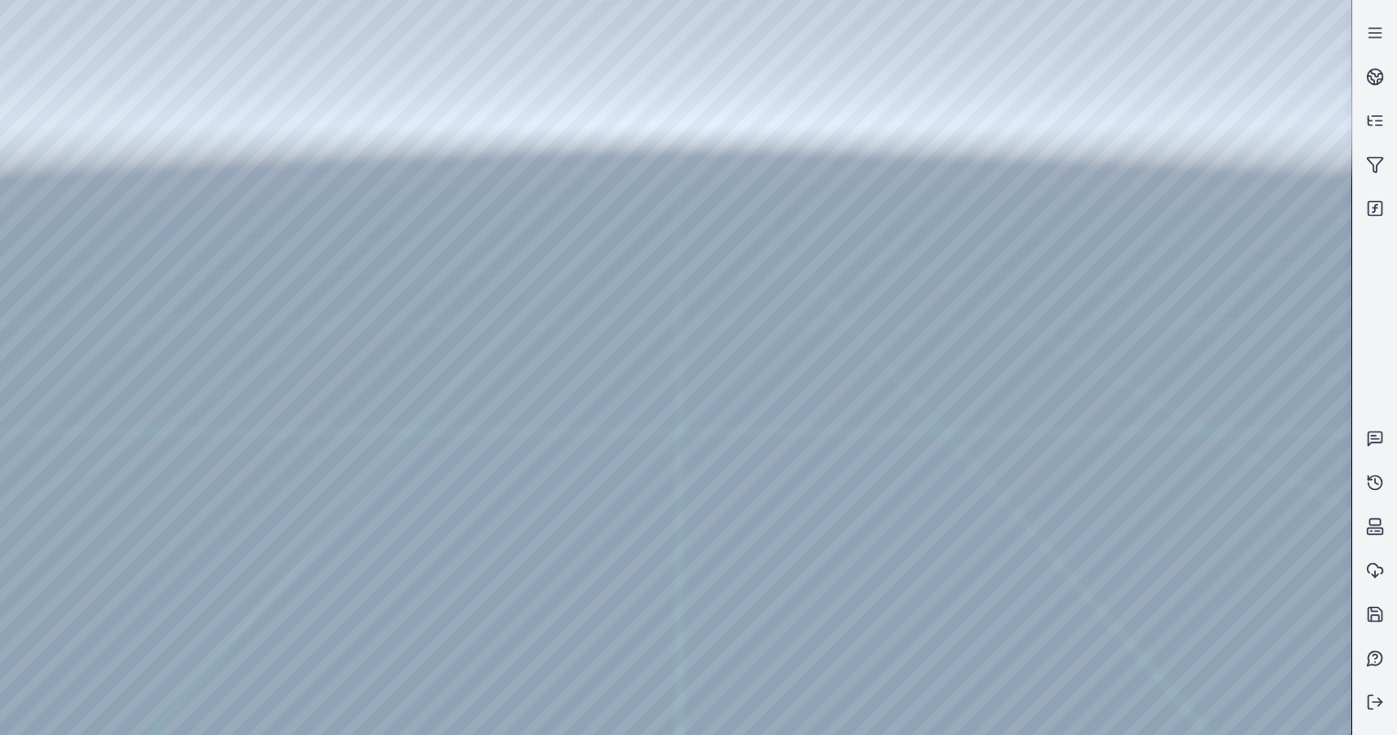
drag, startPoint x: 694, startPoint y: 384, endPoint x: 648, endPoint y: 405, distance: 50.3
drag, startPoint x: 713, startPoint y: 362, endPoint x: 640, endPoint y: 373, distance: 74.0
drag, startPoint x: 666, startPoint y: 406, endPoint x: 668, endPoint y: 527, distance: 120.7
drag, startPoint x: 679, startPoint y: 271, endPoint x: 613, endPoint y: 516, distance: 254.0
drag, startPoint x: 647, startPoint y: 531, endPoint x: 636, endPoint y: 450, distance: 82.0
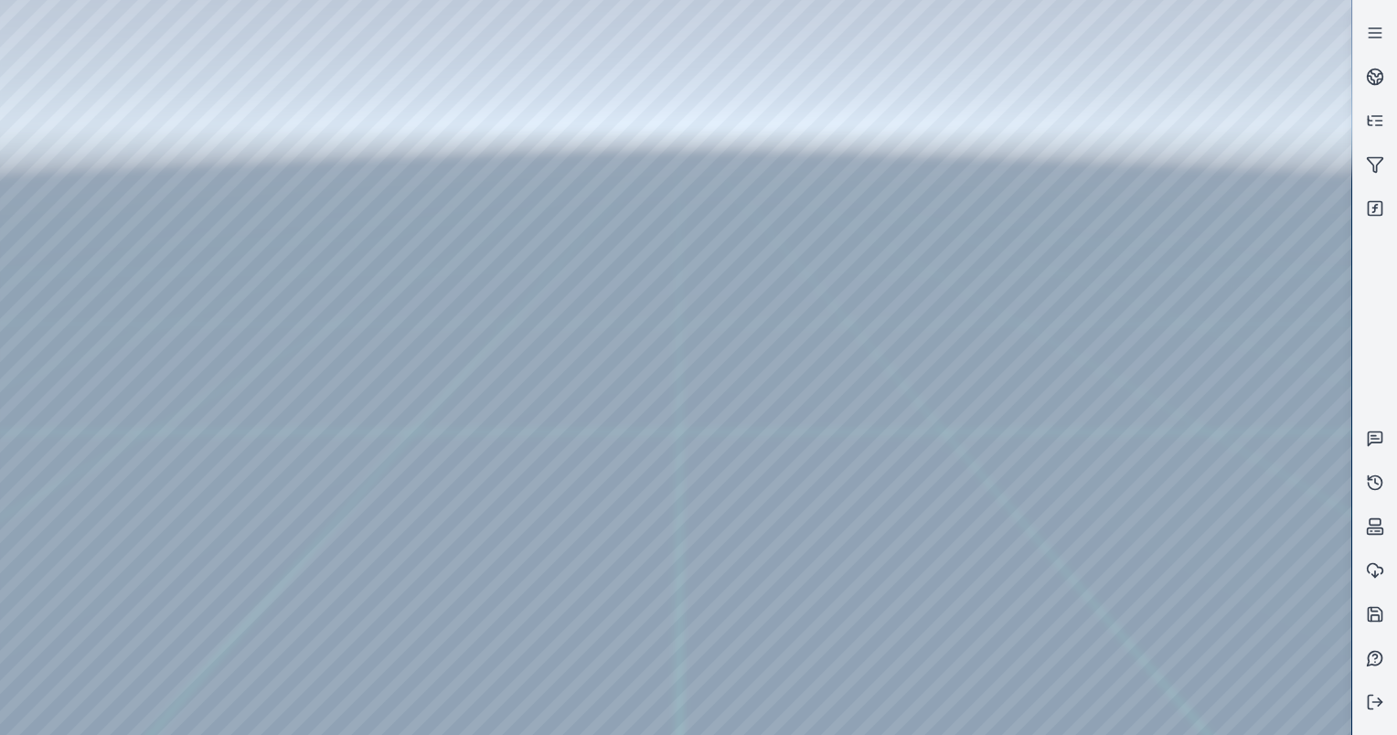
drag, startPoint x: 664, startPoint y: 406, endPoint x: 687, endPoint y: 289, distance: 119.3
click at [1313, 410] on div at bounding box center [676, 367] width 1352 height 735
click at [1229, 662] on div at bounding box center [676, 367] width 1352 height 735
click at [1222, 513] on div at bounding box center [676, 367] width 1352 height 735
drag, startPoint x: 540, startPoint y: 432, endPoint x: 819, endPoint y: 454, distance: 280.7
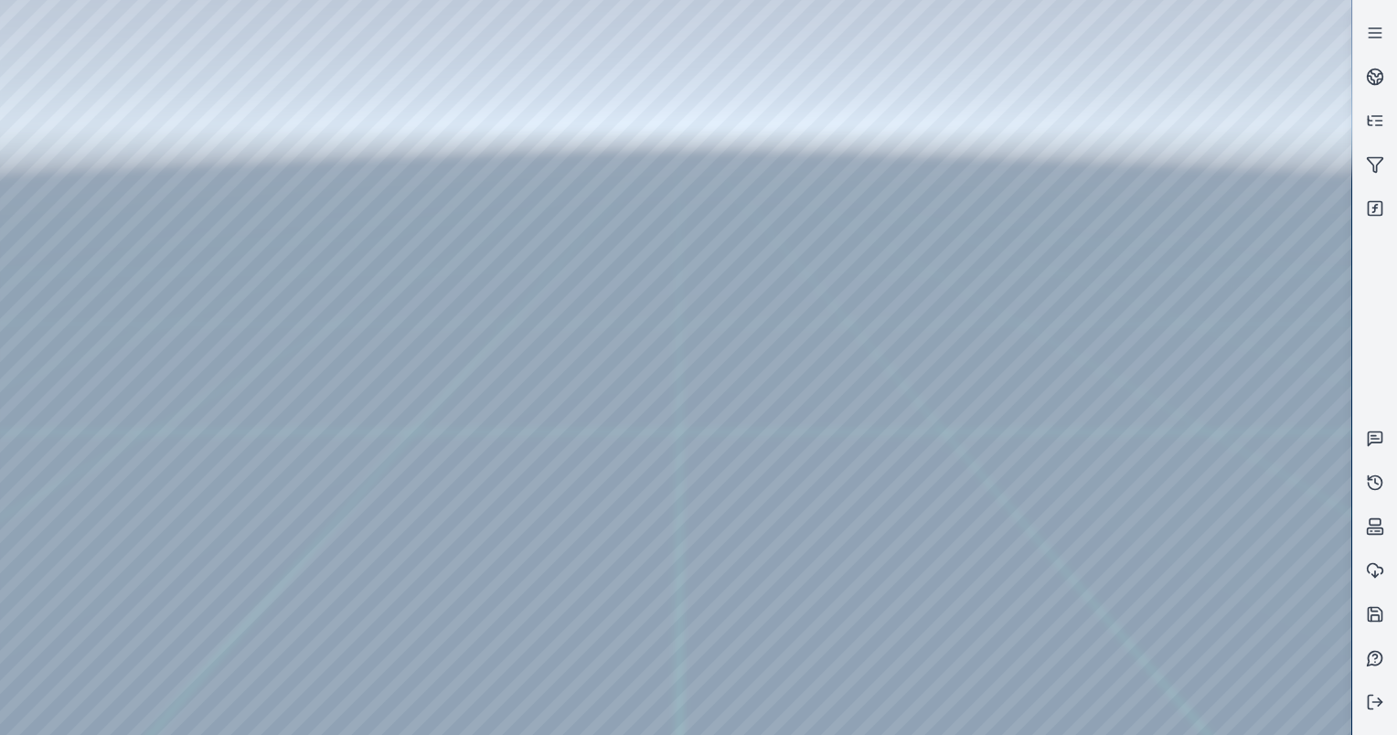
drag, startPoint x: 706, startPoint y: 292, endPoint x: 767, endPoint y: 461, distance: 179.9
drag, startPoint x: 669, startPoint y: 406, endPoint x: 666, endPoint y: 512, distance: 106.1
drag, startPoint x: 684, startPoint y: 260, endPoint x: 644, endPoint y: 294, distance: 52.6
drag, startPoint x: 713, startPoint y: 465, endPoint x: 710, endPoint y: 329, distance: 136.3
drag, startPoint x: 593, startPoint y: 444, endPoint x: 675, endPoint y: 380, distance: 104.3
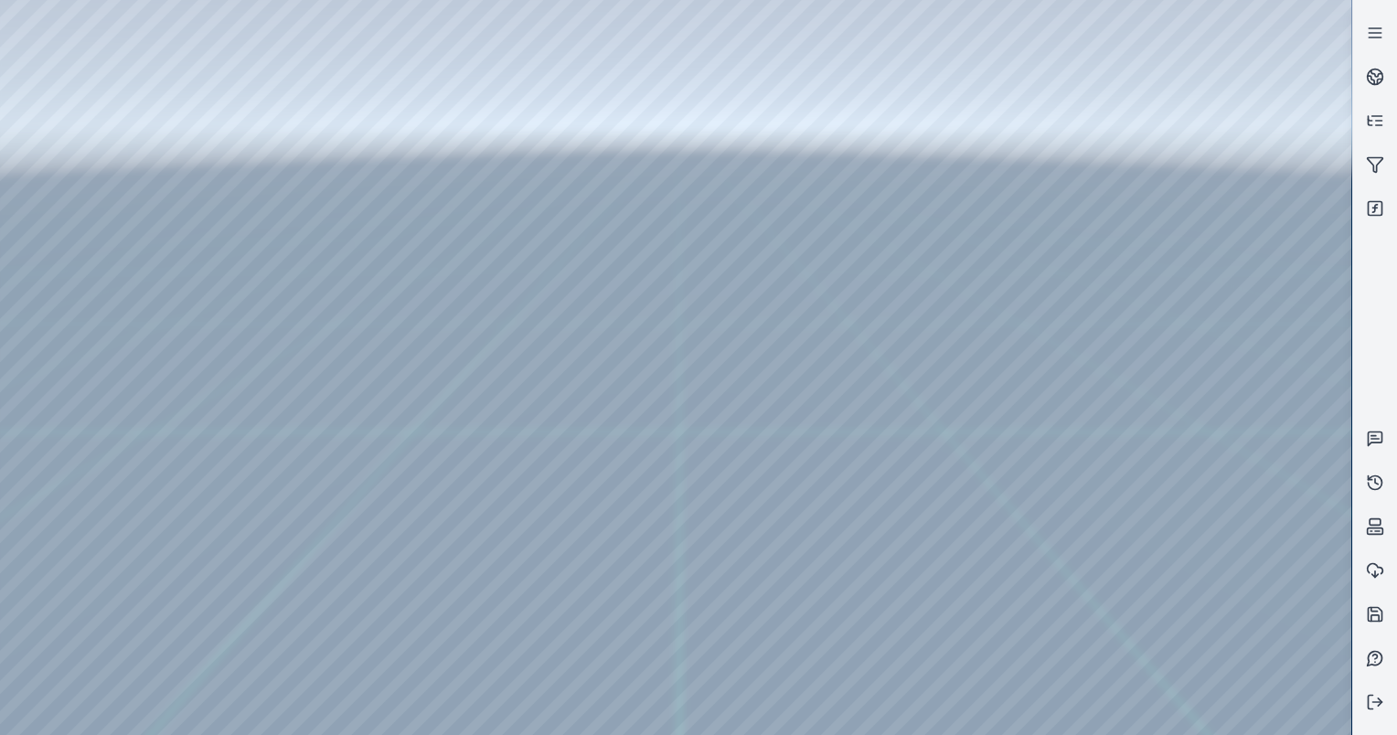
drag, startPoint x: 668, startPoint y: 386, endPoint x: 633, endPoint y: 378, distance: 35.7
click at [1224, 666] on div at bounding box center [676, 367] width 1352 height 735
click at [1256, 622] on div at bounding box center [676, 367] width 1352 height 735
drag, startPoint x: 744, startPoint y: 505, endPoint x: 714, endPoint y: 490, distance: 33.5
drag, startPoint x: 571, startPoint y: 373, endPoint x: 574, endPoint y: 401, distance: 27.7
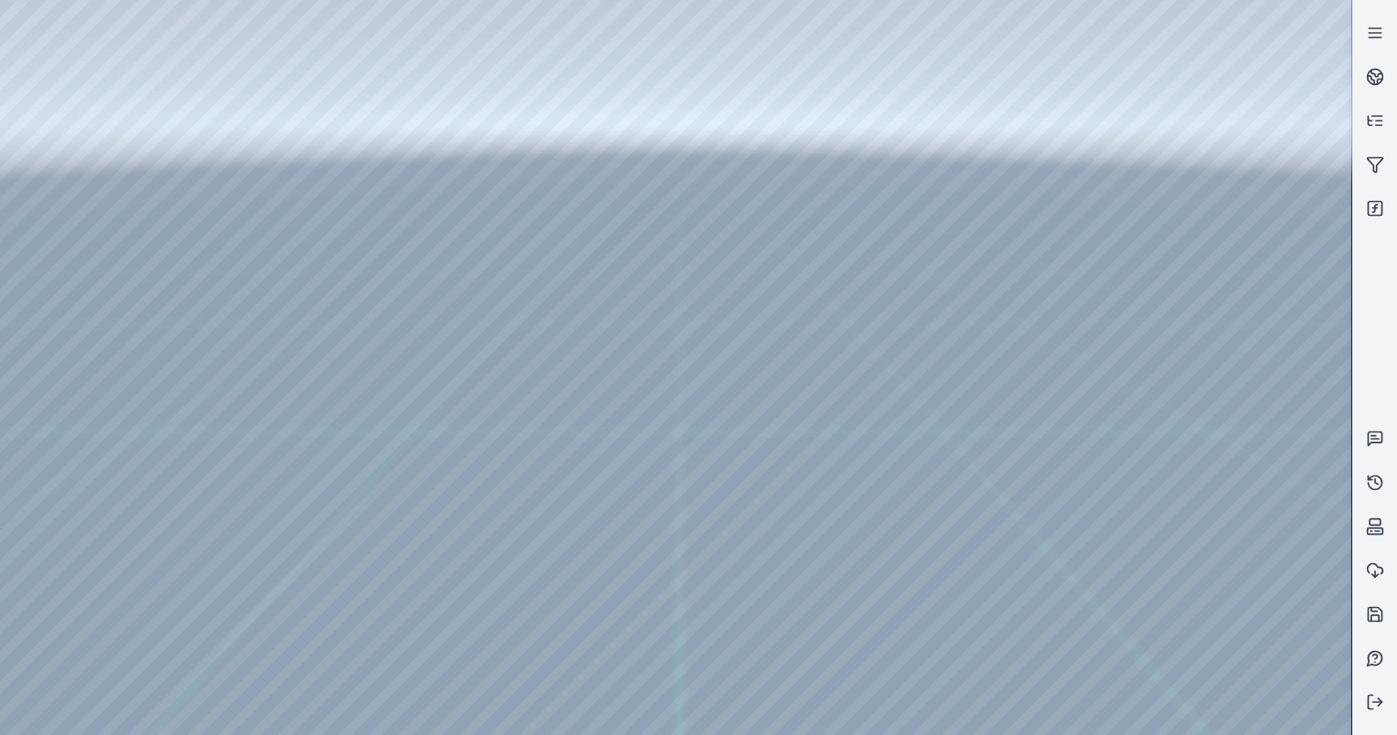
drag, startPoint x: 625, startPoint y: 380, endPoint x: 639, endPoint y: 374, distance: 16.0
drag, startPoint x: 652, startPoint y: 412, endPoint x: 609, endPoint y: 418, distance: 43.3
drag, startPoint x: 609, startPoint y: 418, endPoint x: 606, endPoint y: 395, distance: 23.0
drag, startPoint x: 600, startPoint y: 401, endPoint x: 603, endPoint y: 435, distance: 34.9
drag, startPoint x: 605, startPoint y: 403, endPoint x: 592, endPoint y: 377, distance: 29.9
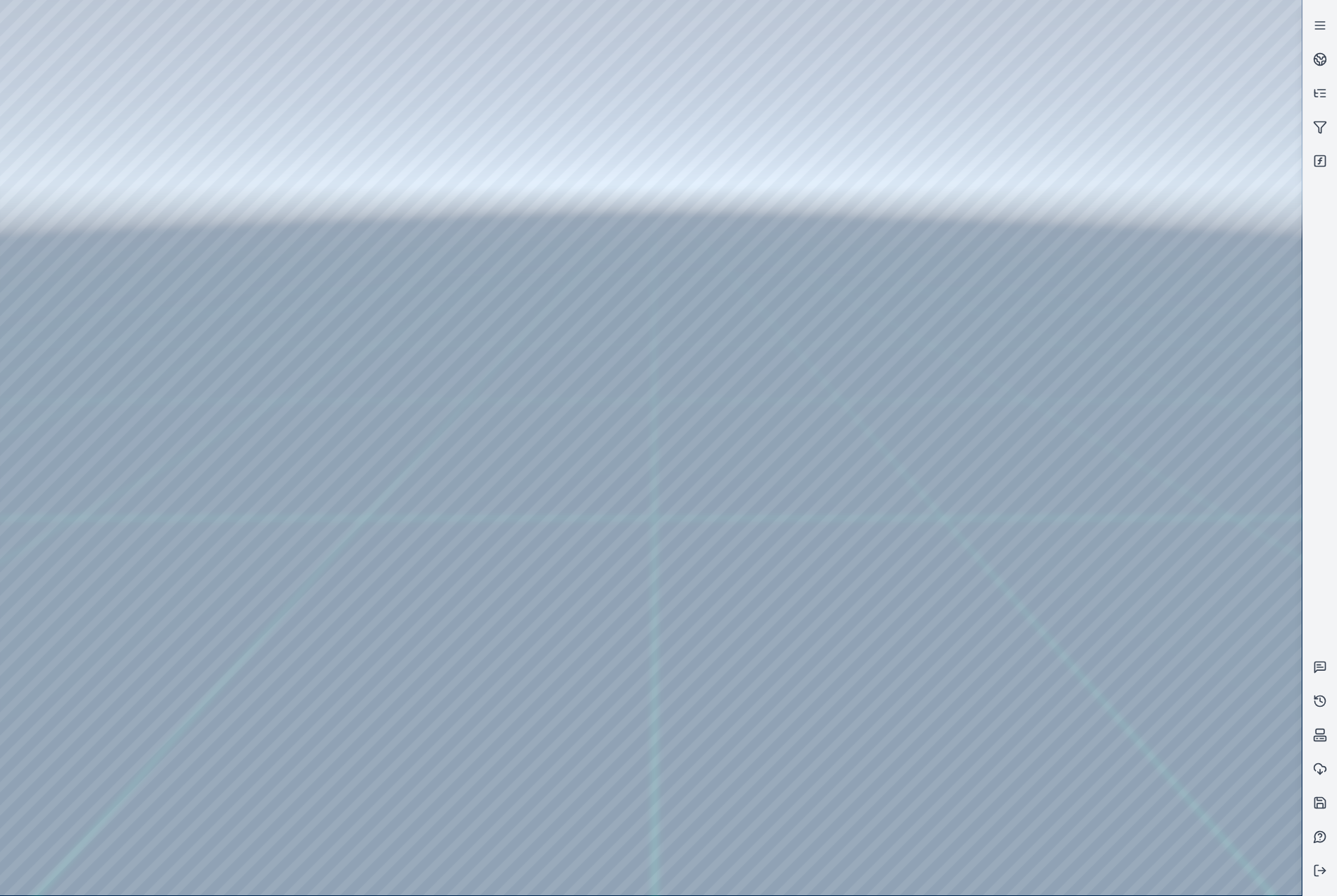
click at [186, 61] on div at bounding box center [651, 448] width 1301 height 896
click at [183, 59] on div at bounding box center [651, 448] width 1301 height 896
click at [711, 583] on div at bounding box center [651, 448] width 1301 height 896
drag, startPoint x: 574, startPoint y: 257, endPoint x: 497, endPoint y: 223, distance: 84.2
drag, startPoint x: 681, startPoint y: 491, endPoint x: 682, endPoint y: 385, distance: 106.0
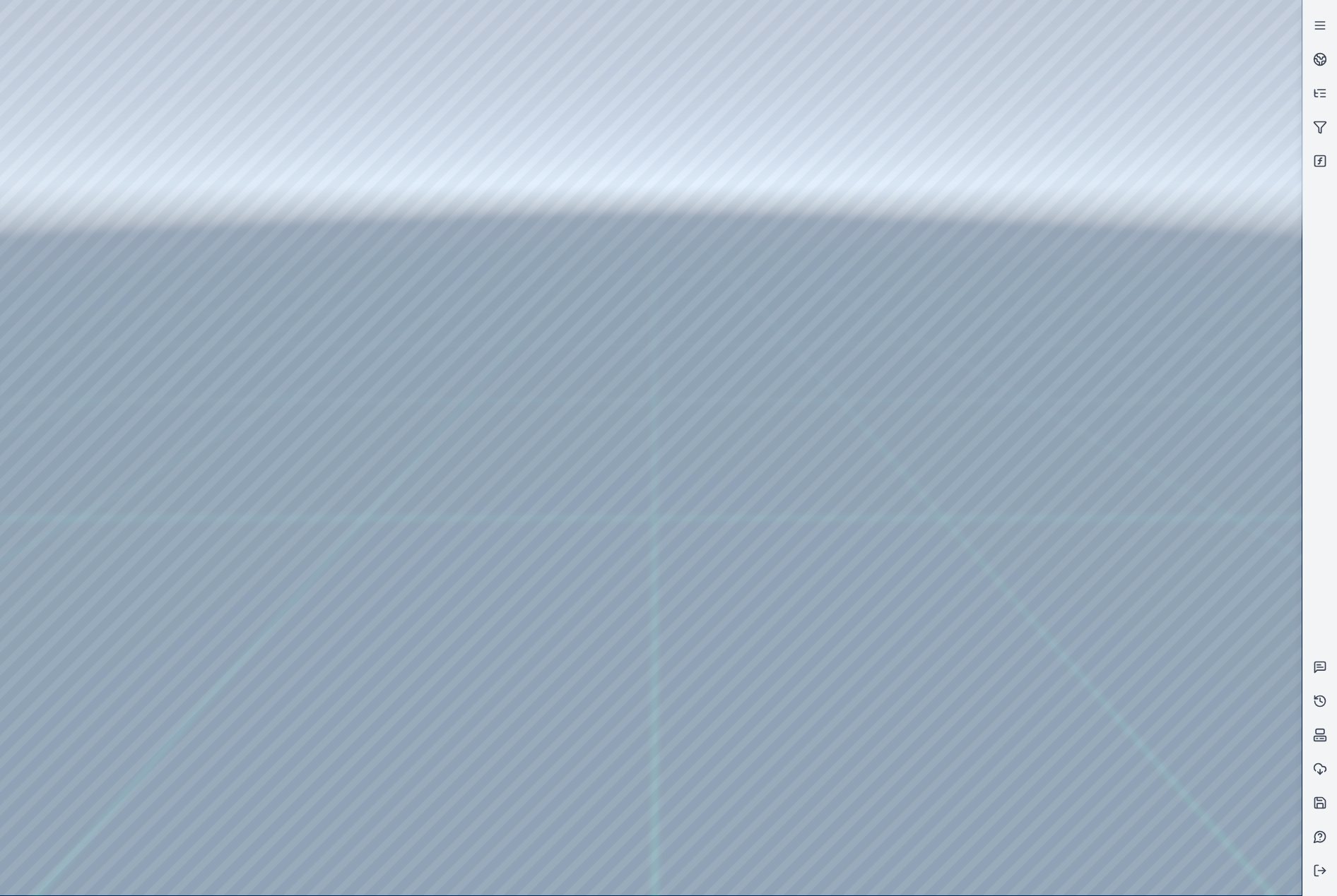
drag, startPoint x: 740, startPoint y: 573, endPoint x: 740, endPoint y: 555, distance: 18.0
drag, startPoint x: 602, startPoint y: 521, endPoint x: 713, endPoint y: 612, distance: 143.5
click at [773, 595] on div at bounding box center [651, 448] width 1301 height 896
click at [90, 370] on div at bounding box center [651, 448] width 1301 height 896
click at [98, 301] on div at bounding box center [651, 448] width 1301 height 896
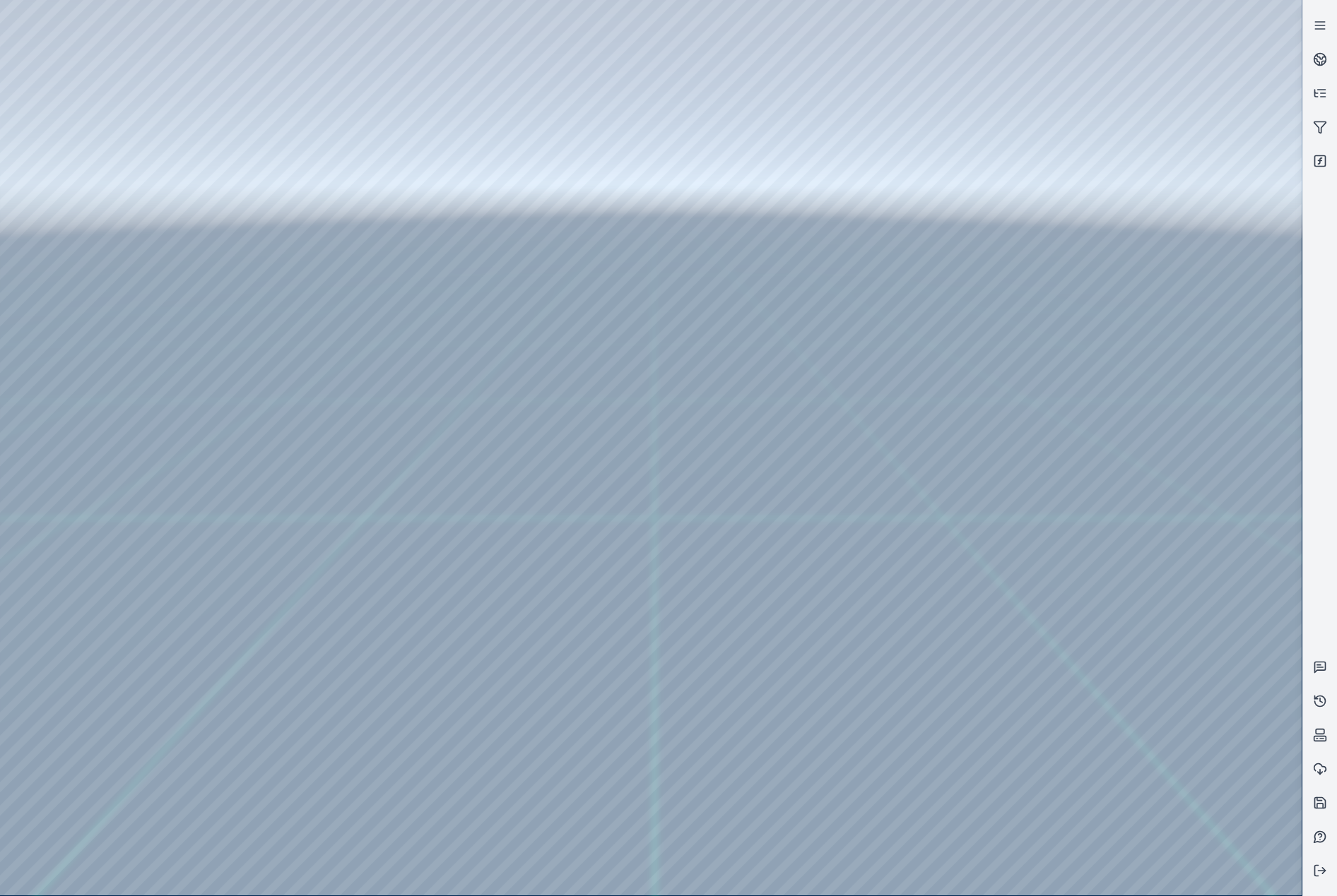
click at [412, 49] on div at bounding box center [651, 448] width 1301 height 896
click at [232, 277] on div at bounding box center [651, 448] width 1301 height 896
click at [1079, 248] on div at bounding box center [651, 448] width 1301 height 896
click at [182, 61] on div at bounding box center [651, 448] width 1301 height 896
drag, startPoint x: 634, startPoint y: 547, endPoint x: 609, endPoint y: 552, distance: 25.5
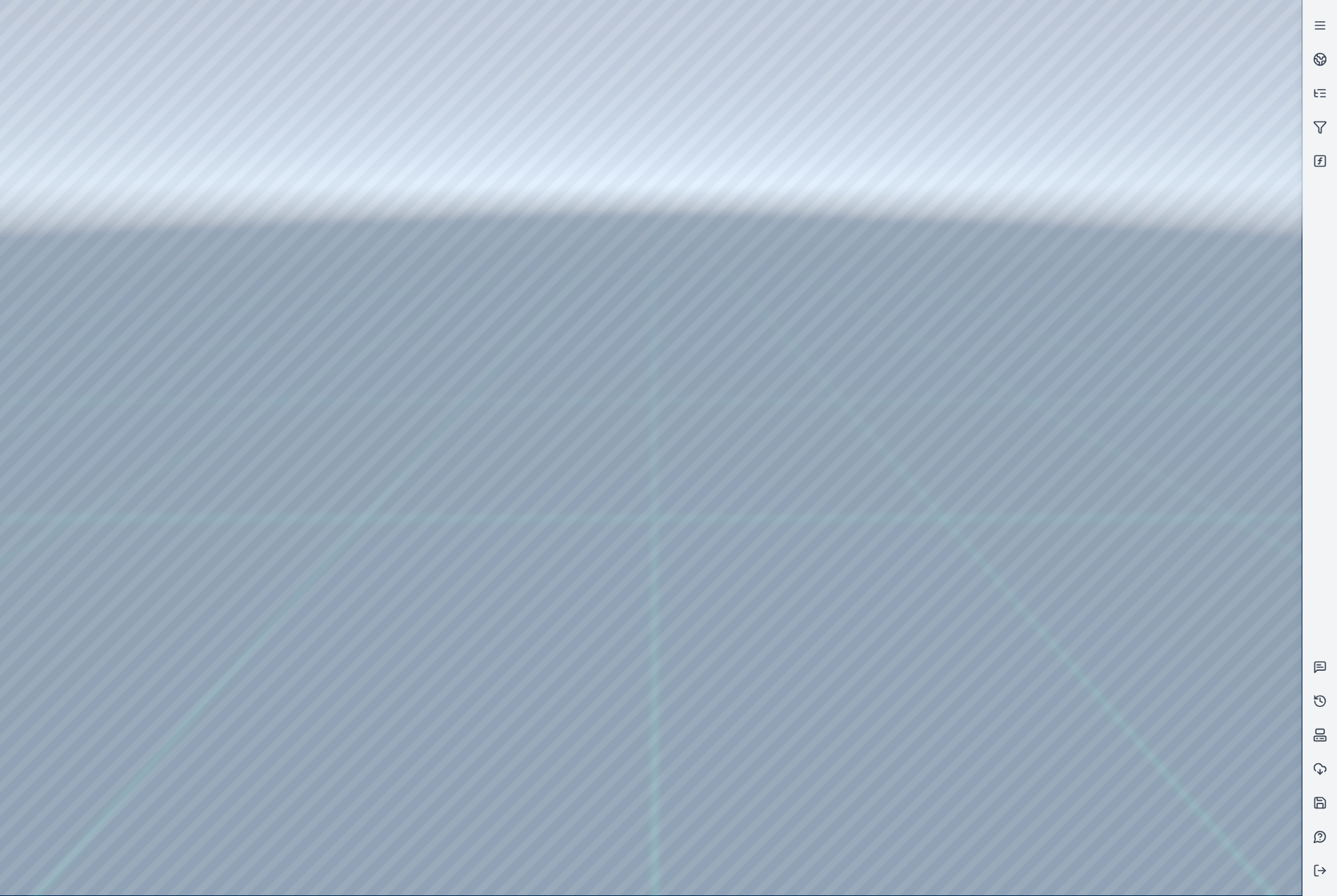
click at [84, 533] on div at bounding box center [651, 448] width 1301 height 896
click at [80, 226] on div at bounding box center [651, 448] width 1301 height 896
click at [894, 151] on div at bounding box center [651, 448] width 1301 height 896
click at [1315, 127] on icon at bounding box center [1320, 127] width 14 height 14
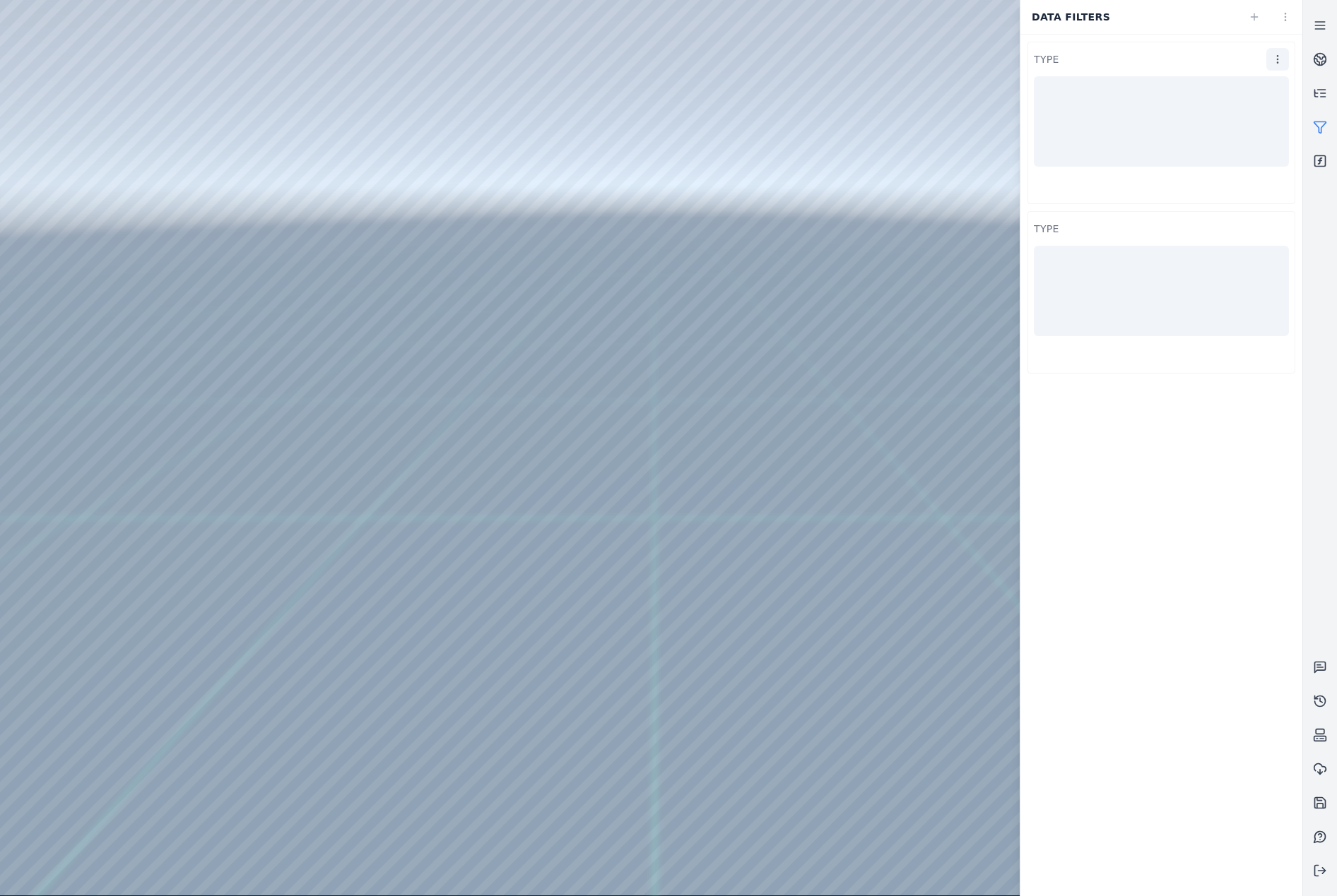
click at [1273, 56] on html "Support Data filters type type" at bounding box center [668, 448] width 1337 height 896
click at [1247, 20] on html "Support Data filters type type Table Bar Chart Pie Chart Settings Remove" at bounding box center [668, 448] width 1337 height 896
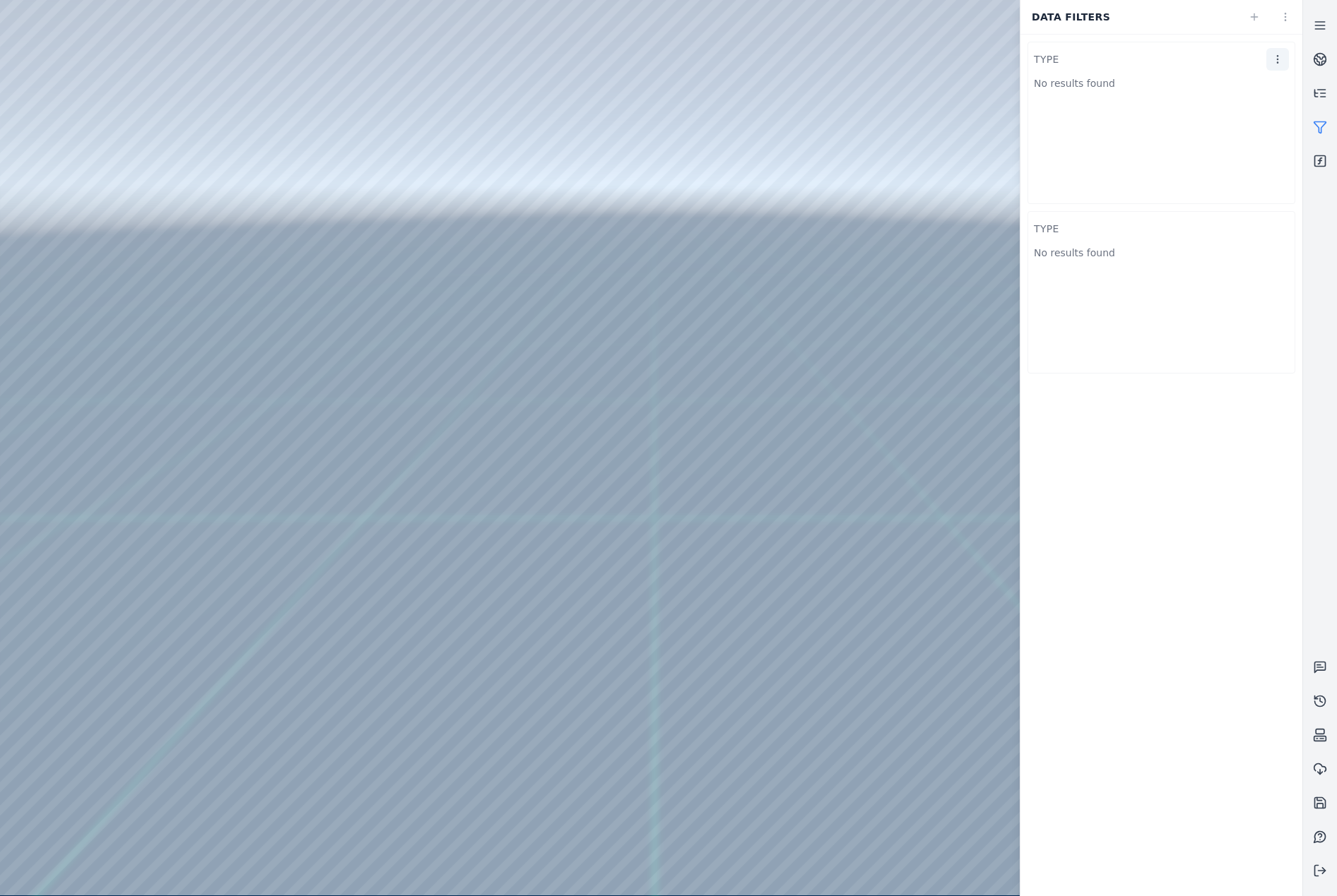
click at [1270, 62] on html "Support Data filters type No results found type No results found" at bounding box center [668, 448] width 1337 height 896
click at [1257, 20] on html "Support Data filters type No results found type No results found Table Bar Char…" at bounding box center [668, 448] width 1337 height 896
click at [1254, 18] on icon at bounding box center [1254, 16] width 0 height 6
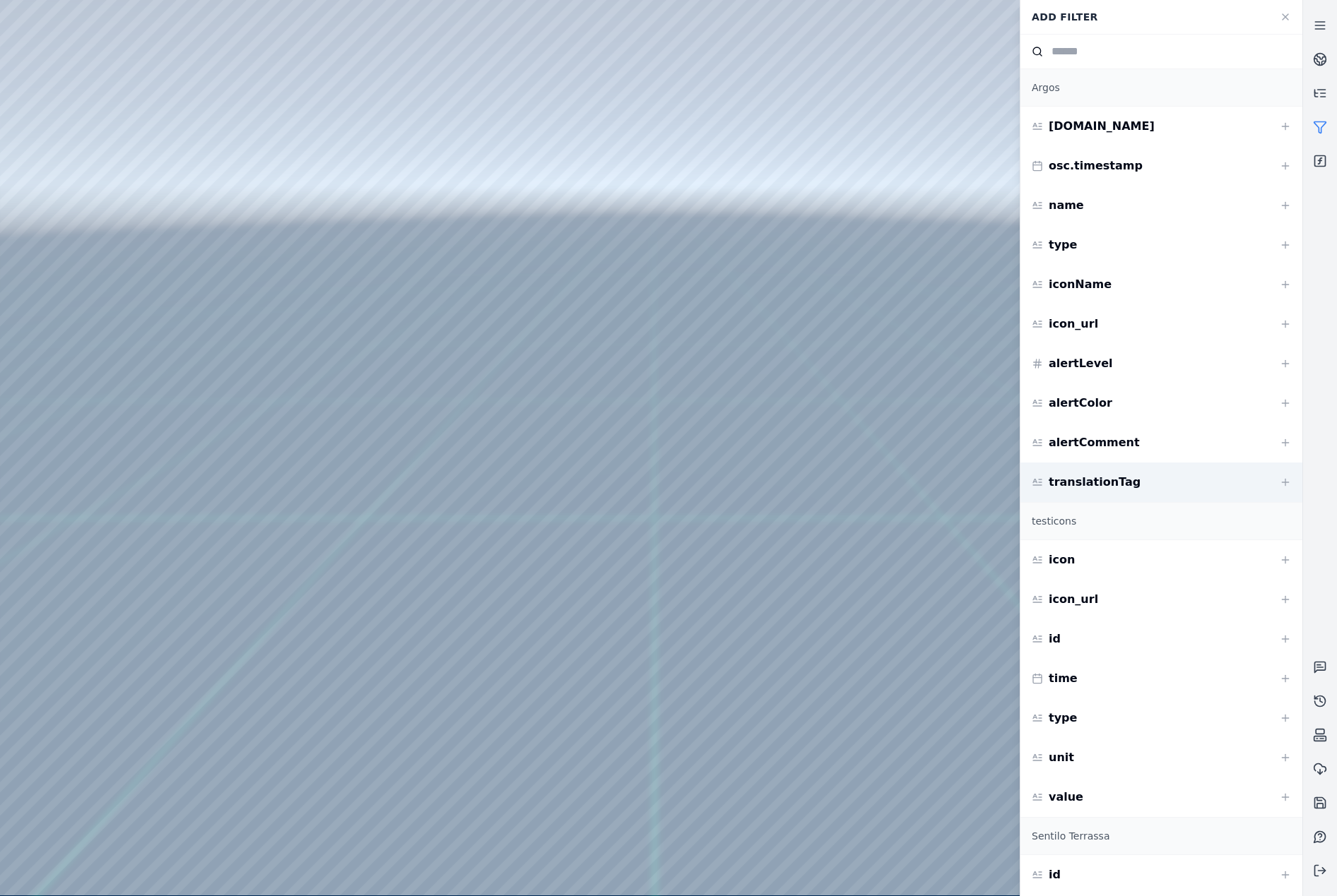
click at [1204, 480] on div "translationTag" at bounding box center [1161, 482] width 282 height 39
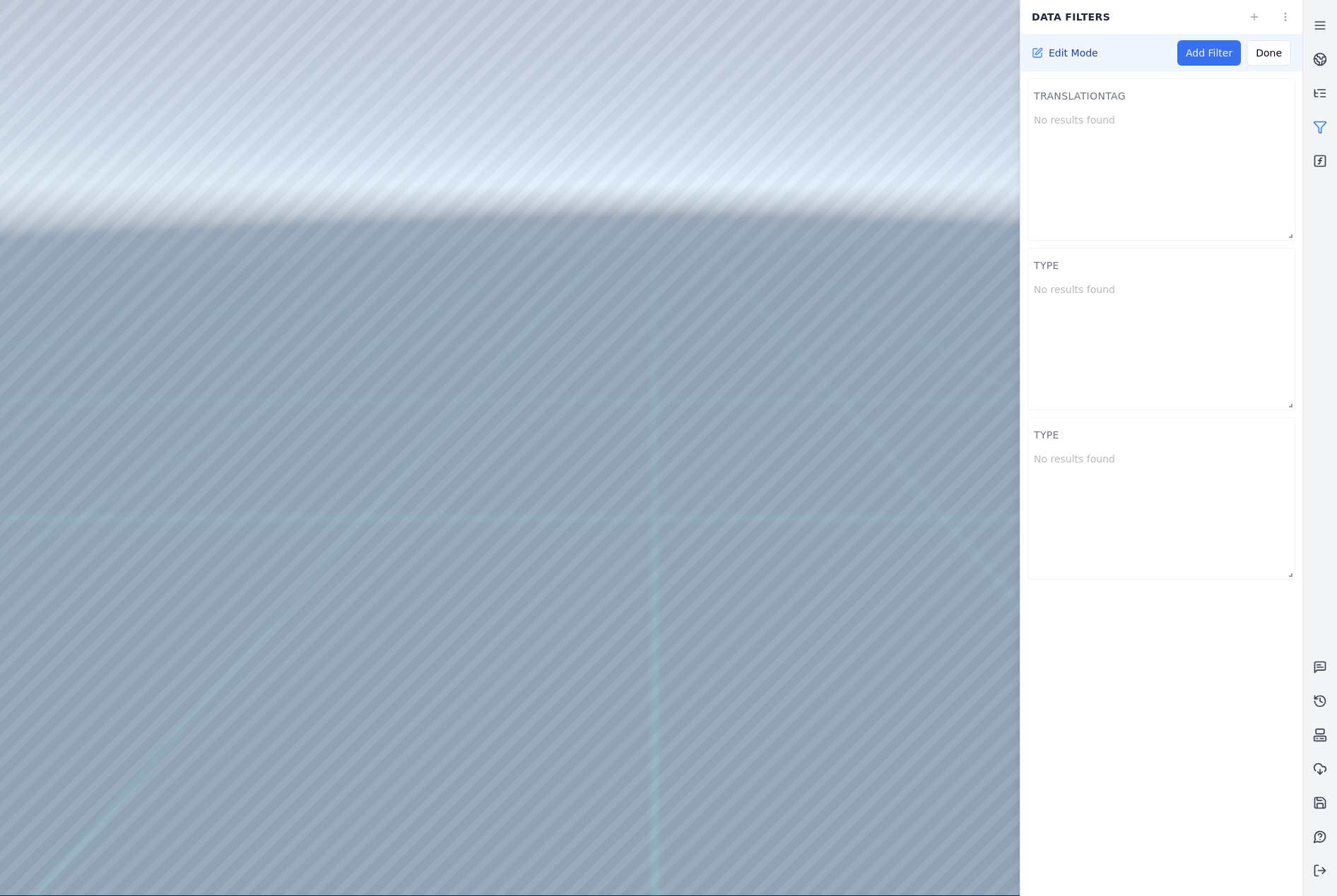
click at [1217, 52] on link "Add Filter" at bounding box center [1209, 53] width 63 height 25
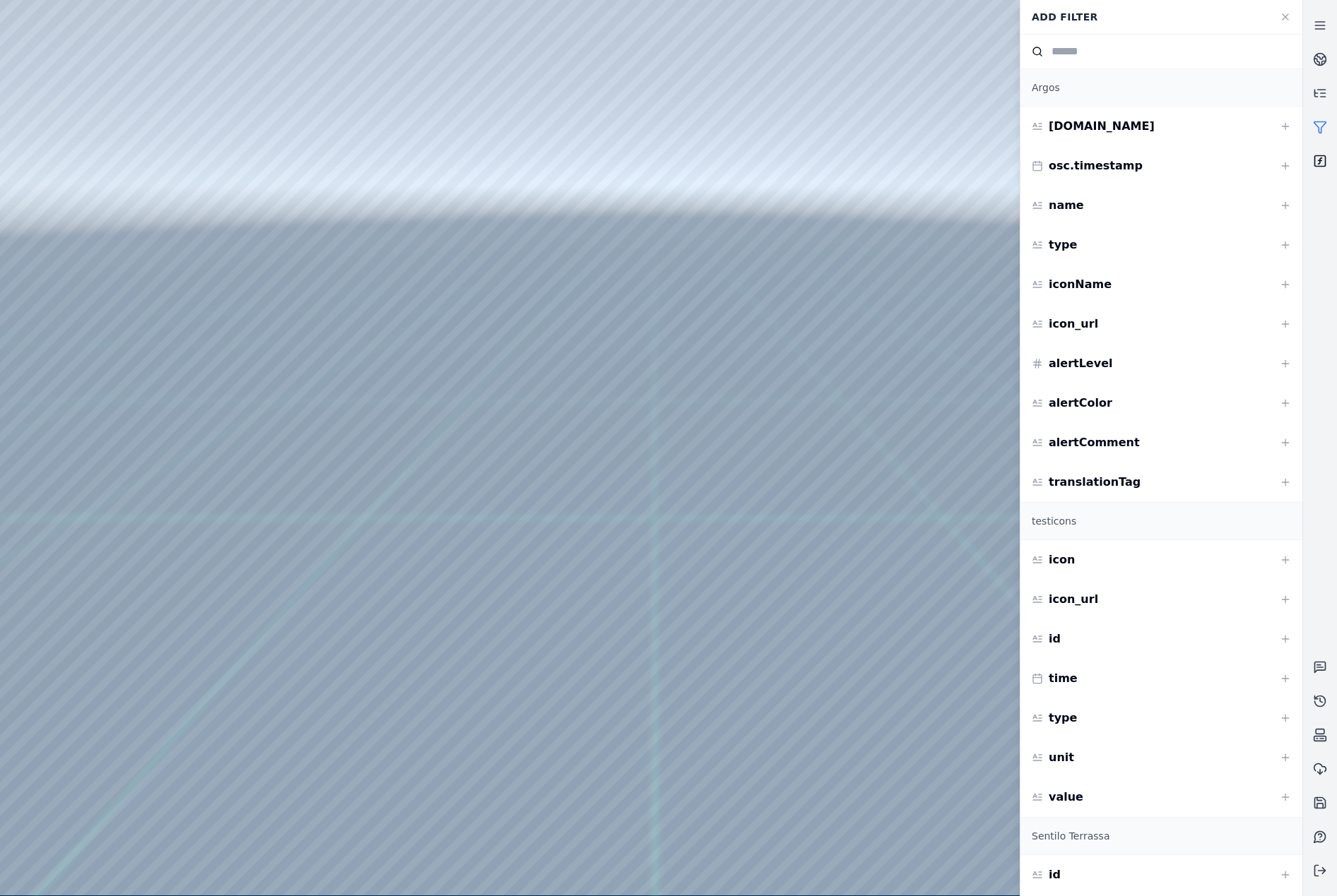
click at [1325, 145] on link at bounding box center [1320, 161] width 34 height 34
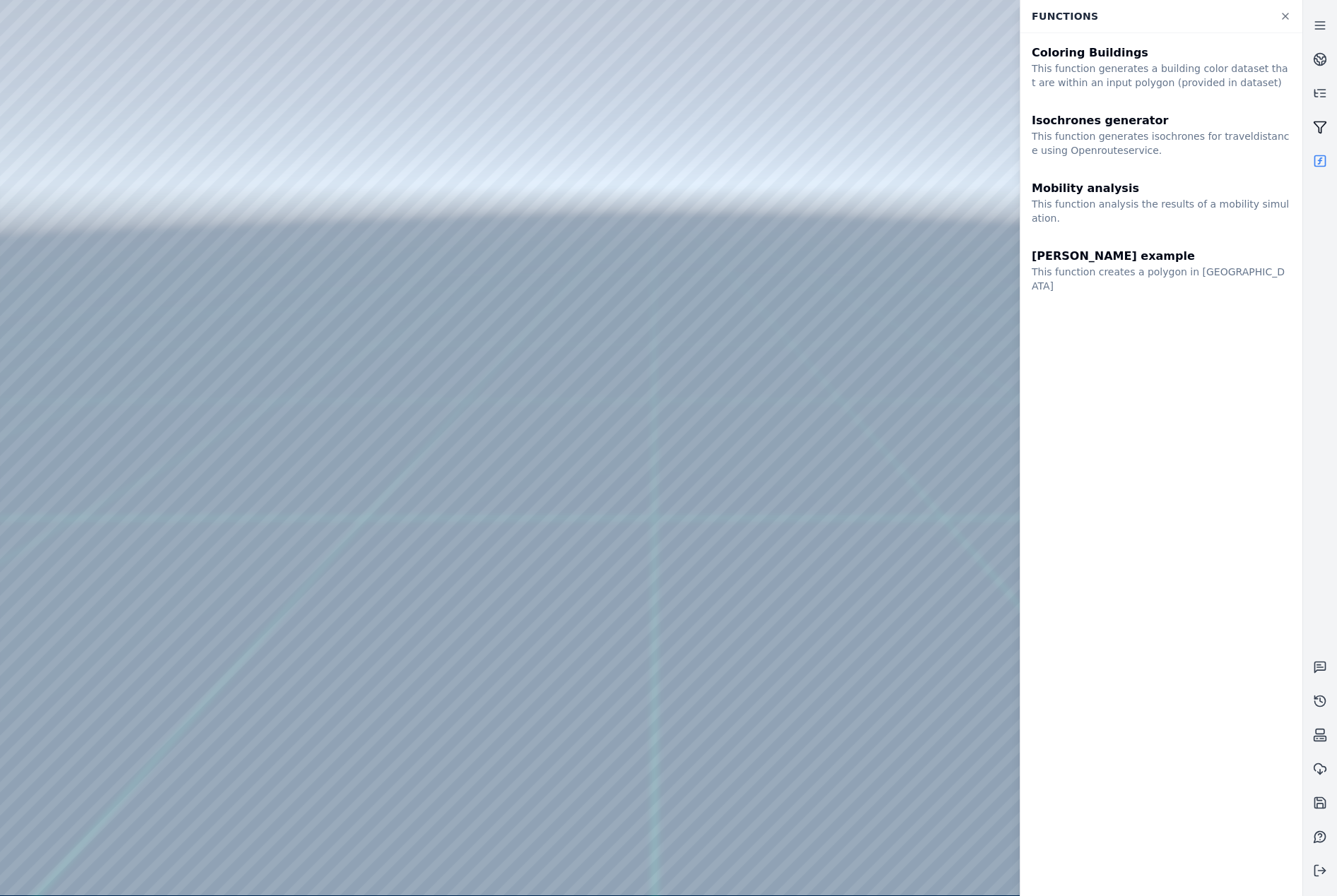
click at [1313, 121] on icon at bounding box center [1320, 127] width 14 height 14
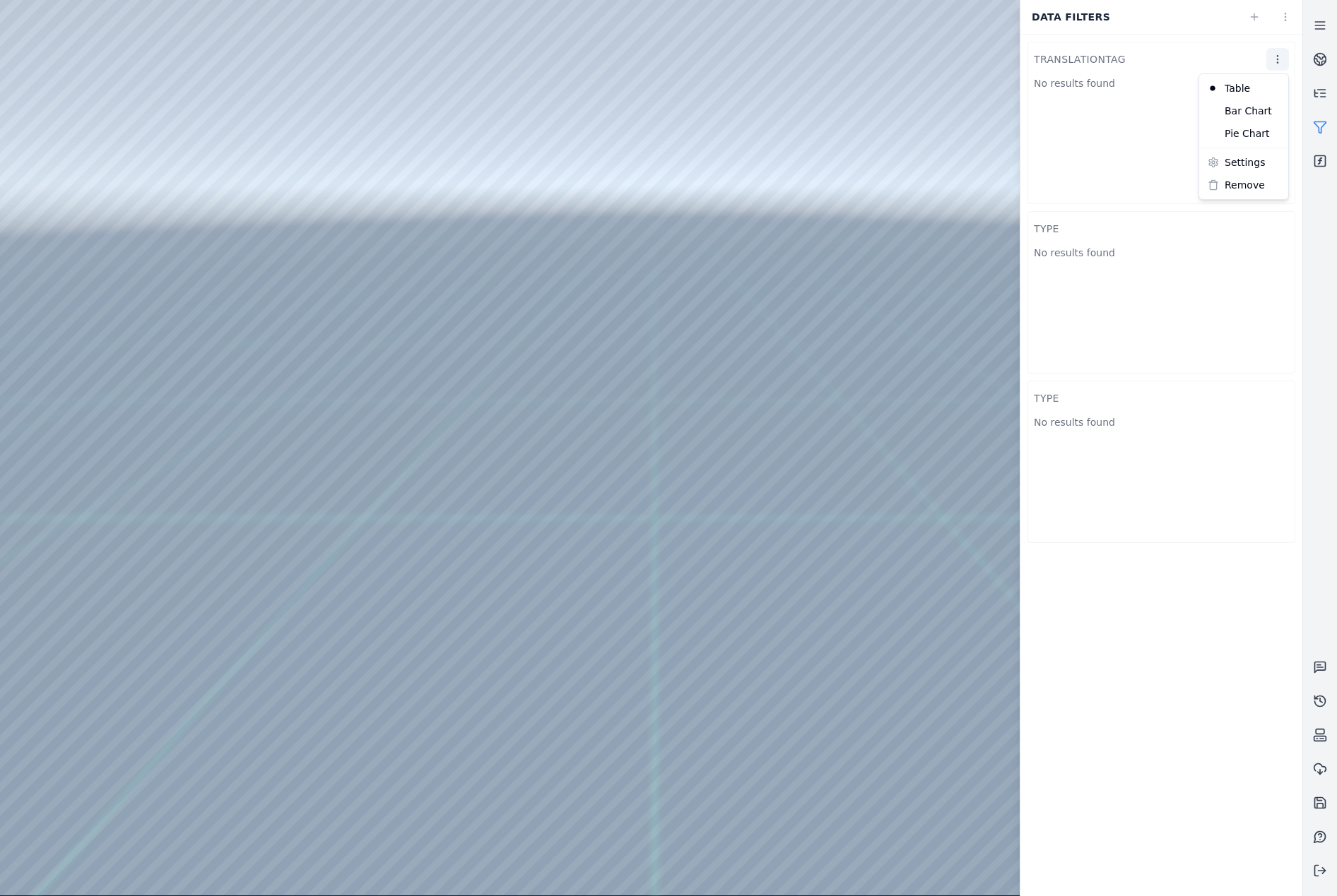
click at [1284, 65] on html "Support Data filters translationTag No results found type No results found type…" at bounding box center [668, 448] width 1337 height 896
click at [1252, 114] on div "Bar Chart" at bounding box center [1243, 110] width 83 height 22
click at [1283, 61] on html "Support Data filters type No results found type No results found translationTag…" at bounding box center [668, 448] width 1337 height 896
click at [1263, 133] on div "Pie Chart" at bounding box center [1243, 133] width 83 height 22
click at [1284, 25] on html "Support Data filters type No results found type No results found translationTag…" at bounding box center [668, 448] width 1337 height 896
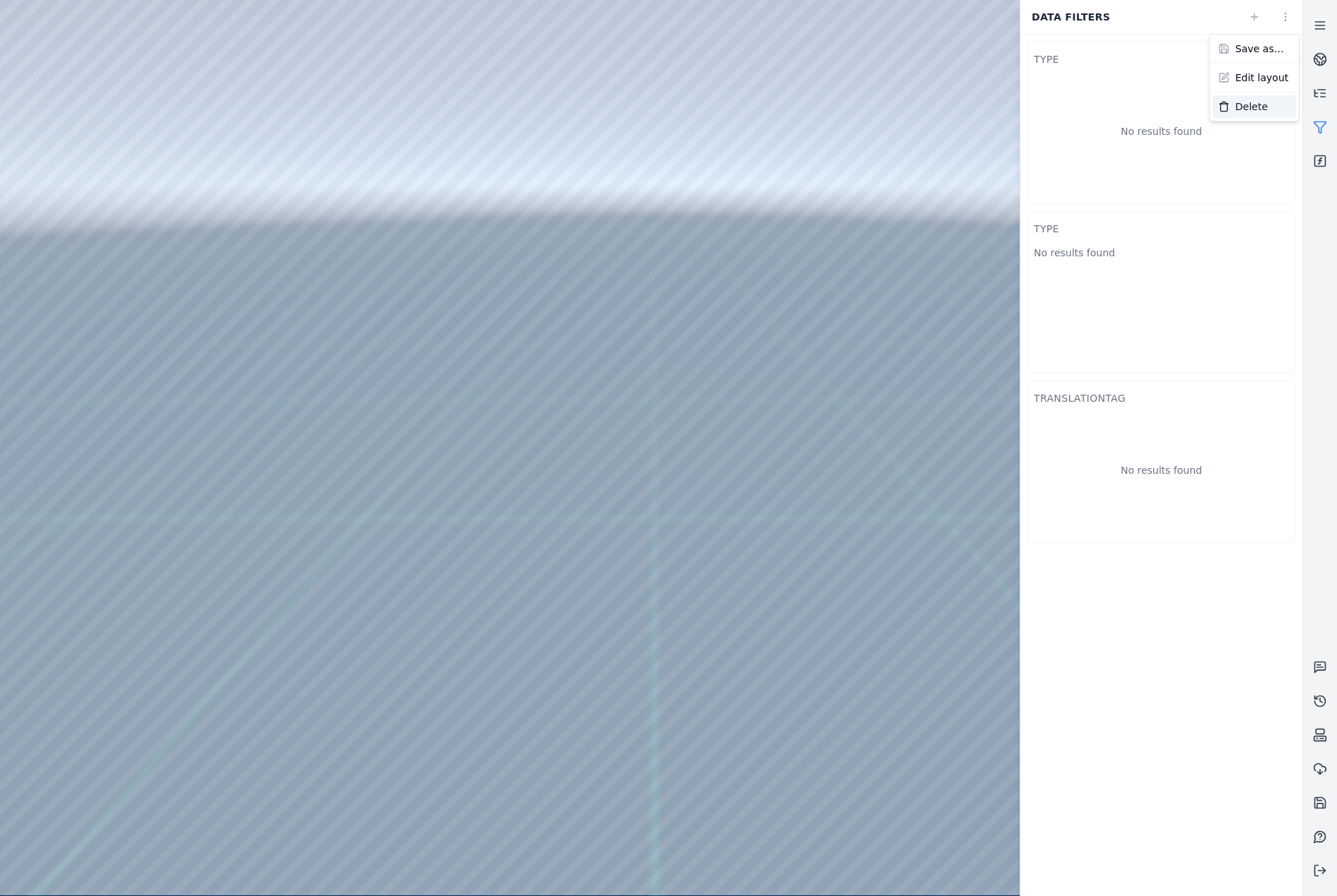
click at [1266, 107] on div "Delete" at bounding box center [1254, 106] width 83 height 22
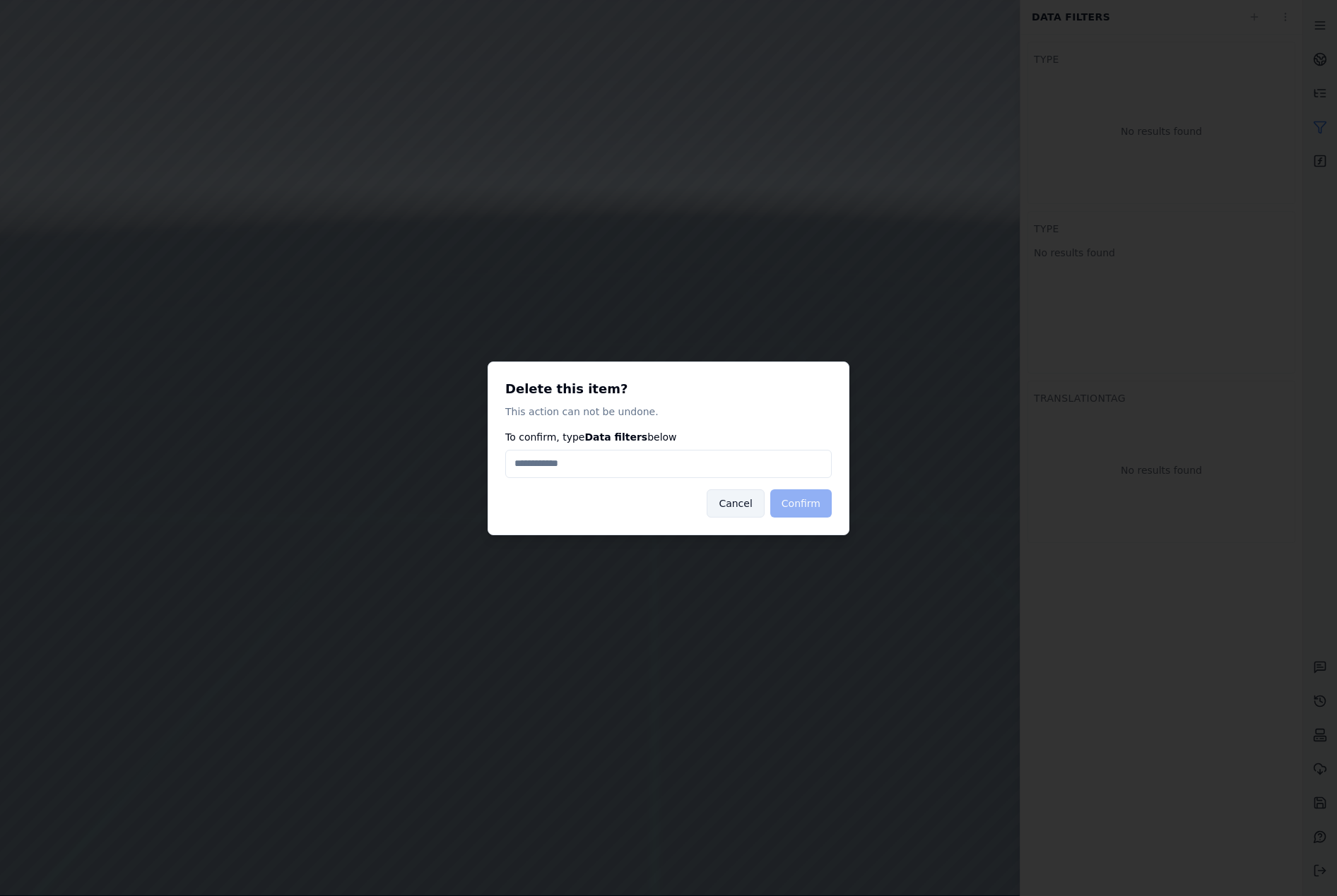
click at [750, 514] on button "Cancel" at bounding box center [735, 504] width 57 height 29
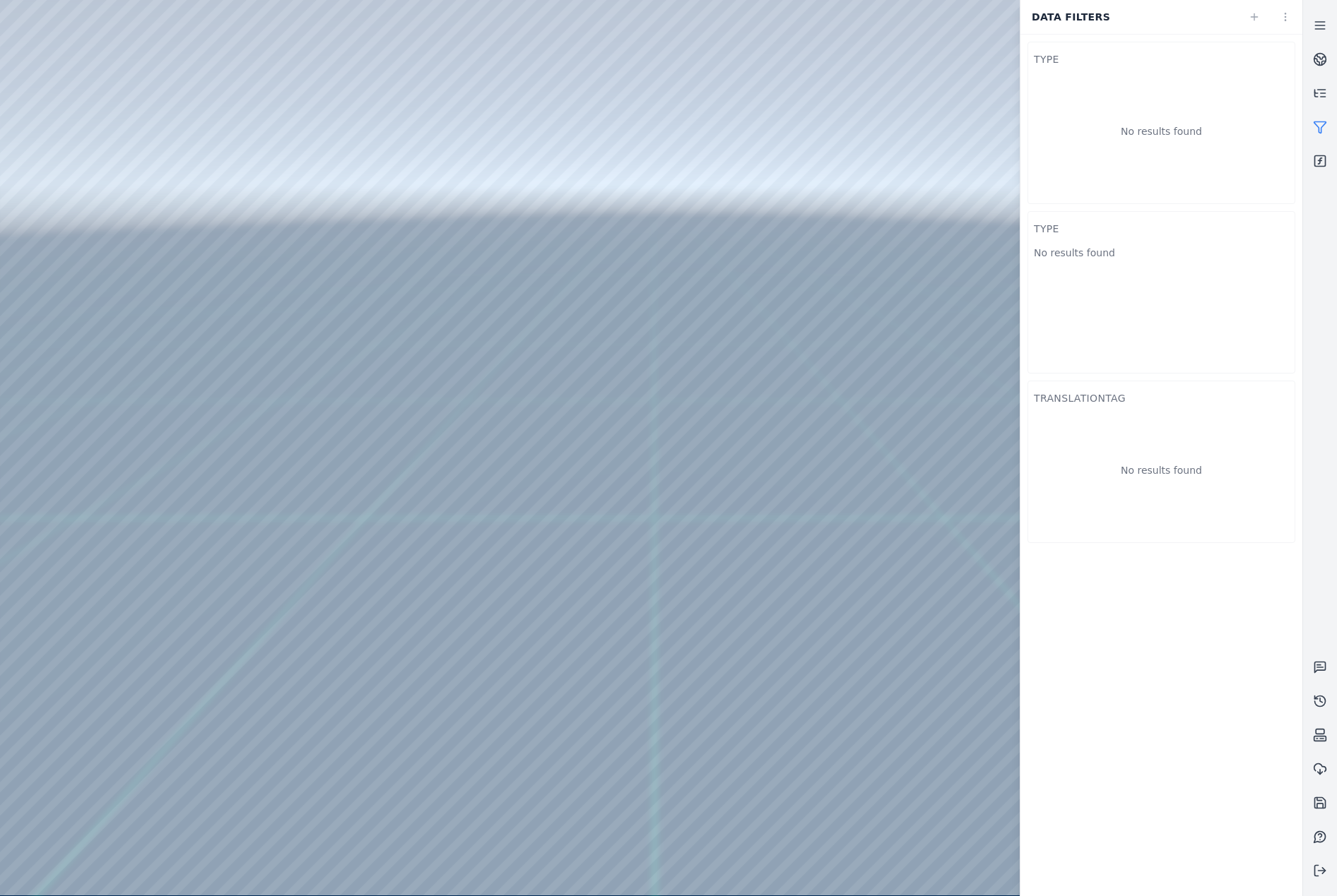
click at [1327, 124] on link at bounding box center [1320, 127] width 34 height 34
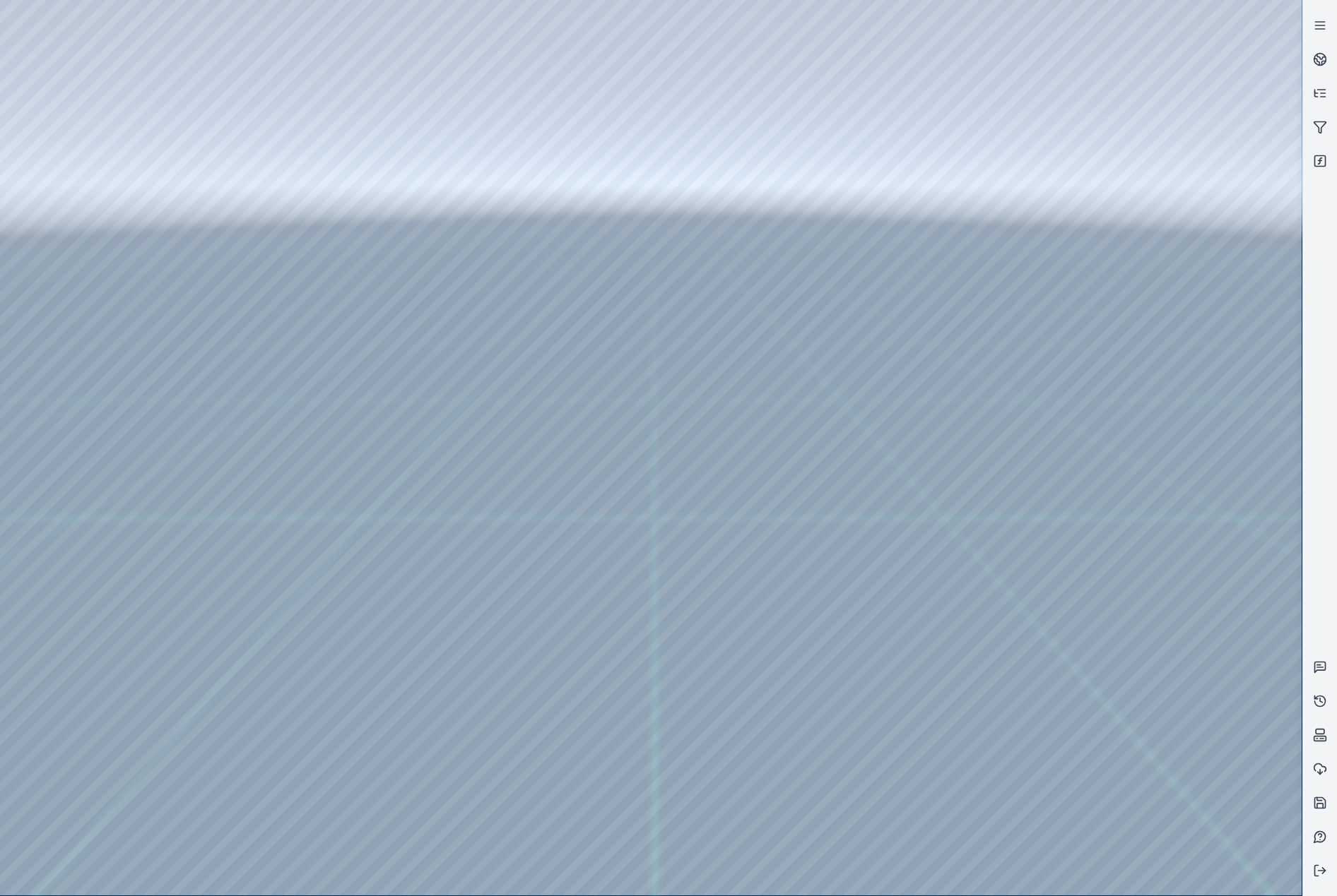
click at [1055, 113] on div at bounding box center [651, 448] width 1301 height 896
click at [1321, 126] on icon at bounding box center [1320, 127] width 14 height 14
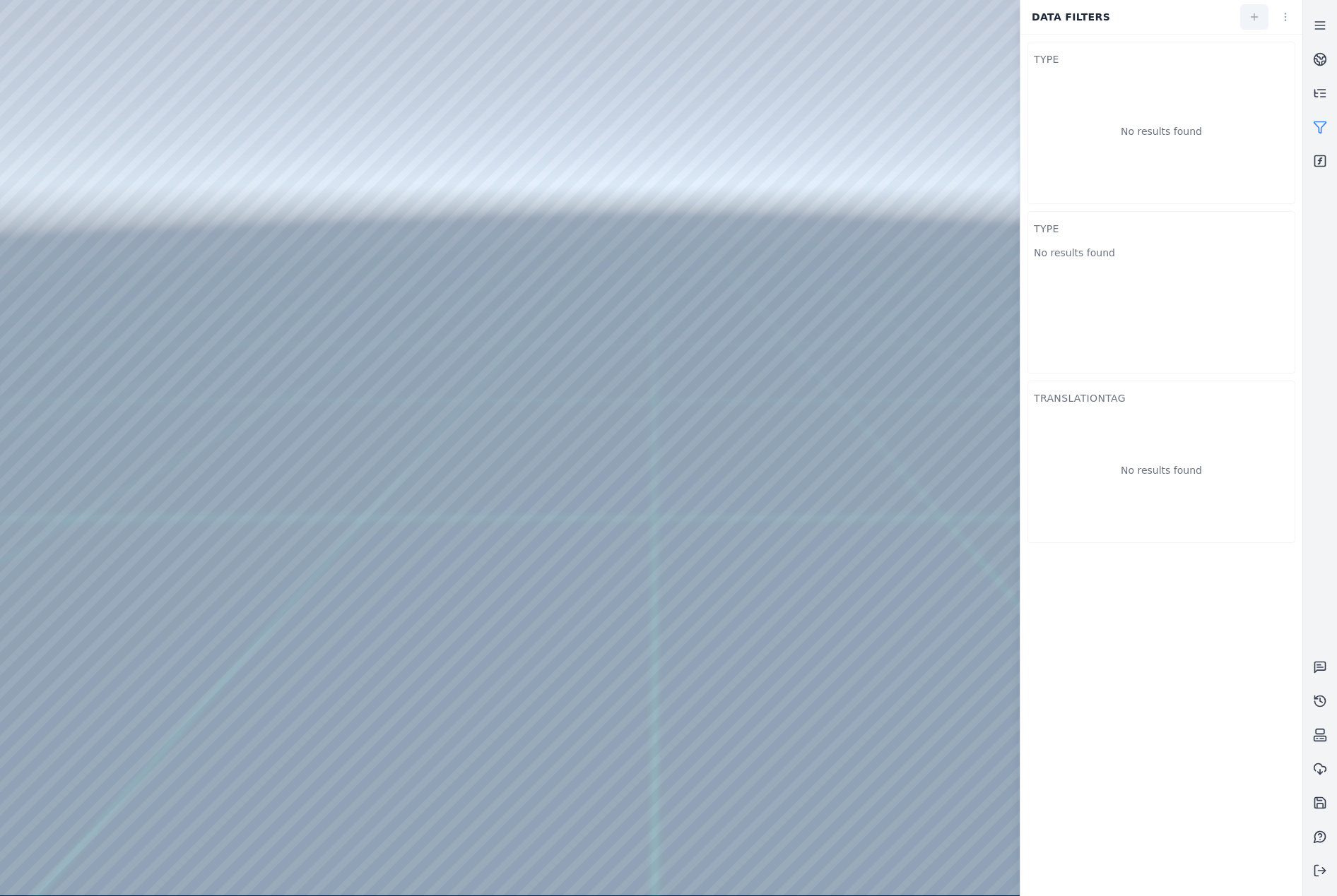
click at [1254, 18] on icon at bounding box center [1254, 17] width 12 height 12
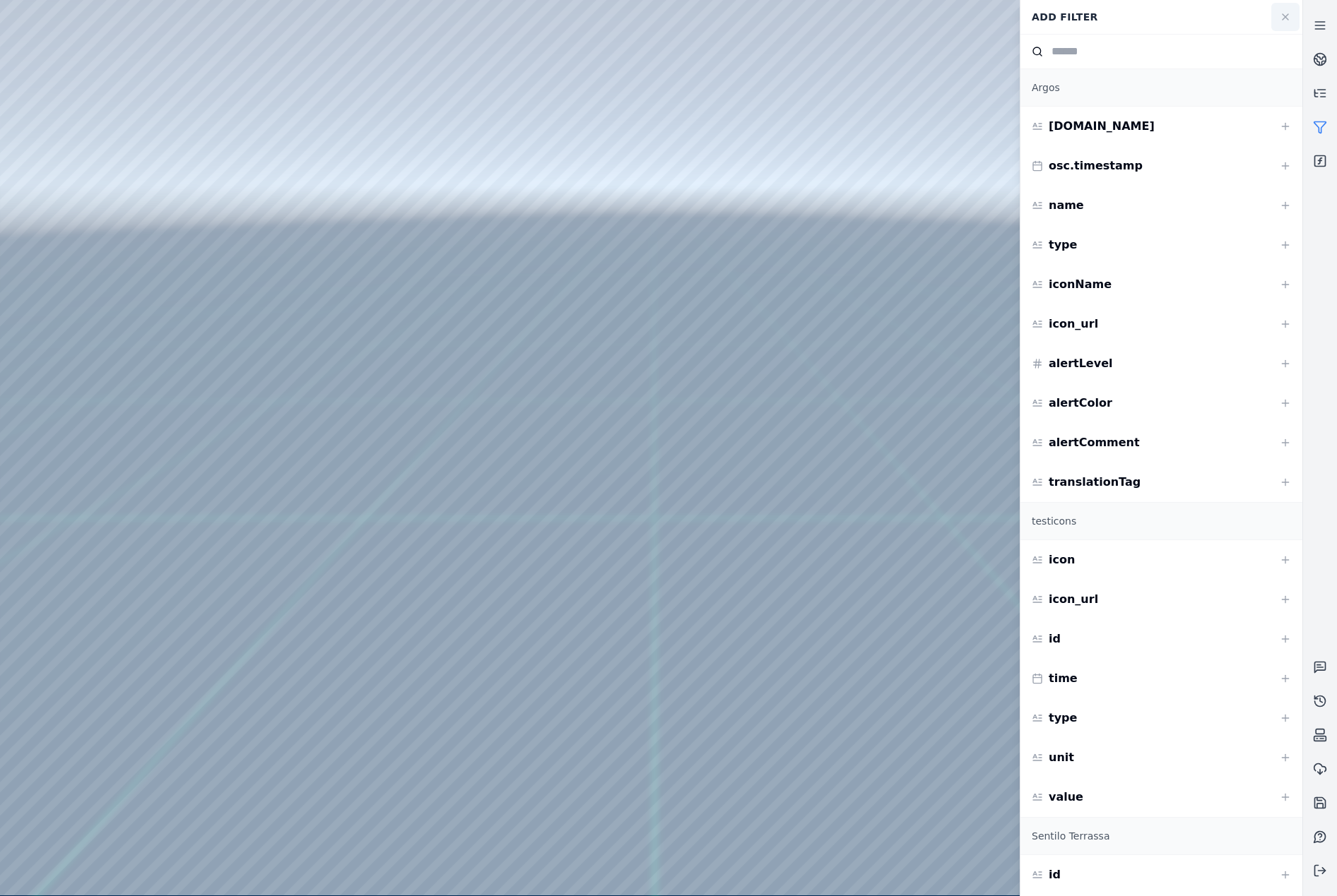
click at [1284, 19] on icon at bounding box center [1285, 17] width 12 height 12
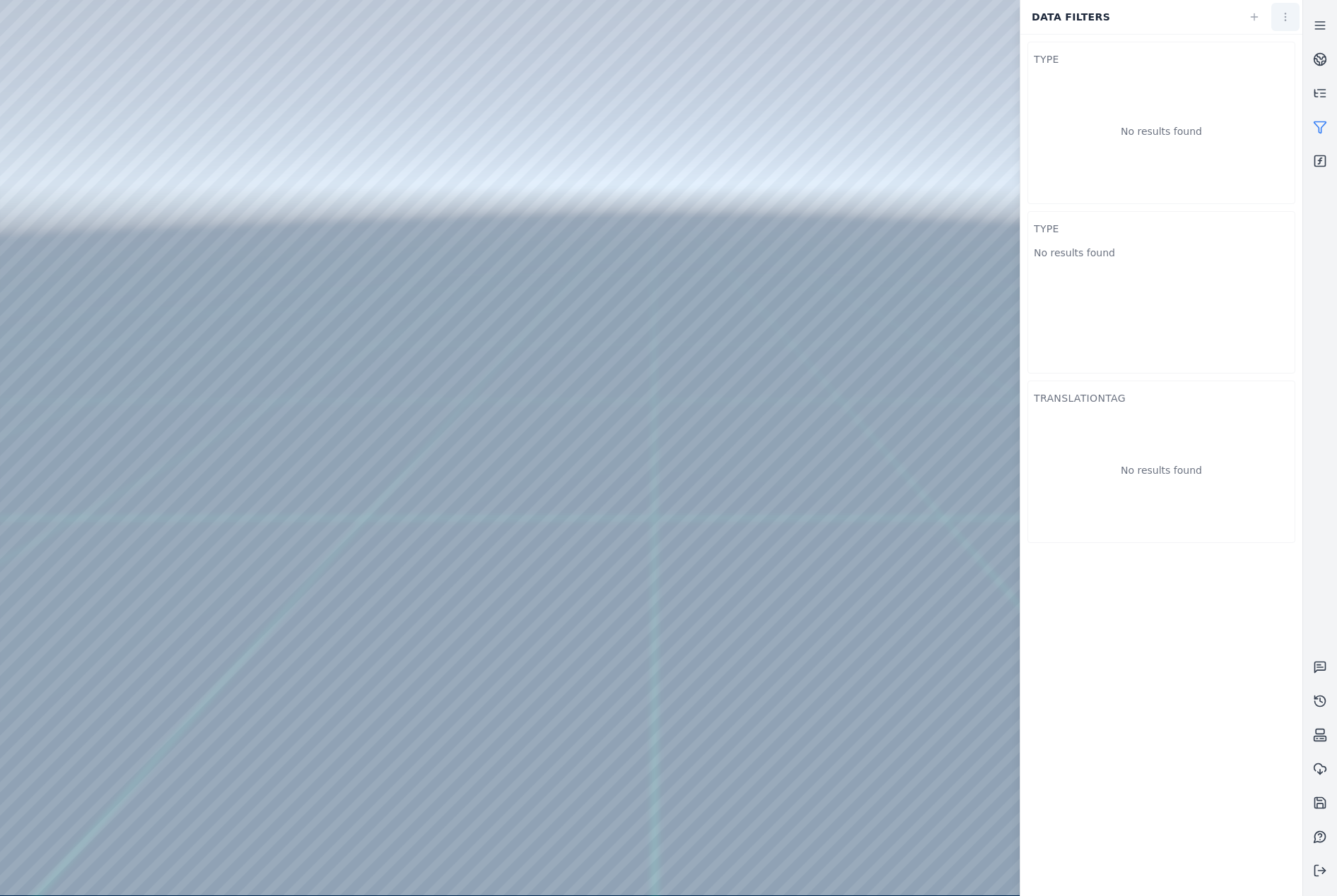
click at [1293, 27] on html "Support Data filters type No results found type No results found translationTag…" at bounding box center [668, 448] width 1337 height 896
click at [1279, 53] on div "Save as…" at bounding box center [1254, 48] width 83 height 22
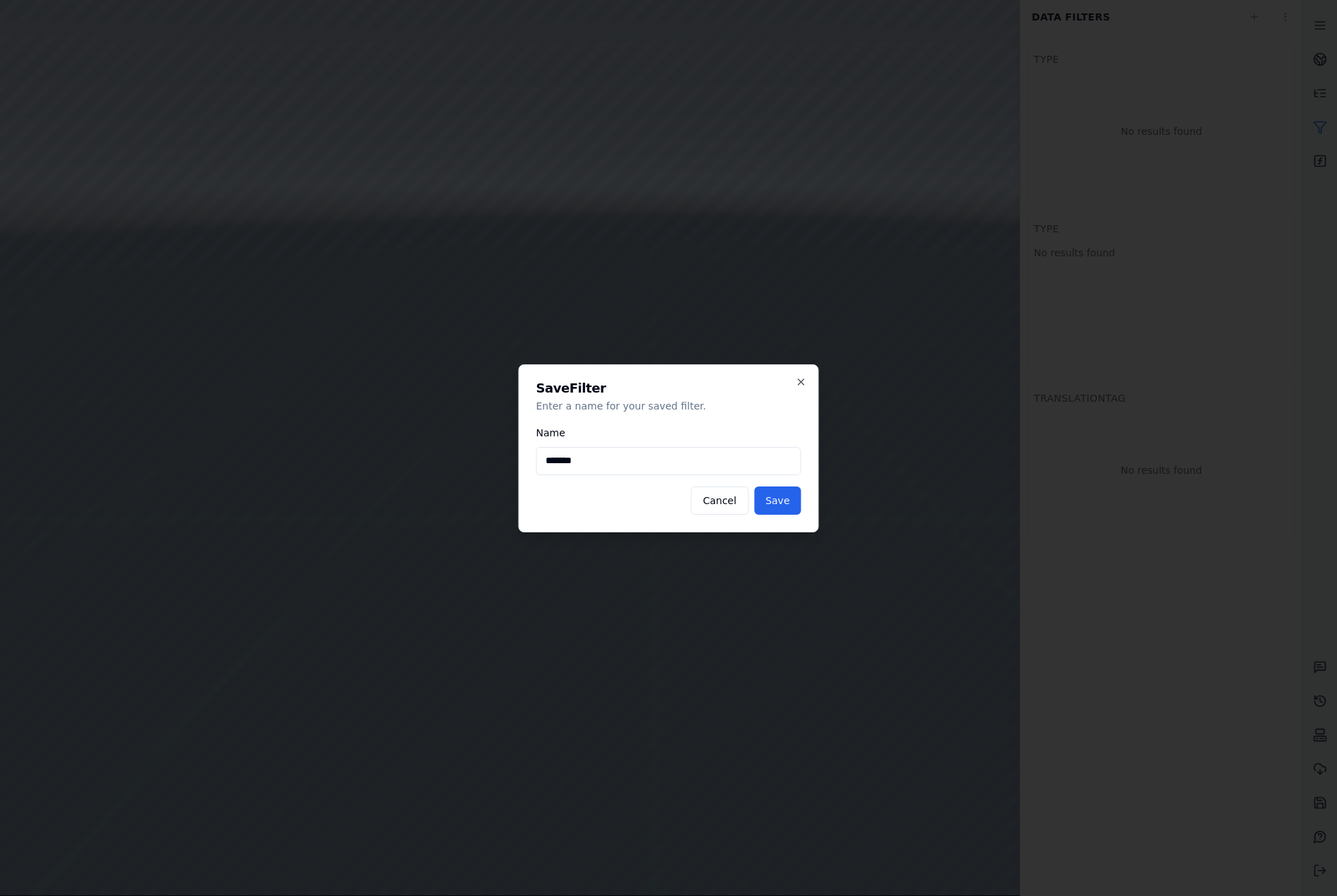
type input "*******"
click at [754, 487] on button "Save" at bounding box center [777, 501] width 46 height 29
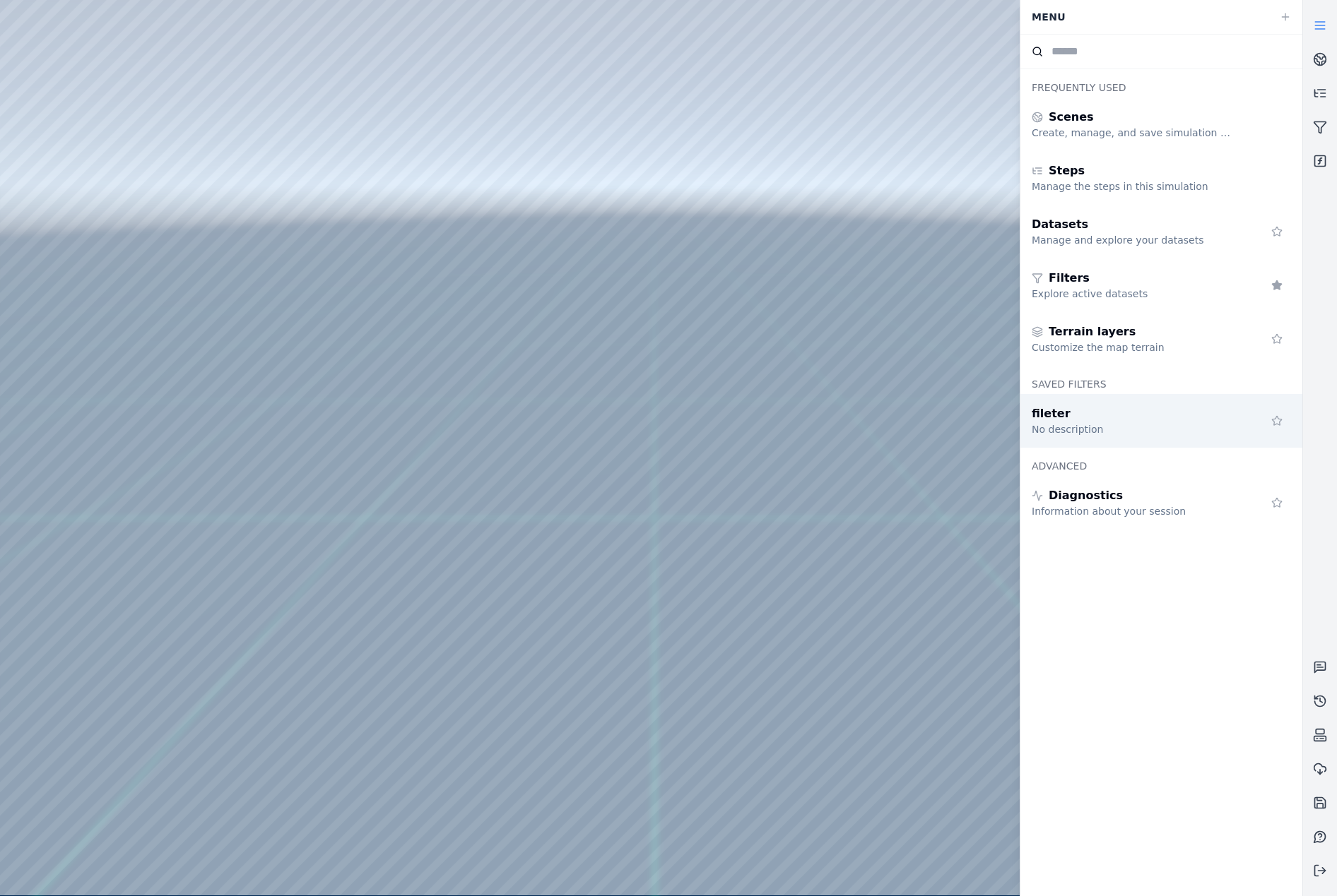
click at [1169, 407] on div "fileter" at bounding box center [1133, 414] width 203 height 17
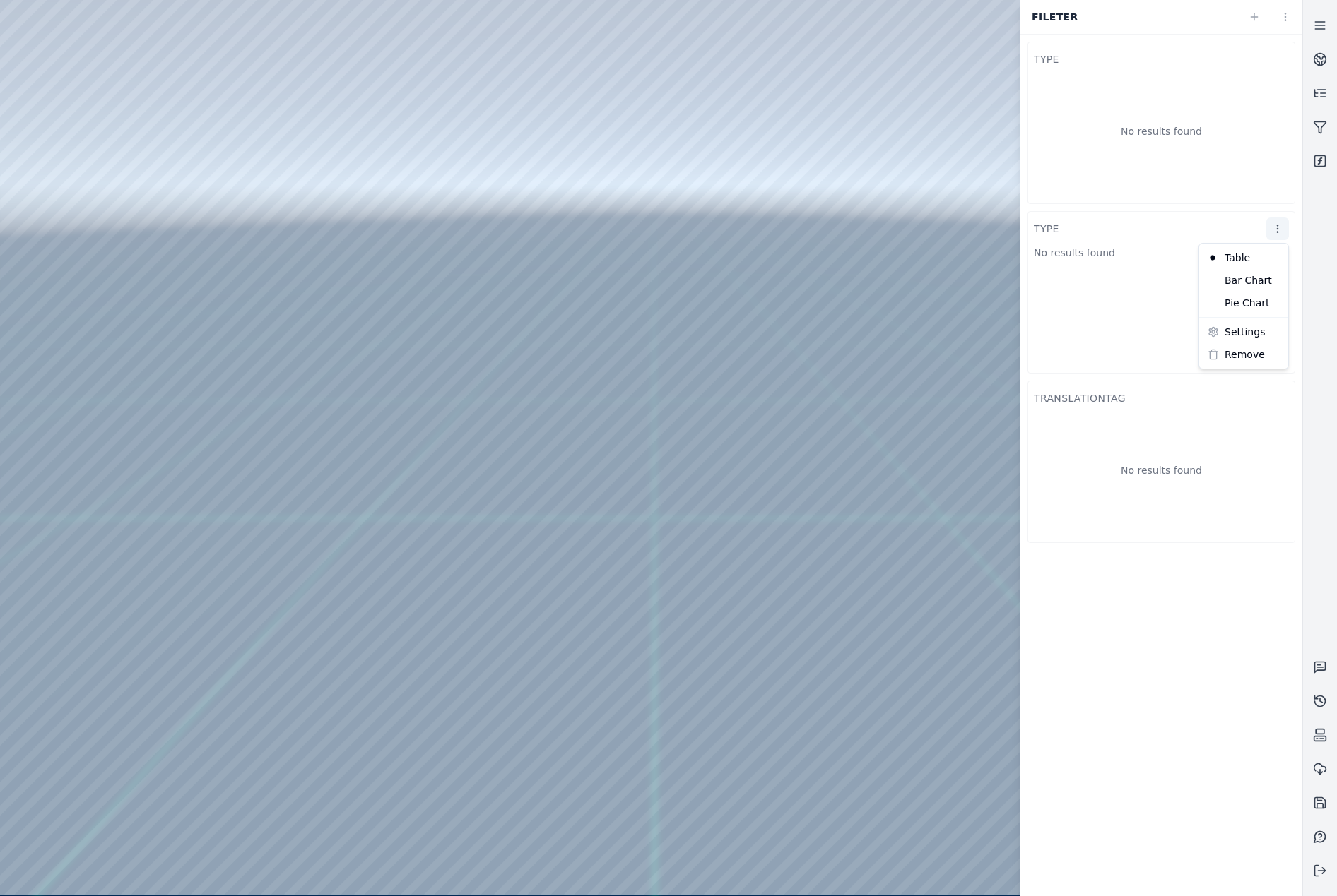
click at [1271, 232] on html "Support fileter type No results found type No results found translationTag No r…" at bounding box center [668, 448] width 1337 height 896
click at [1249, 359] on div "Remove" at bounding box center [1243, 354] width 83 height 22
click at [1282, 59] on html "Support fileter type No results found translationTag No results found" at bounding box center [668, 448] width 1337 height 896
click at [1248, 194] on div "Remove" at bounding box center [1243, 185] width 83 height 22
click at [1199, 101] on div "No results found" at bounding box center [1162, 137] width 255 height 121
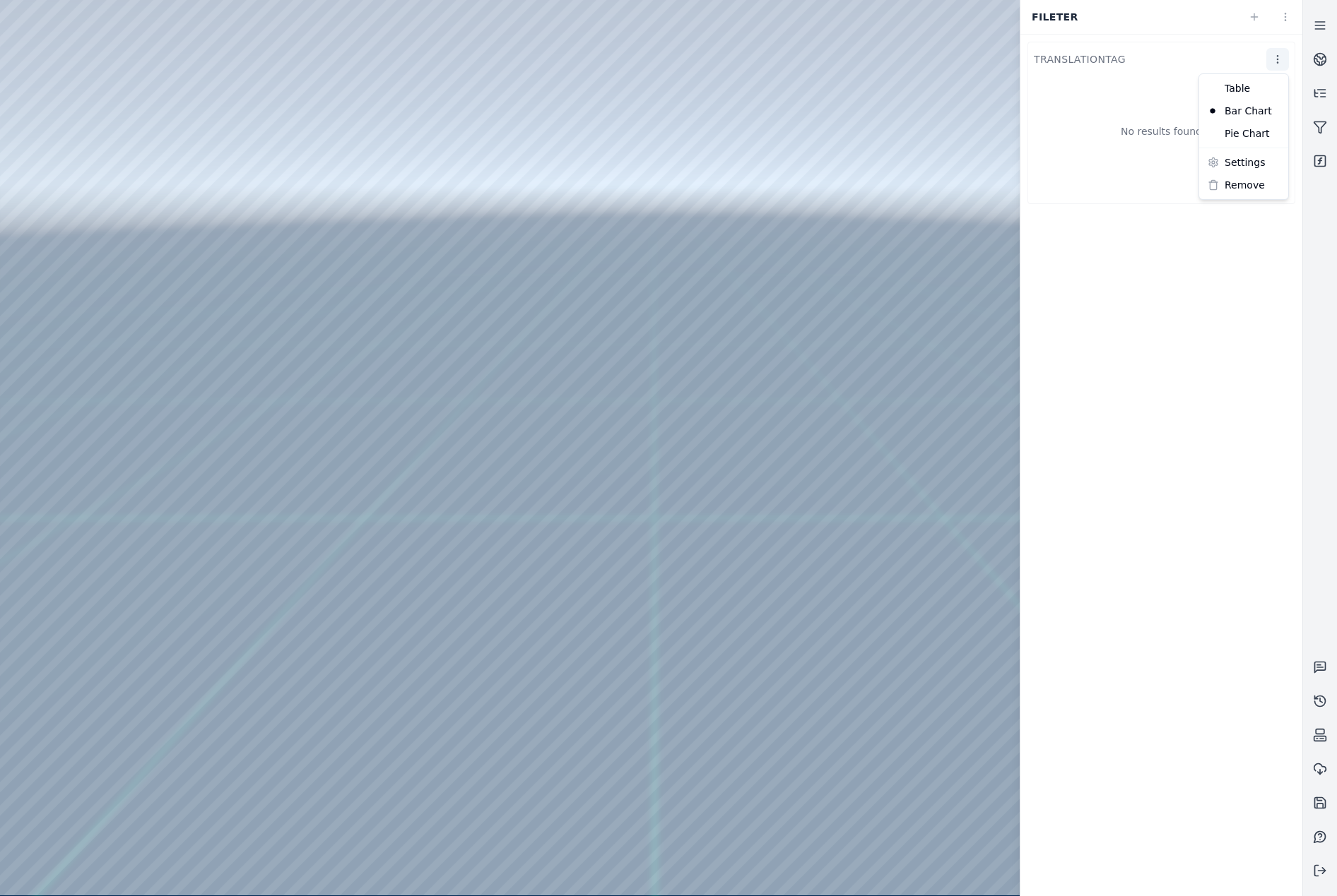
click at [1271, 67] on html "Support fileter translationTag No results found Table Bar Chart Pie Chart Setti…" at bounding box center [668, 448] width 1337 height 896
click at [1252, 130] on div "Pie Chart" at bounding box center [1243, 133] width 83 height 22
click at [1275, 65] on html "Support fileter translationTag No results found" at bounding box center [668, 448] width 1337 height 896
click at [1263, 94] on div "Table" at bounding box center [1243, 88] width 83 height 22
click at [1274, 52] on html "Support fileter translationTag No results found" at bounding box center [668, 448] width 1337 height 896
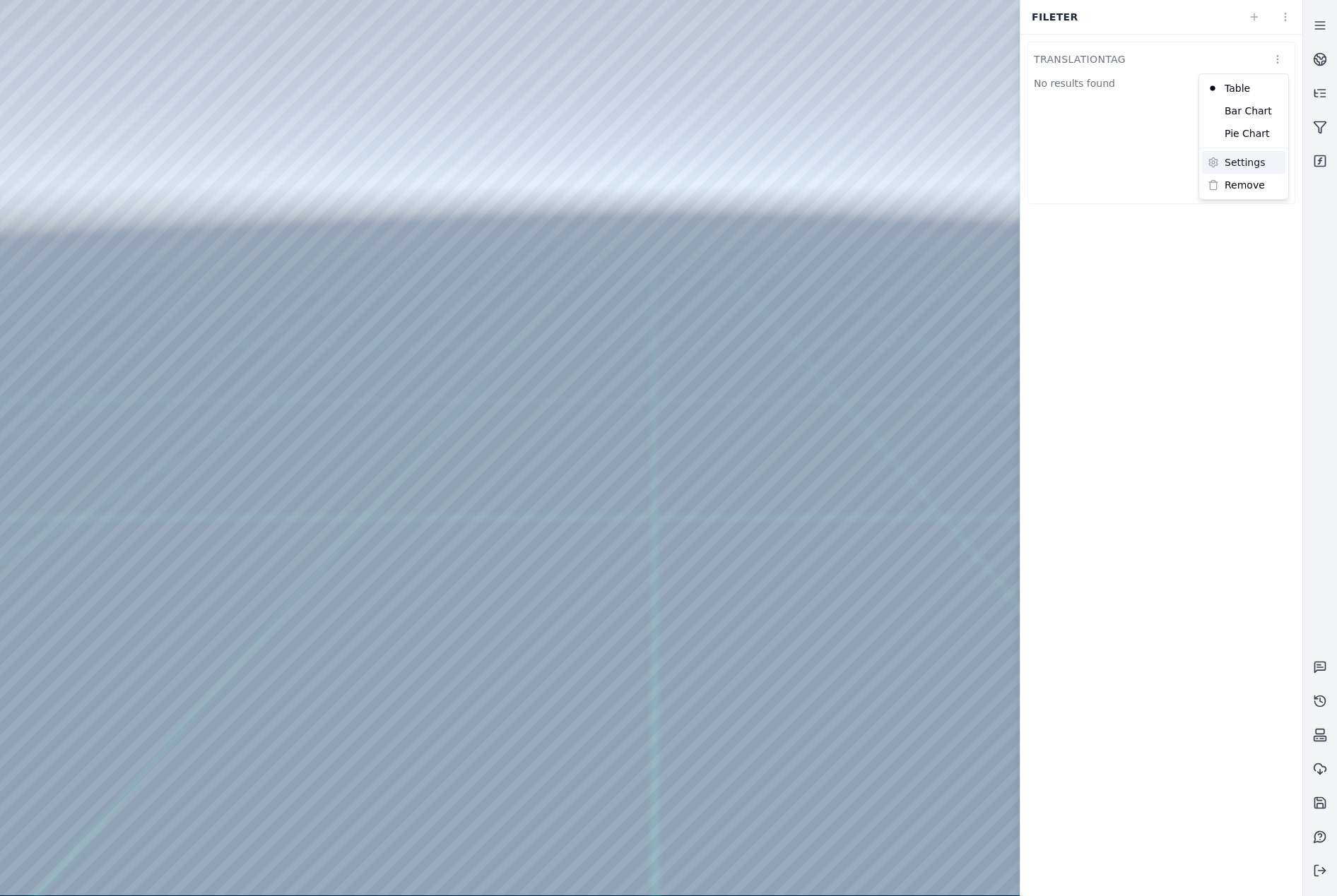
click at [1237, 165] on div "Settings" at bounding box center [1243, 162] width 83 height 22
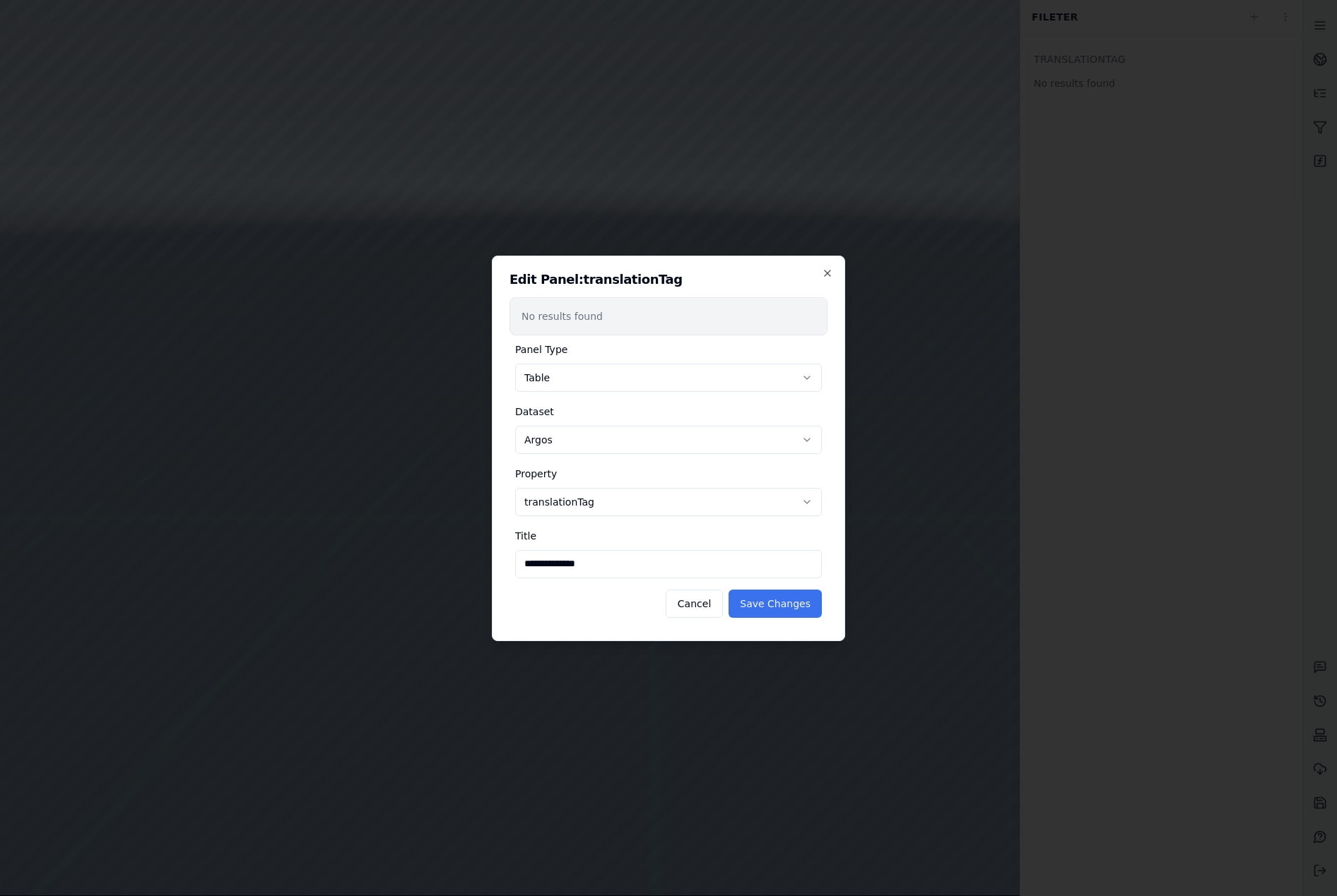
click at [757, 603] on button "Save Changes" at bounding box center [775, 604] width 94 height 29
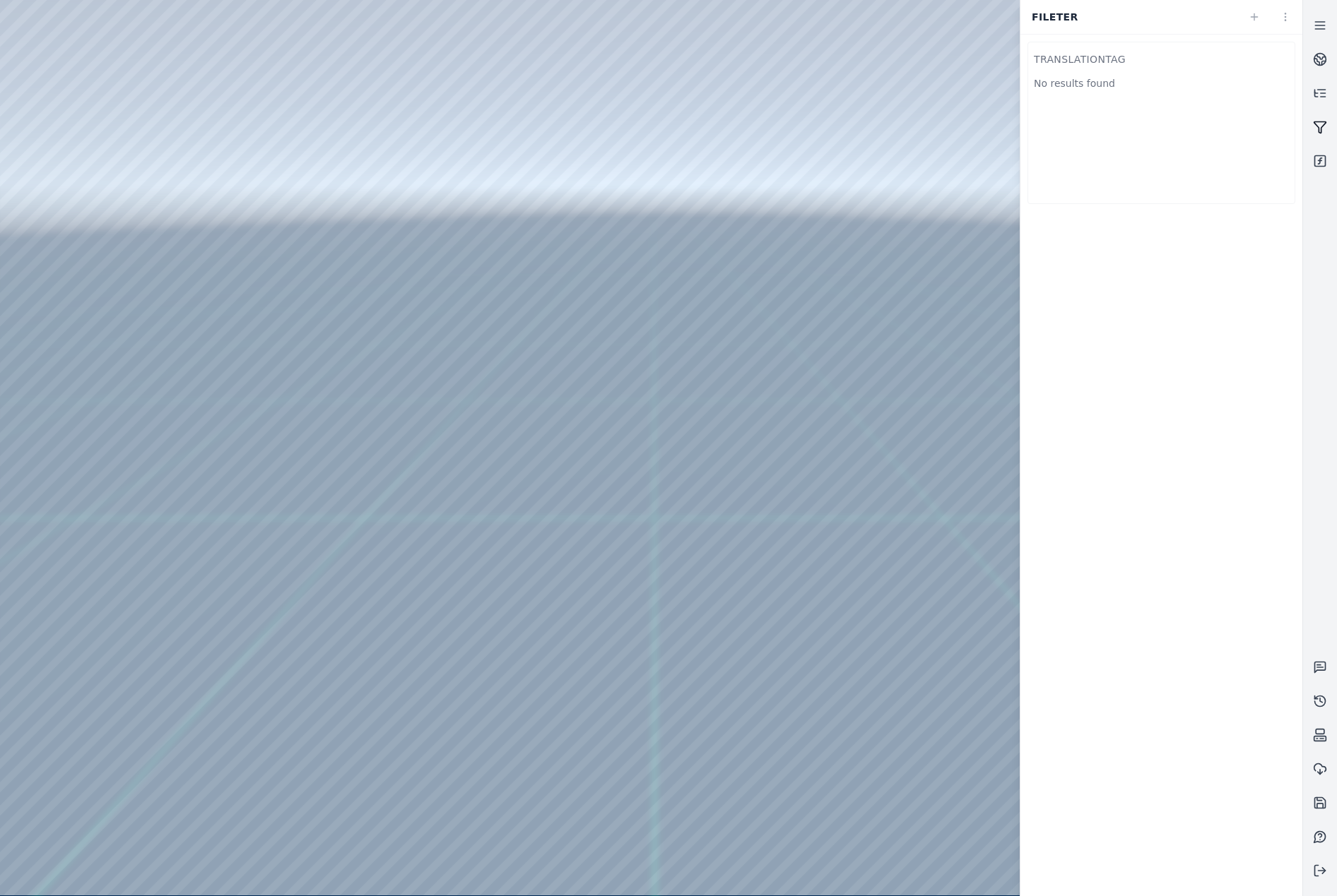
click at [1318, 122] on icon at bounding box center [1321, 127] width 12 height 12
click at [1314, 124] on icon at bounding box center [1320, 127] width 14 height 14
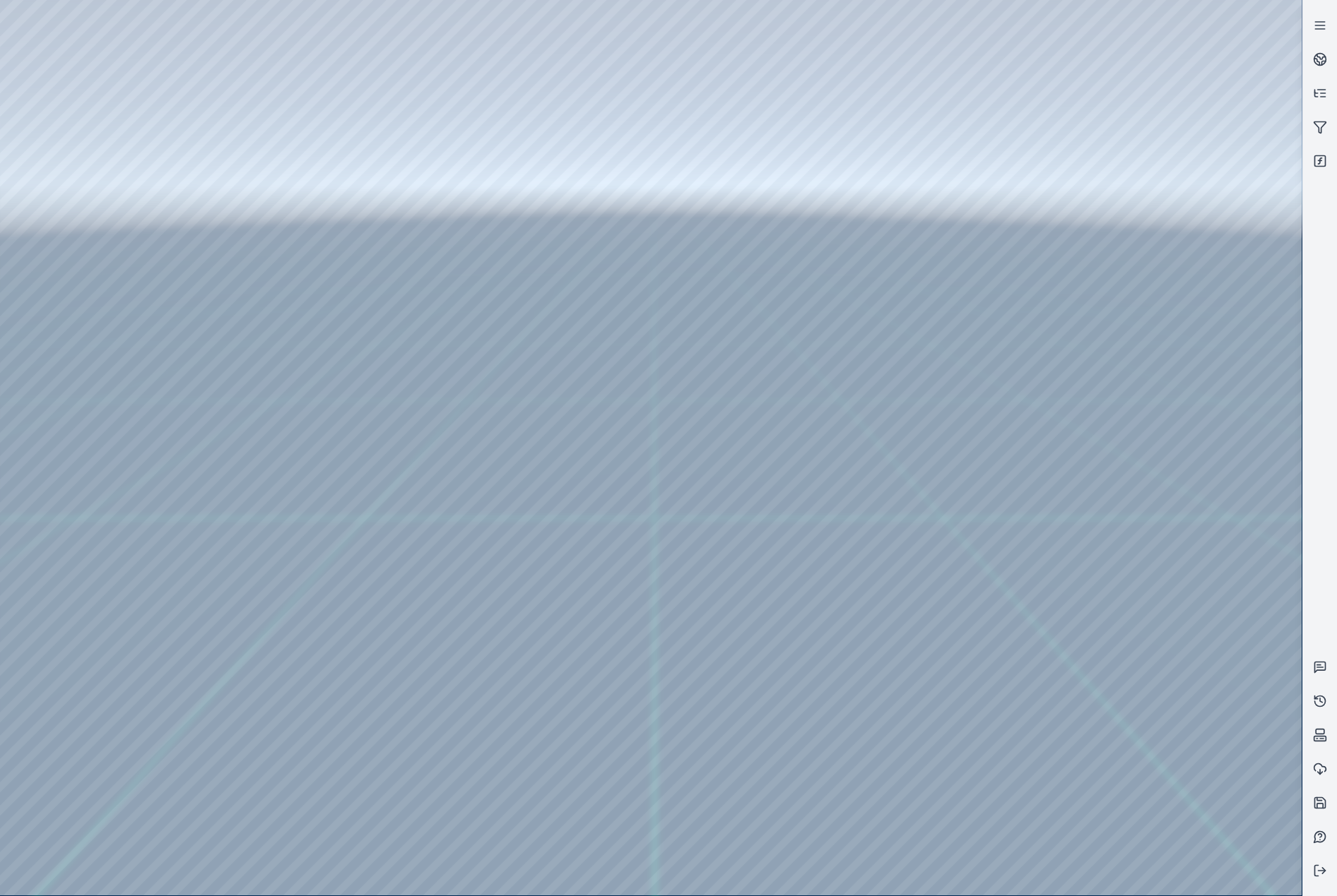
click at [1035, 161] on div at bounding box center [651, 448] width 1301 height 896
click at [100, 300] on div at bounding box center [651, 448] width 1301 height 896
click at [323, 66] on div at bounding box center [651, 448] width 1301 height 896
click at [239, 271] on div at bounding box center [651, 448] width 1301 height 896
click at [240, 249] on div at bounding box center [651, 448] width 1301 height 896
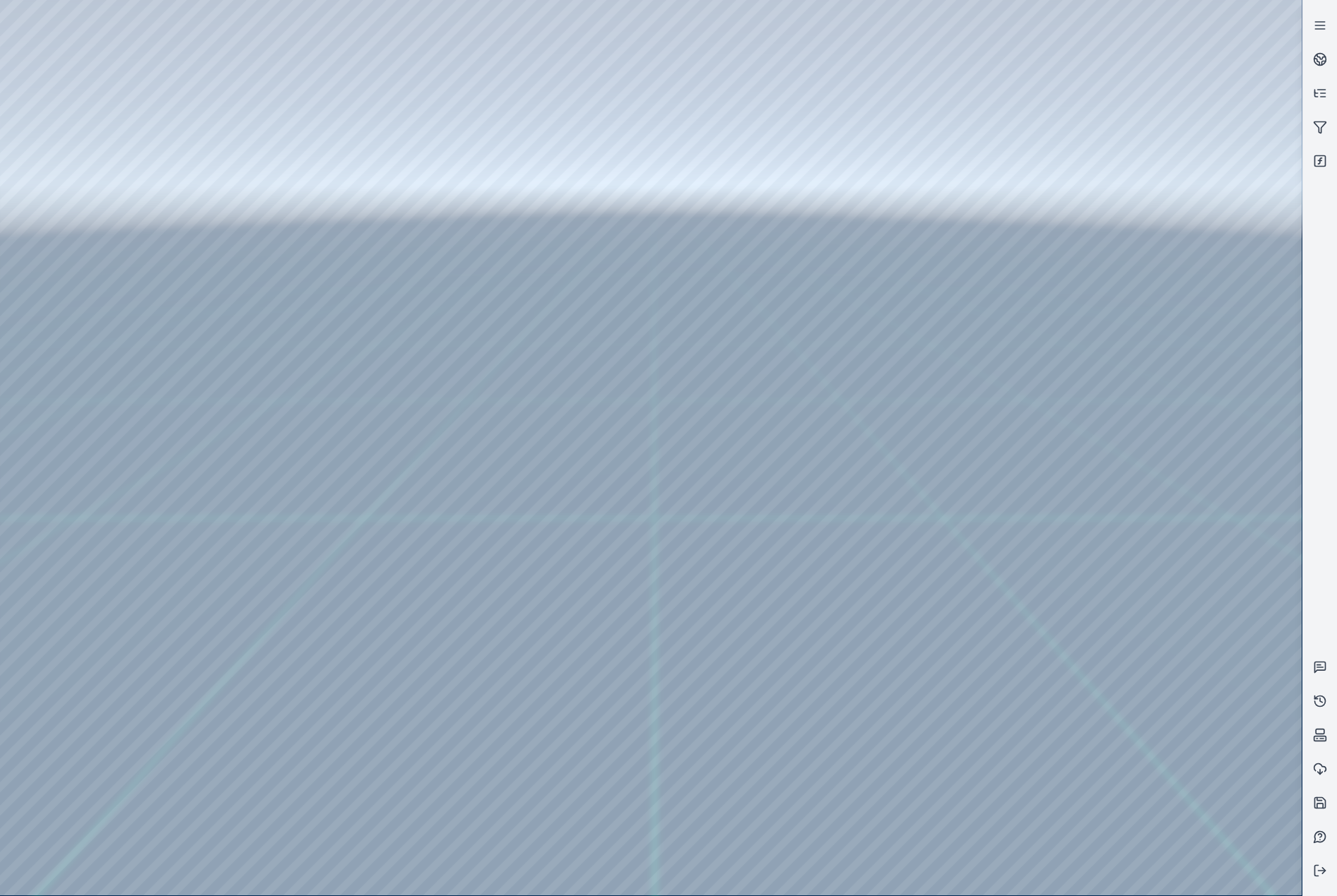
click at [213, 287] on div at bounding box center [651, 448] width 1301 height 896
click at [659, 540] on div at bounding box center [651, 448] width 1301 height 896
click at [173, 65] on div at bounding box center [651, 448] width 1301 height 896
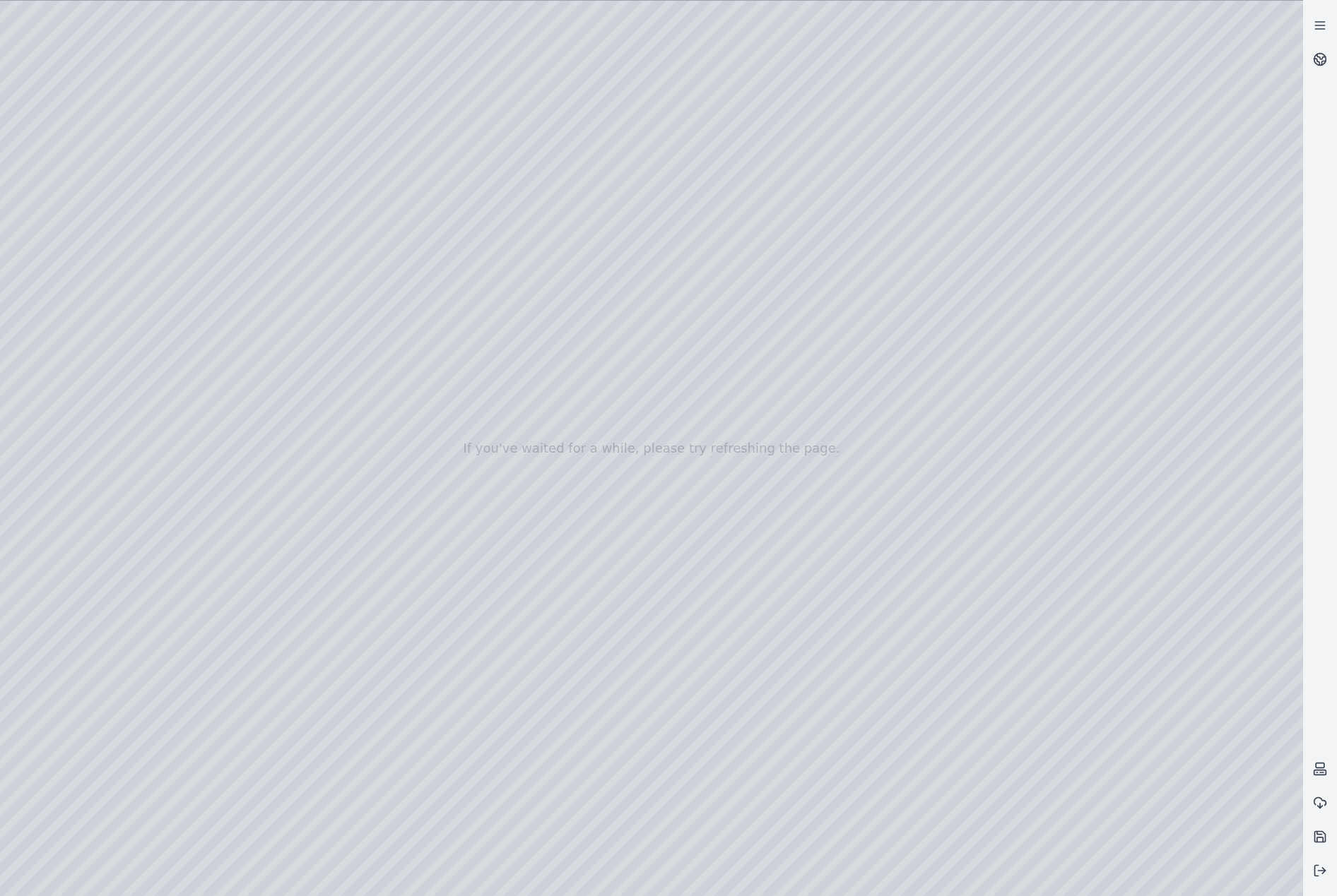
drag, startPoint x: 326, startPoint y: 351, endPoint x: 289, endPoint y: 349, distance: 37.1
click at [673, 289] on div at bounding box center [651, 449] width 1303 height 896
click at [828, 315] on div at bounding box center [651, 449] width 1303 height 896
drag, startPoint x: 737, startPoint y: 455, endPoint x: 781, endPoint y: 453, distance: 44.0
